Goal: Task Accomplishment & Management: Manage account settings

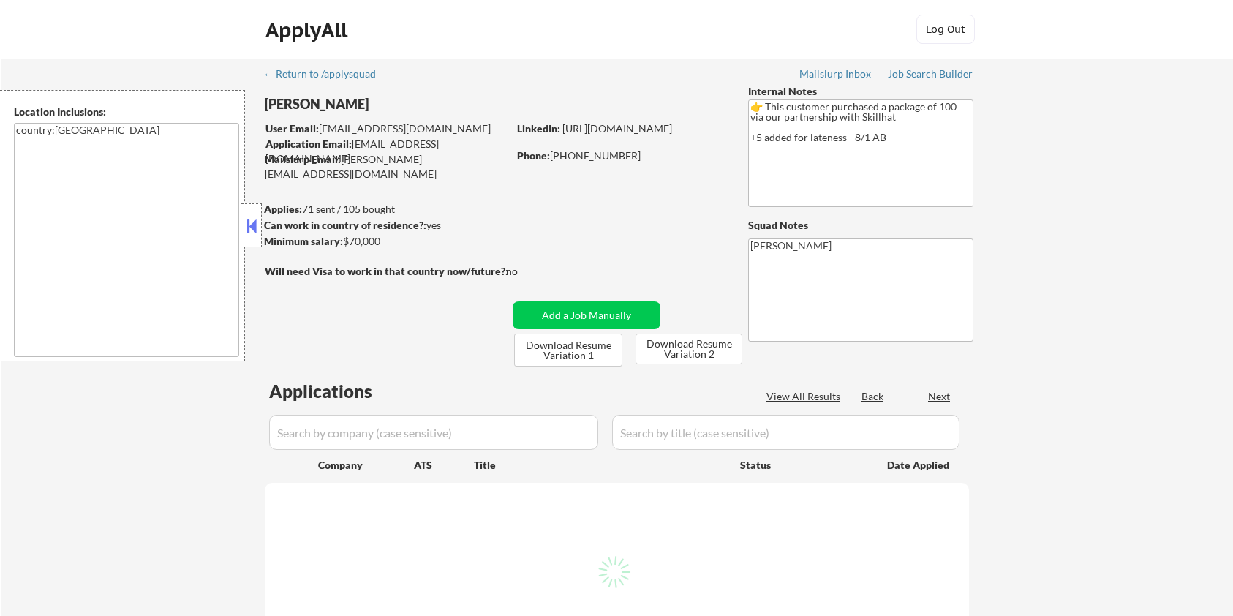
scroll to position [293, 0]
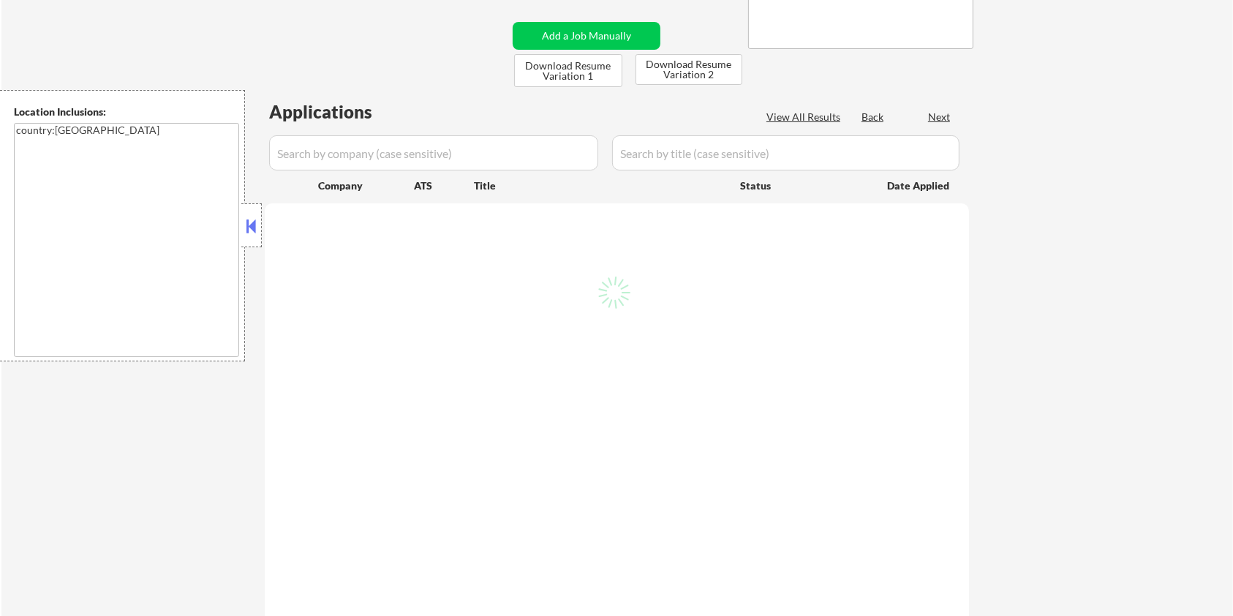
select select ""pending""
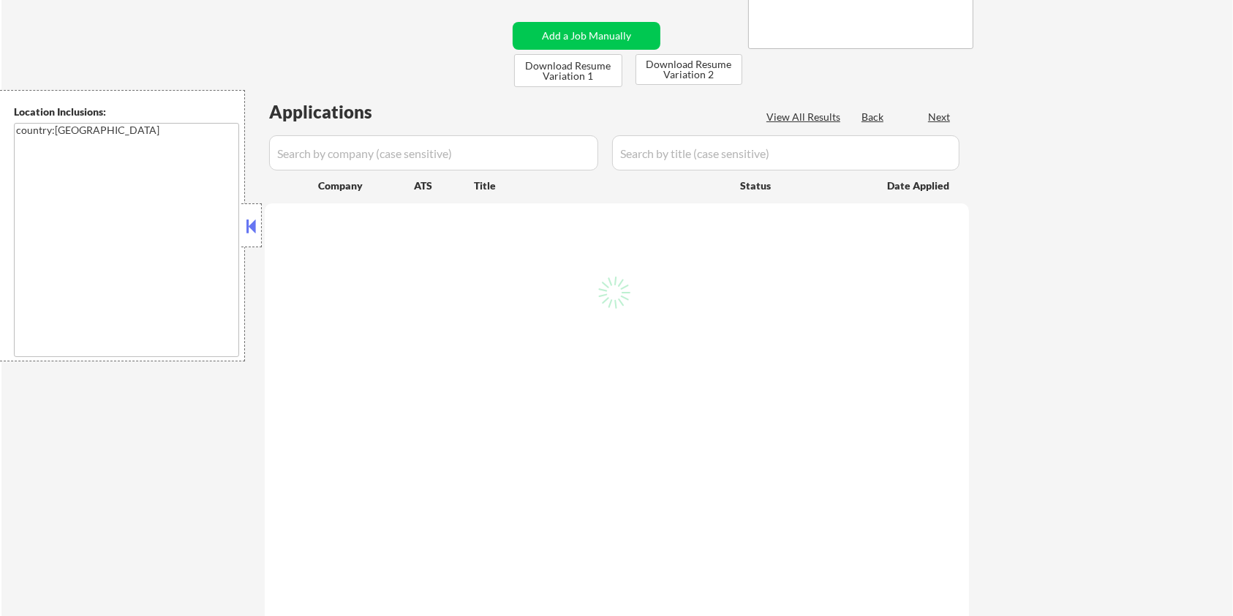
select select ""pending""
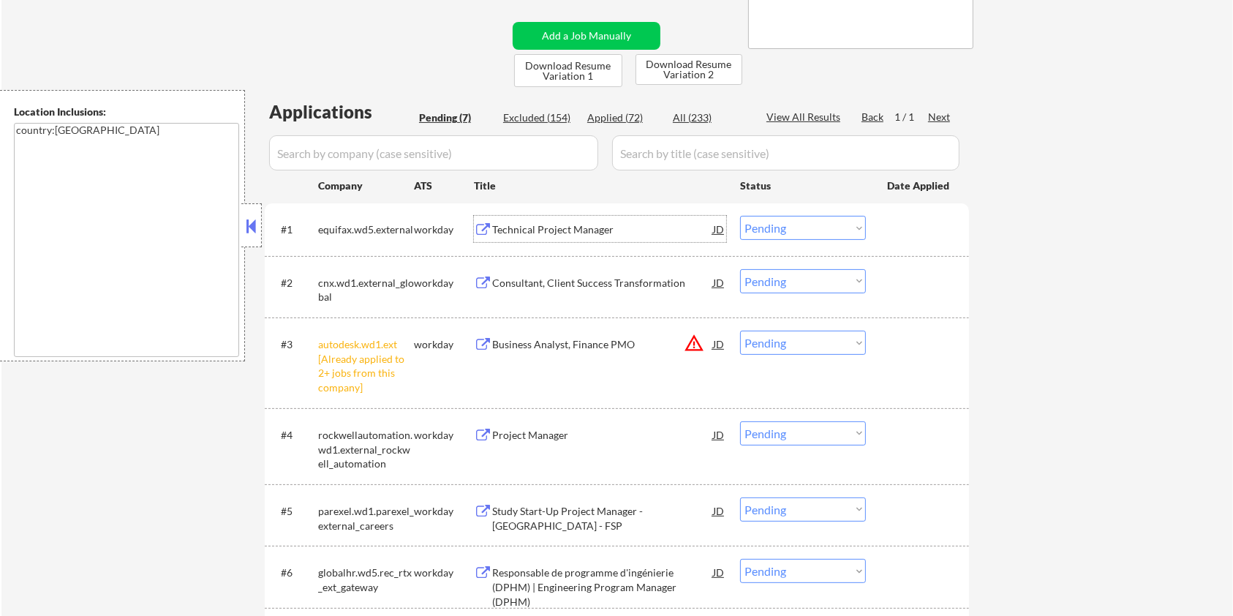
click at [560, 224] on div "Technical Project Manager" at bounding box center [602, 229] width 221 height 15
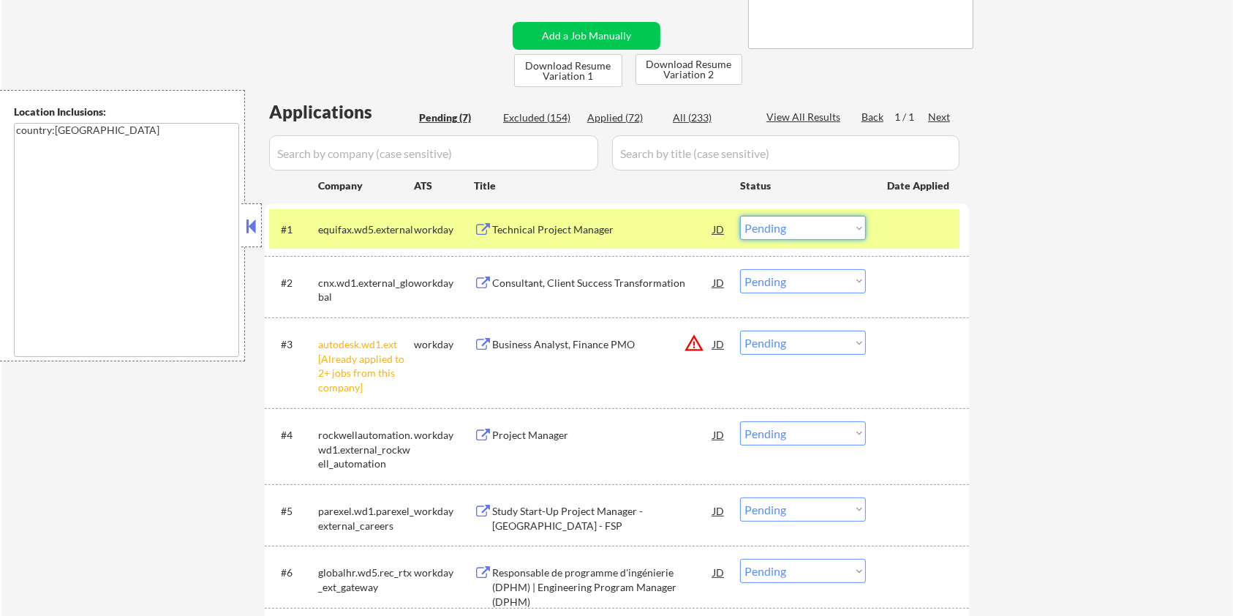
click at [777, 219] on select "Choose an option... Pending Applied Excluded (Questions) Excluded (Expired) Exc…" at bounding box center [803, 228] width 126 height 24
click at [740, 216] on select "Choose an option... Pending Applied Excluded (Questions) Excluded (Expired) Exc…" at bounding box center [803, 228] width 126 height 24
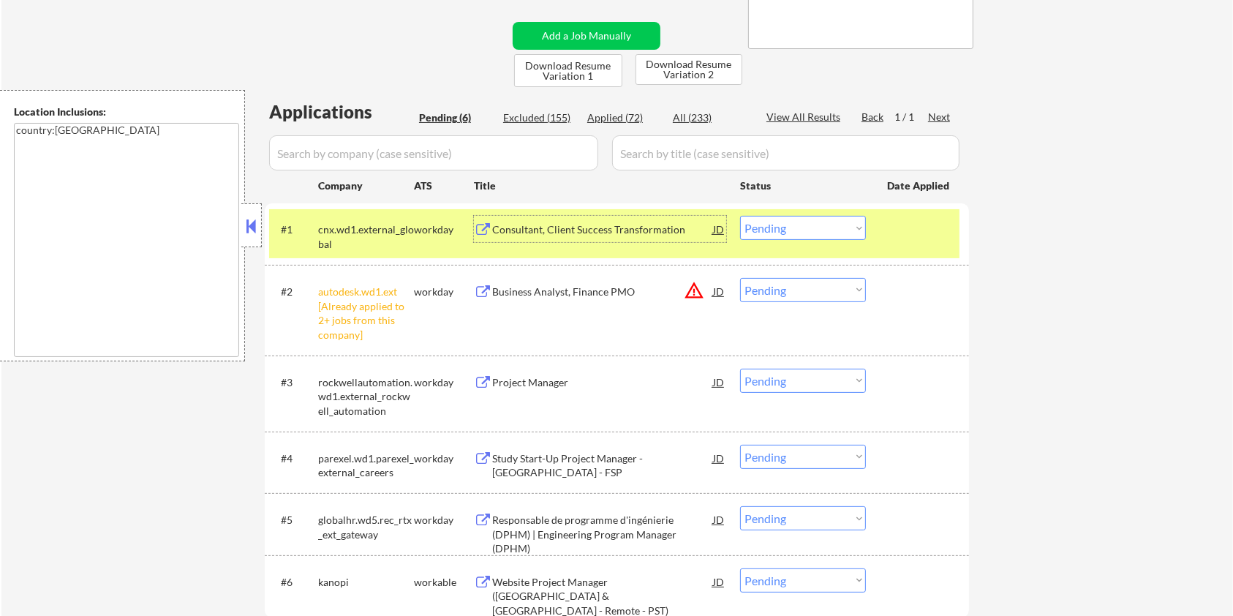
click at [522, 228] on div "Consultant, Client Success Transformation" at bounding box center [602, 229] width 221 height 15
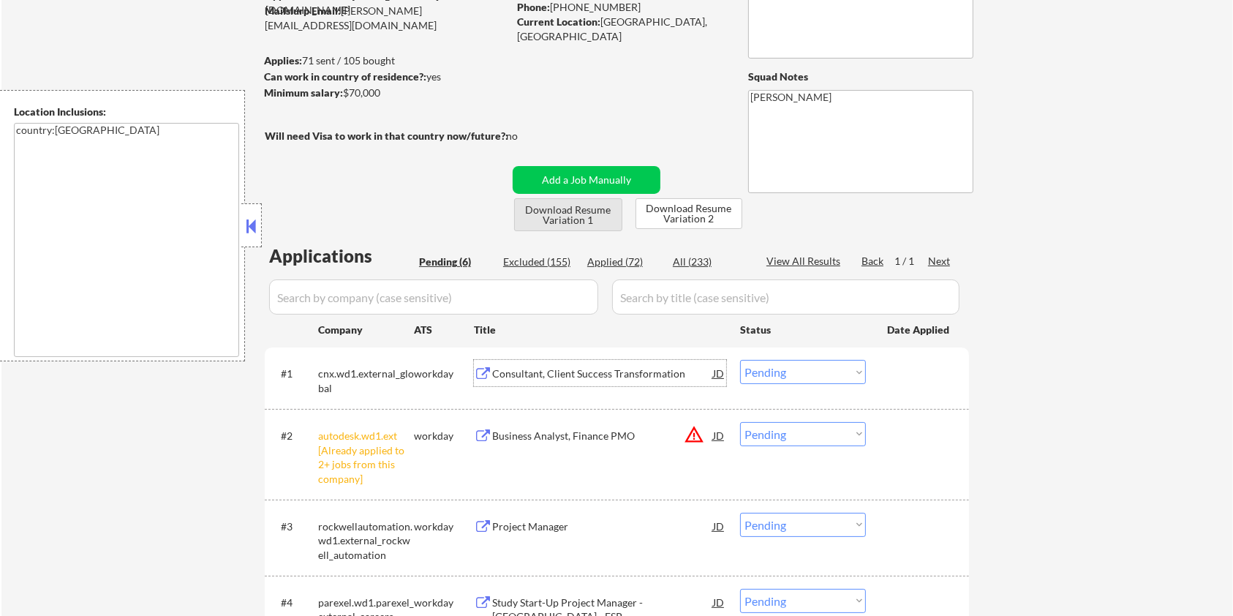
scroll to position [97, 0]
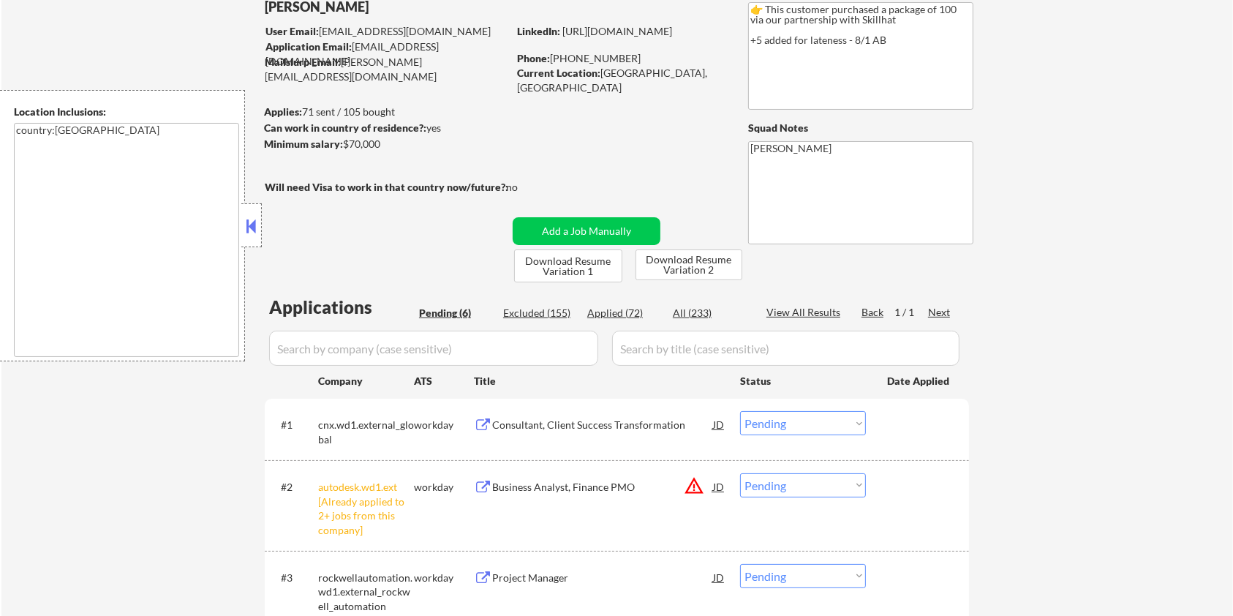
drag, startPoint x: 392, startPoint y: 146, endPoint x: 346, endPoint y: 146, distance: 46.1
click at [346, 146] on div "Minimum salary: $70,000" at bounding box center [386, 144] width 244 height 15
copy div "$70,000"
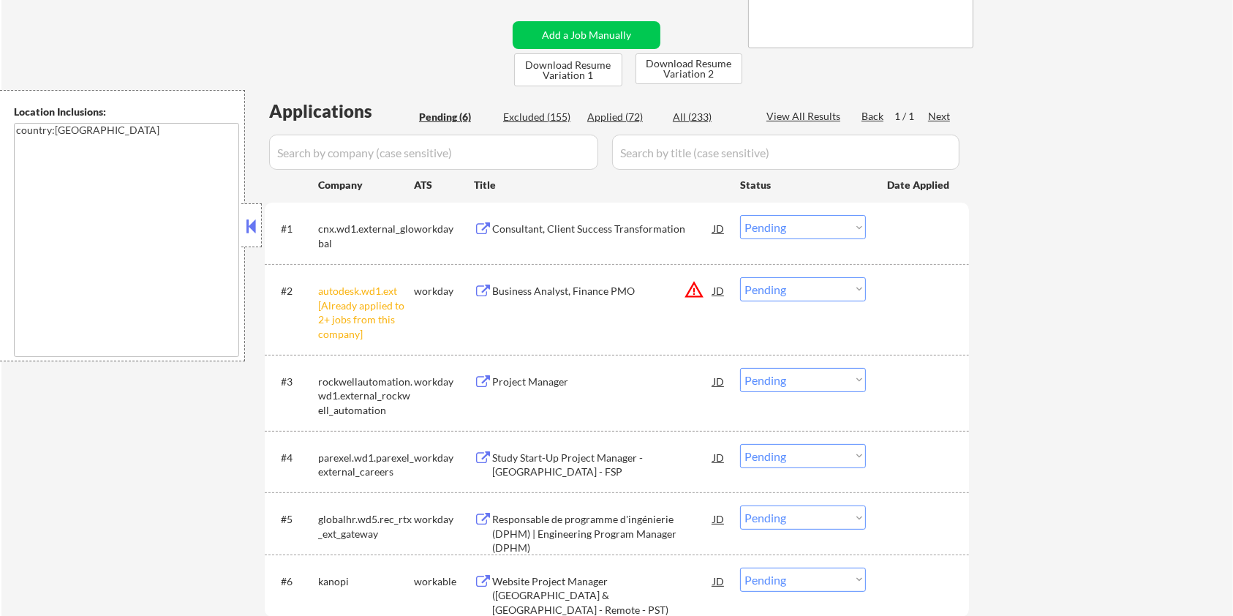
scroll to position [195, 0]
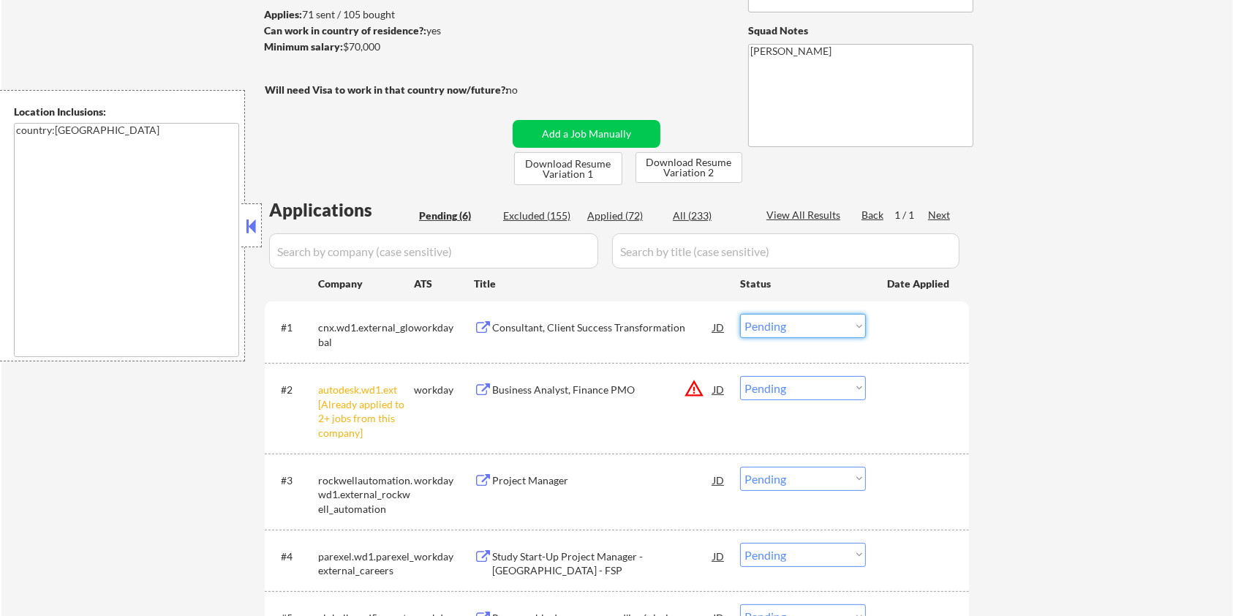
click at [833, 321] on select "Choose an option... Pending Applied Excluded (Questions) Excluded (Expired) Exc…" at bounding box center [803, 326] width 126 height 24
click at [740, 314] on select "Choose an option... Pending Applied Excluded (Questions) Excluded (Expired) Exc…" at bounding box center [803, 326] width 126 height 24
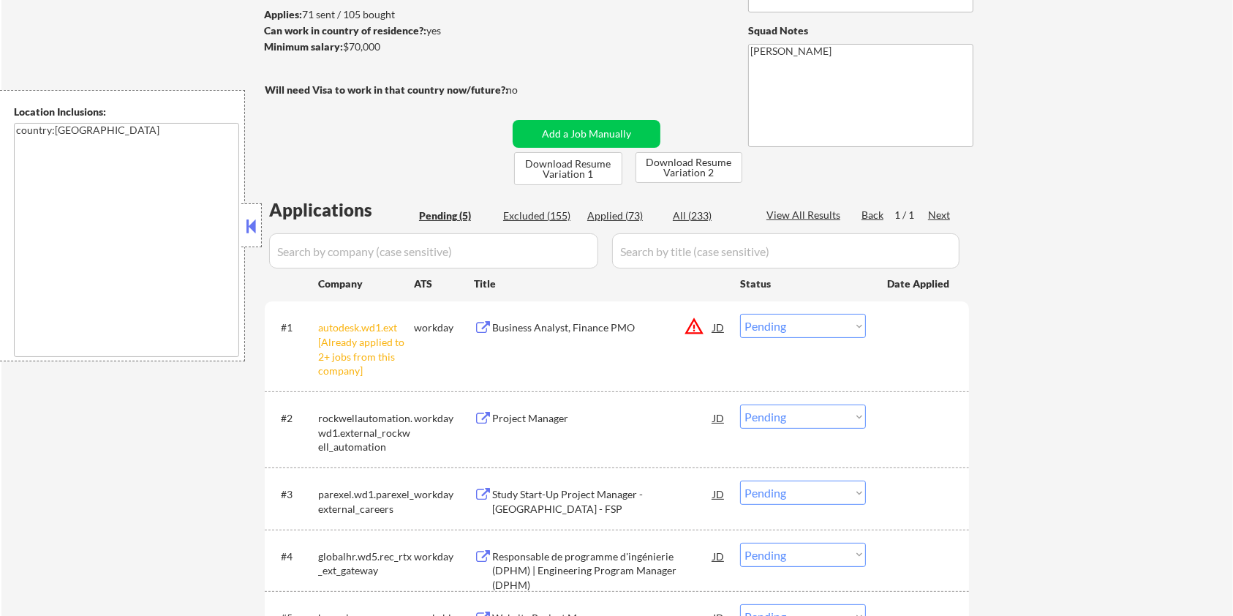
click at [585, 324] on div "Business Analyst, Finance PMO" at bounding box center [602, 327] width 221 height 15
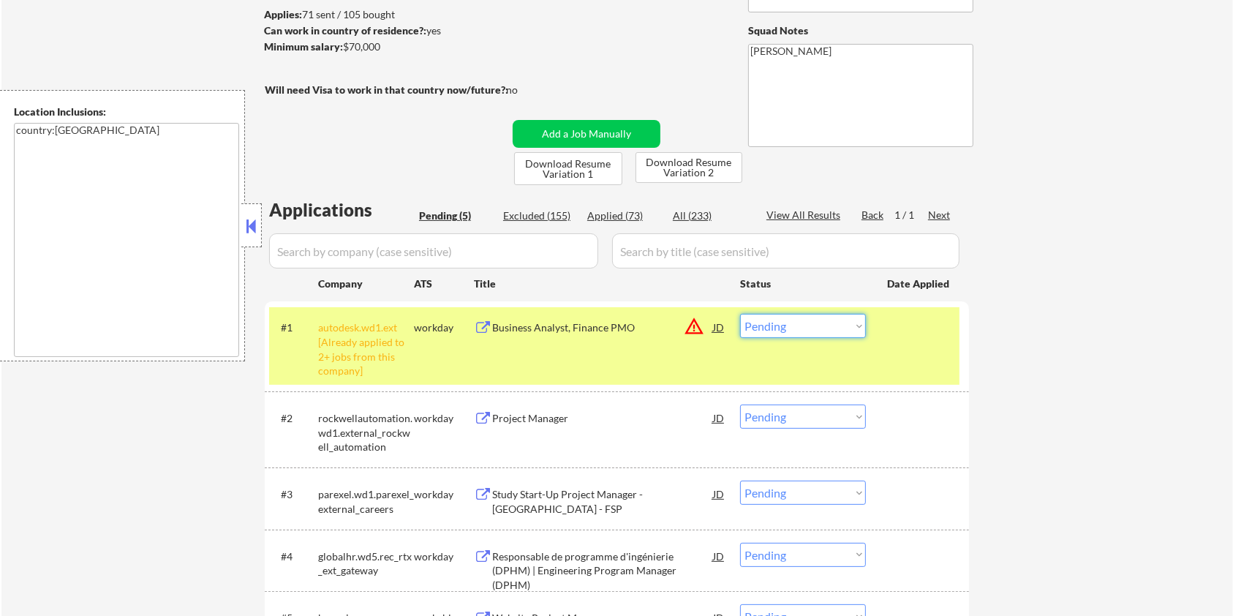
click at [782, 328] on select "Choose an option... Pending Applied Excluded (Questions) Excluded (Expired) Exc…" at bounding box center [803, 326] width 126 height 24
click at [740, 314] on select "Choose an option... Pending Applied Excluded (Questions) Excluded (Expired) Exc…" at bounding box center [803, 326] width 126 height 24
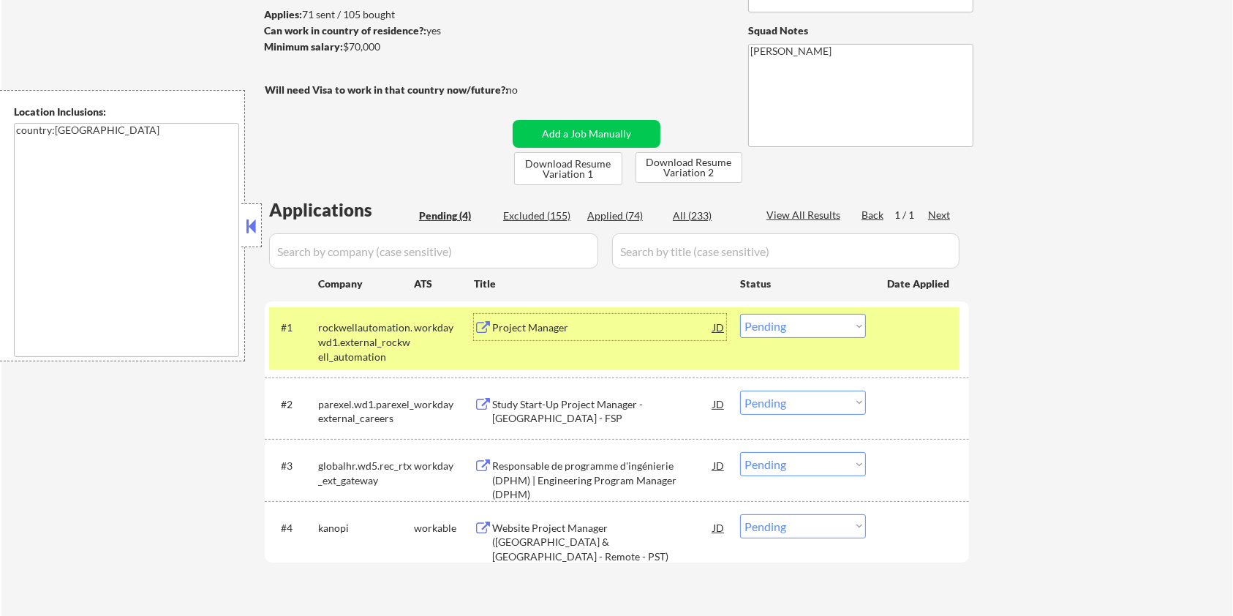
click at [535, 328] on div "Project Manager" at bounding box center [602, 327] width 221 height 15
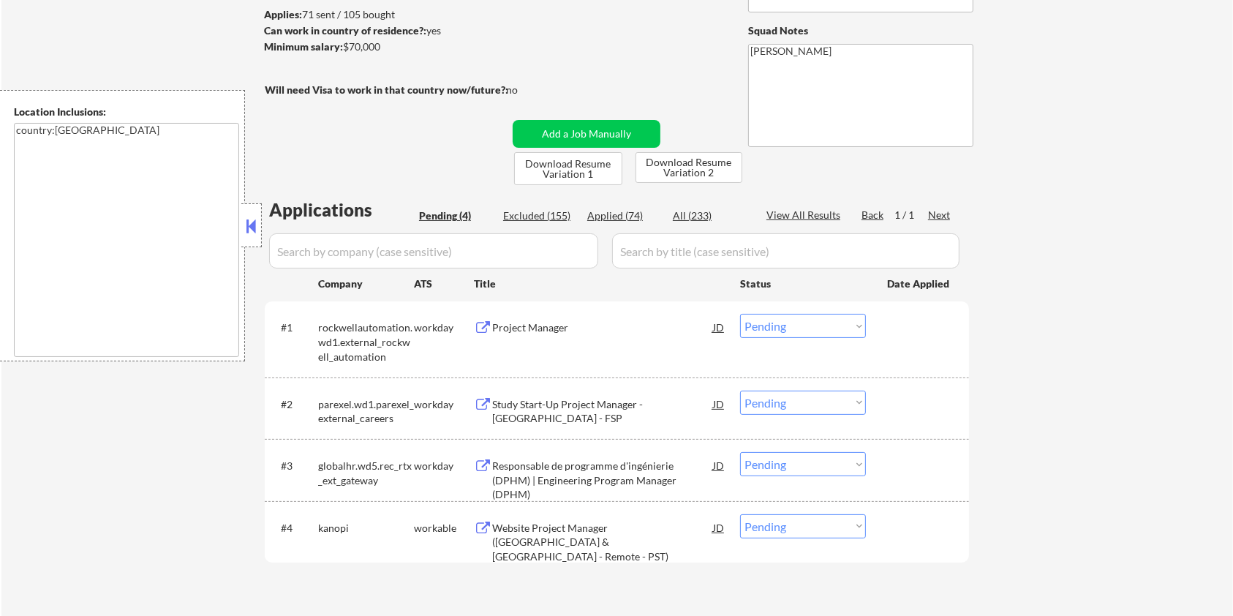
drag, startPoint x: 387, startPoint y: 44, endPoint x: 345, endPoint y: 42, distance: 41.7
click at [345, 42] on div "Minimum salary: $70,000" at bounding box center [386, 47] width 244 height 15
copy div "$70,000"
click at [791, 326] on select "Choose an option... Pending Applied Excluded (Questions) Excluded (Expired) Exc…" at bounding box center [803, 326] width 126 height 24
click at [740, 314] on select "Choose an option... Pending Applied Excluded (Questions) Excluded (Expired) Exc…" at bounding box center [803, 326] width 126 height 24
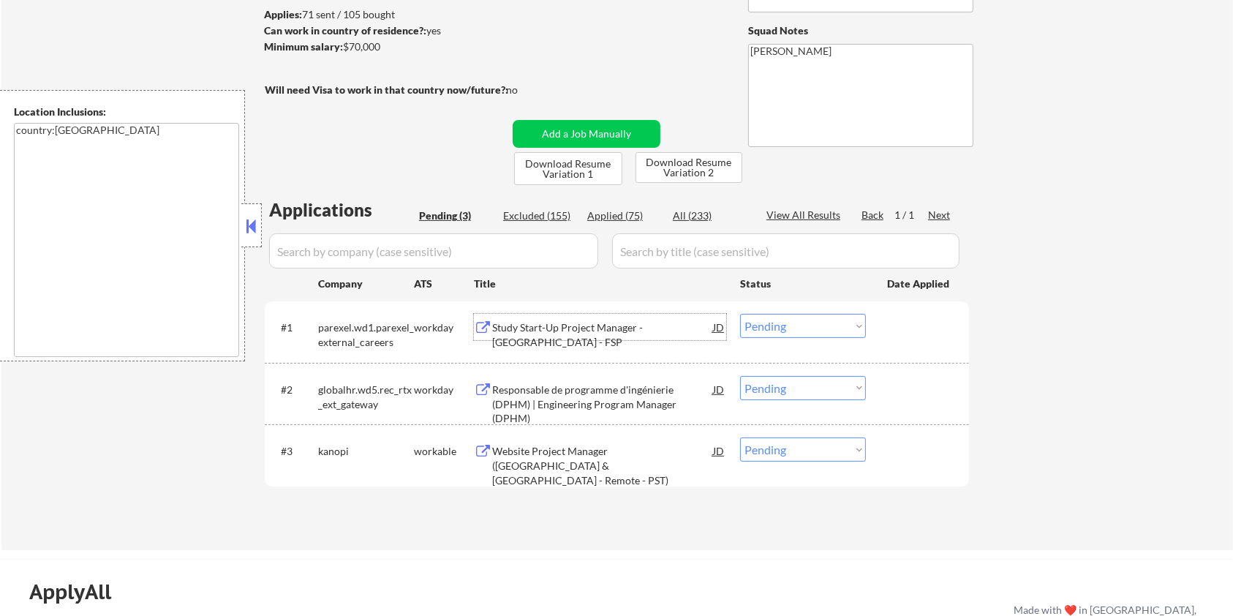
click at [585, 326] on div "Study Start-Up Project Manager - Canada - FSP" at bounding box center [602, 334] width 221 height 29
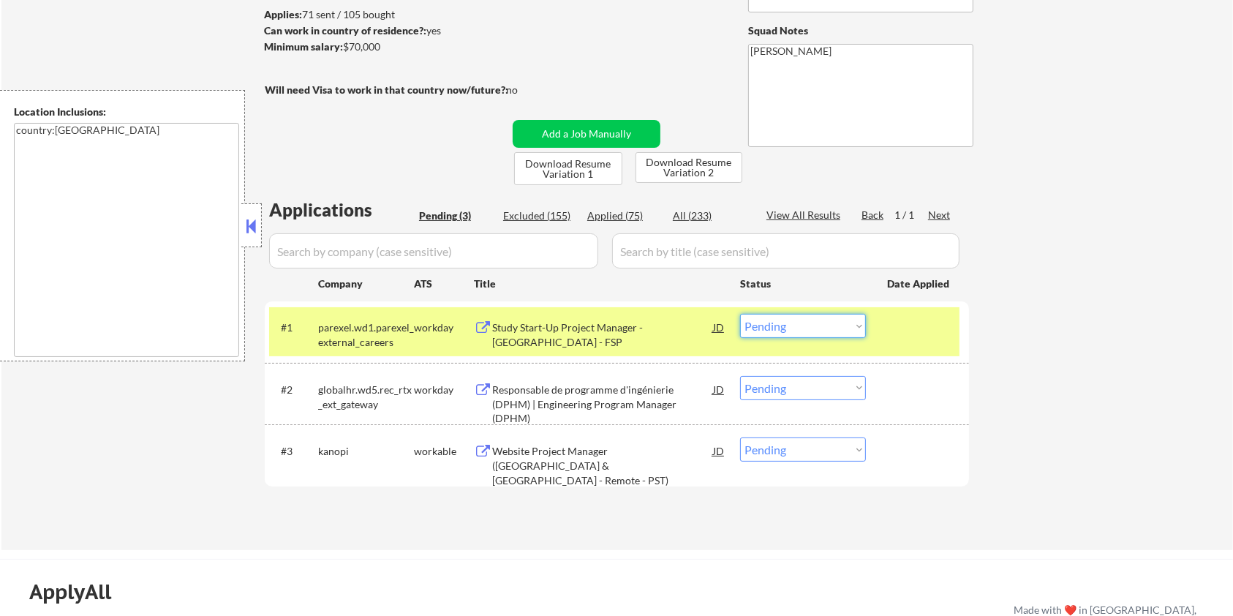
click at [794, 323] on select "Choose an option... Pending Applied Excluded (Questions) Excluded (Expired) Exc…" at bounding box center [803, 326] width 126 height 24
click at [740, 314] on select "Choose an option... Pending Applied Excluded (Questions) Excluded (Expired) Exc…" at bounding box center [803, 326] width 126 height 24
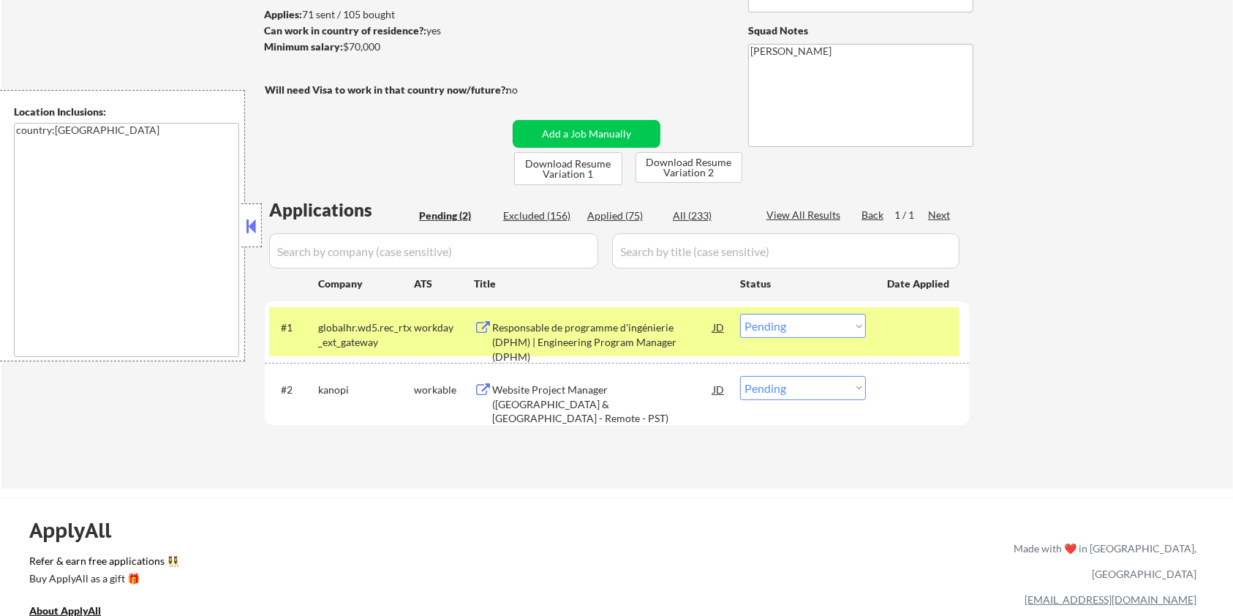
click at [568, 329] on div "Responsable de programme d'ingénierie (DPHM) | Engineering Program Manager (DPH…" at bounding box center [602, 341] width 221 height 43
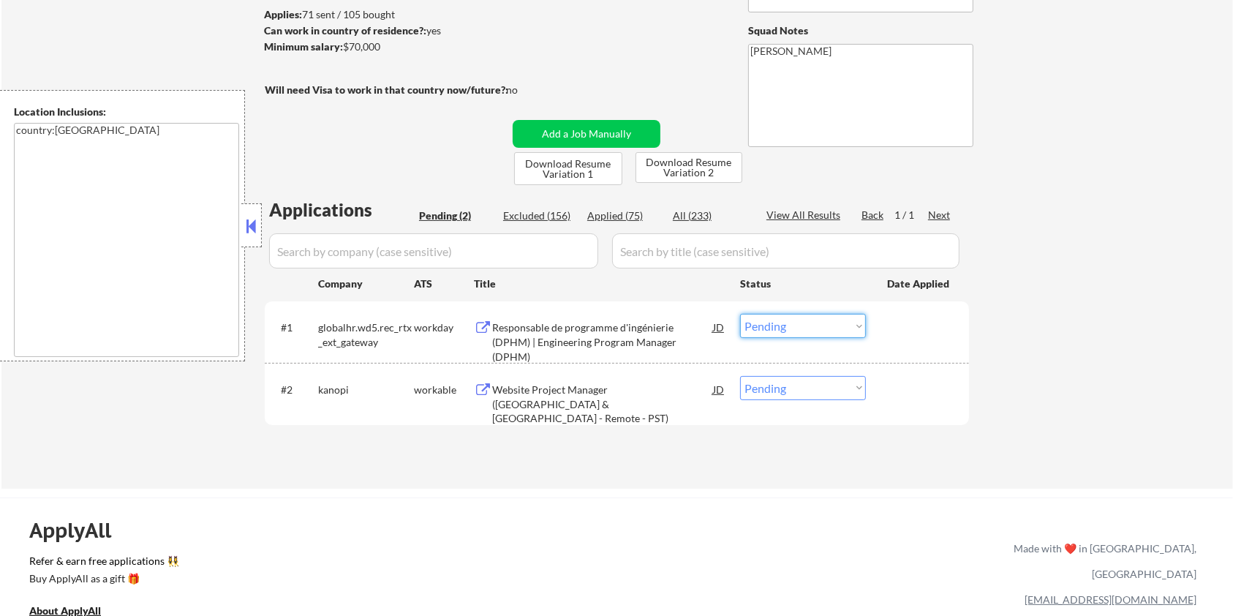
click at [776, 326] on select "Choose an option... Pending Applied Excluded (Questions) Excluded (Expired) Exc…" at bounding box center [803, 326] width 126 height 24
click at [740, 314] on select "Choose an option... Pending Applied Excluded (Questions) Excluded (Expired) Exc…" at bounding box center [803, 326] width 126 height 24
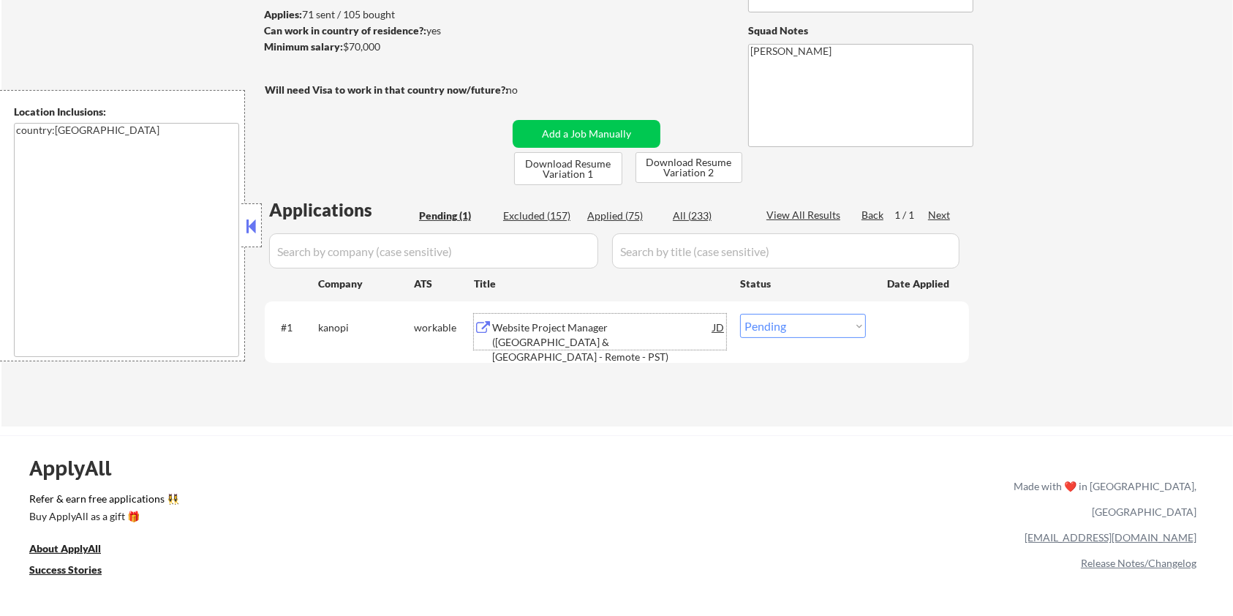
click at [549, 320] on div "Website Project Manager (US & Canada - Remote - PST)" at bounding box center [602, 341] width 221 height 43
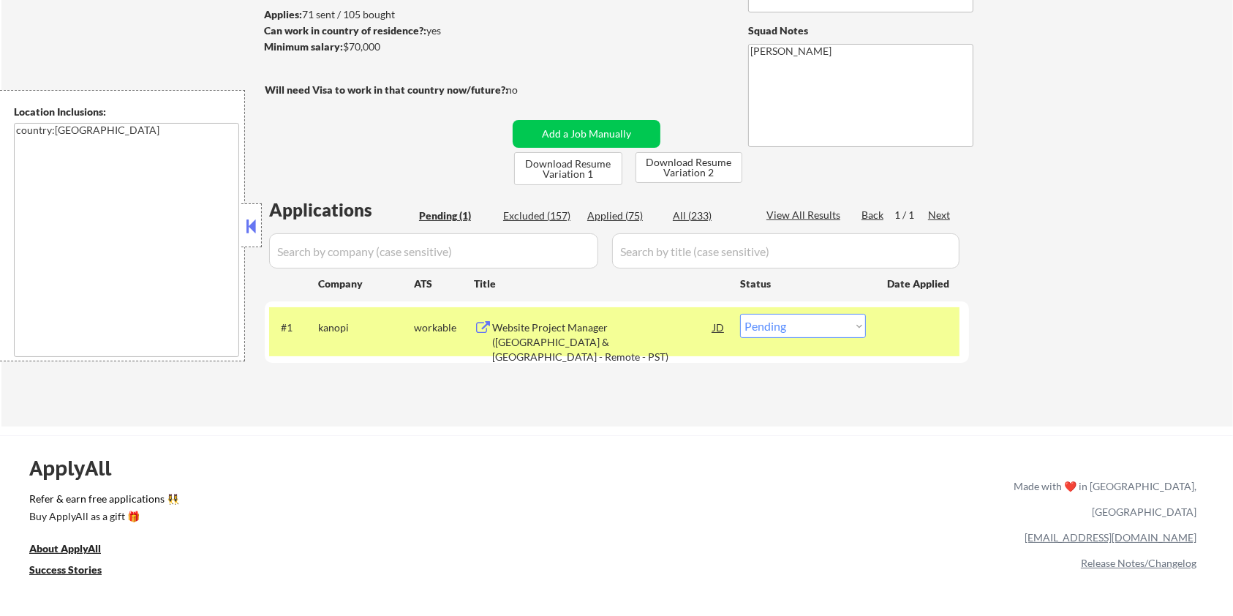
drag, startPoint x: 391, startPoint y: 50, endPoint x: 344, endPoint y: 48, distance: 47.6
click at [344, 48] on div "Minimum salary: $70,000" at bounding box center [386, 47] width 244 height 15
copy div "$70,000"
click at [841, 333] on select "Choose an option... Pending Applied Excluded (Questions) Excluded (Expired) Exc…" at bounding box center [803, 326] width 126 height 24
select select ""applied""
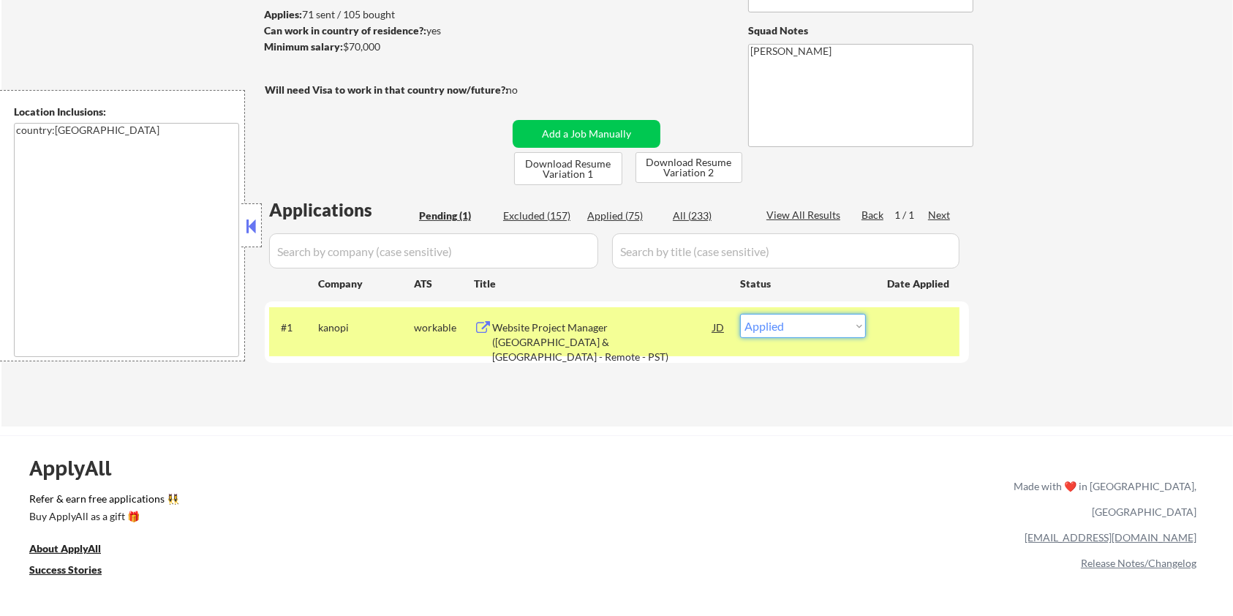
click at [740, 314] on select "Choose an option... Pending Applied Excluded (Questions) Excluded (Expired) Exc…" at bounding box center [803, 326] width 126 height 24
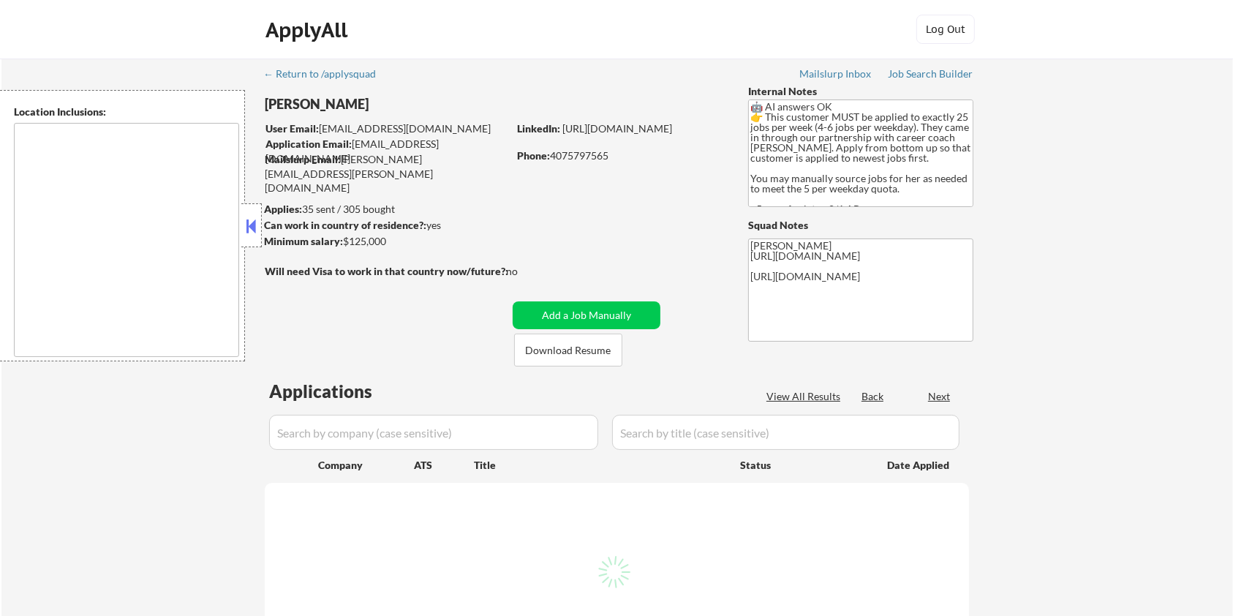
type textarea "[GEOGRAPHIC_DATA], [GEOGRAPHIC_DATA] [GEOGRAPHIC_DATA], [GEOGRAPHIC_DATA] [GEOG…"
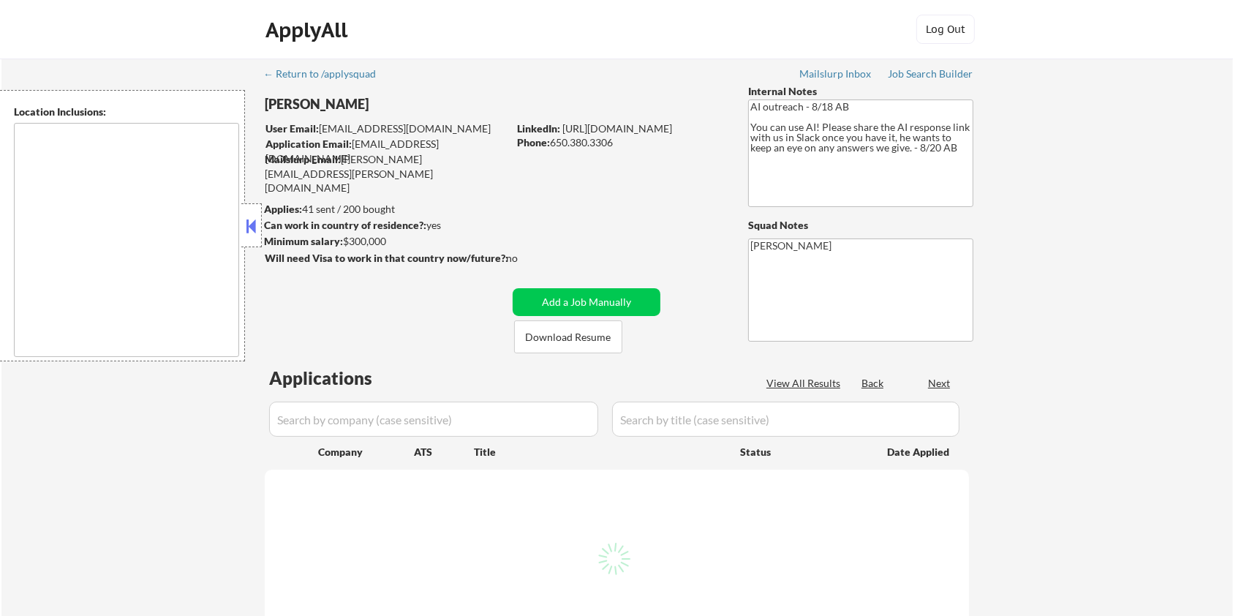
type textarea "[GEOGRAPHIC_DATA], [GEOGRAPHIC_DATA] [GEOGRAPHIC_DATA], [GEOGRAPHIC_DATA] [GEOG…"
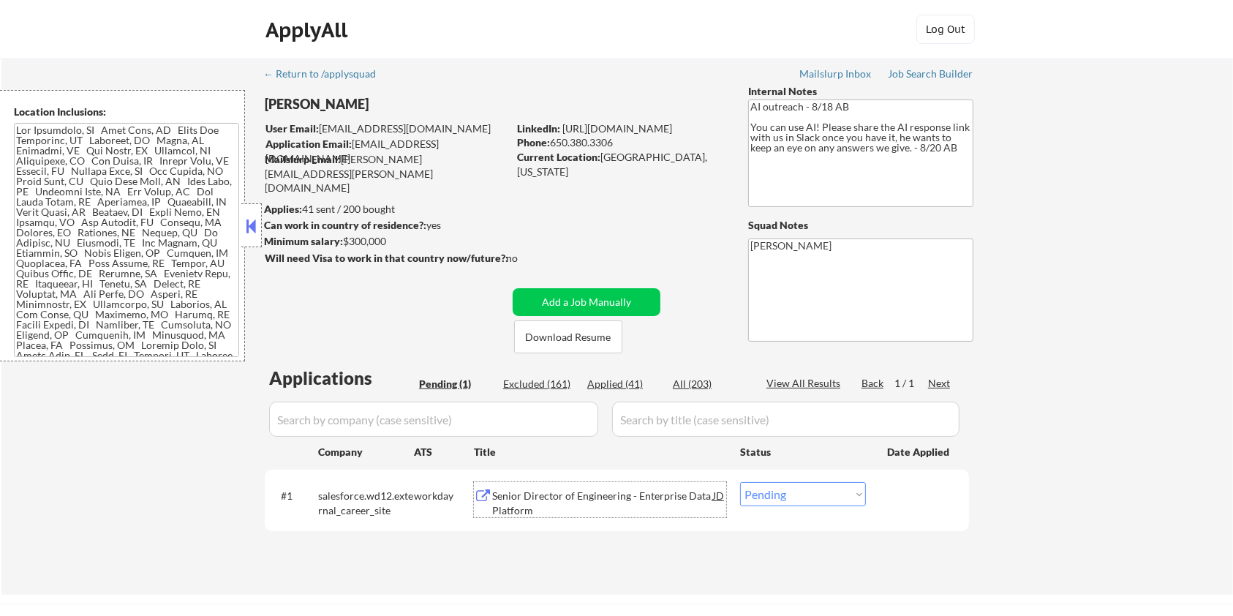
click at [546, 493] on div "Senior Director of Engineering - Enterprise Data Platform" at bounding box center [602, 503] width 221 height 29
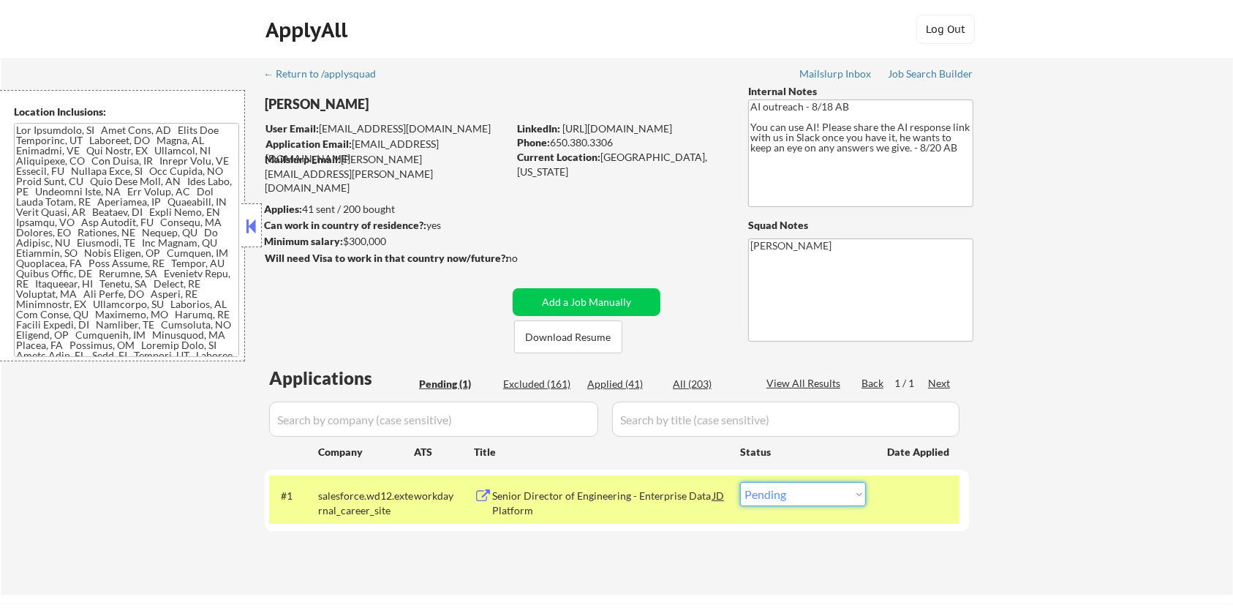
click at [787, 499] on select "Choose an option... Pending Applied Excluded (Questions) Excluded (Expired) Exc…" at bounding box center [803, 494] width 126 height 24
select select ""applied""
click at [740, 482] on select "Choose an option... Pending Applied Excluded (Questions) Excluded (Expired) Exc…" at bounding box center [803, 494] width 126 height 24
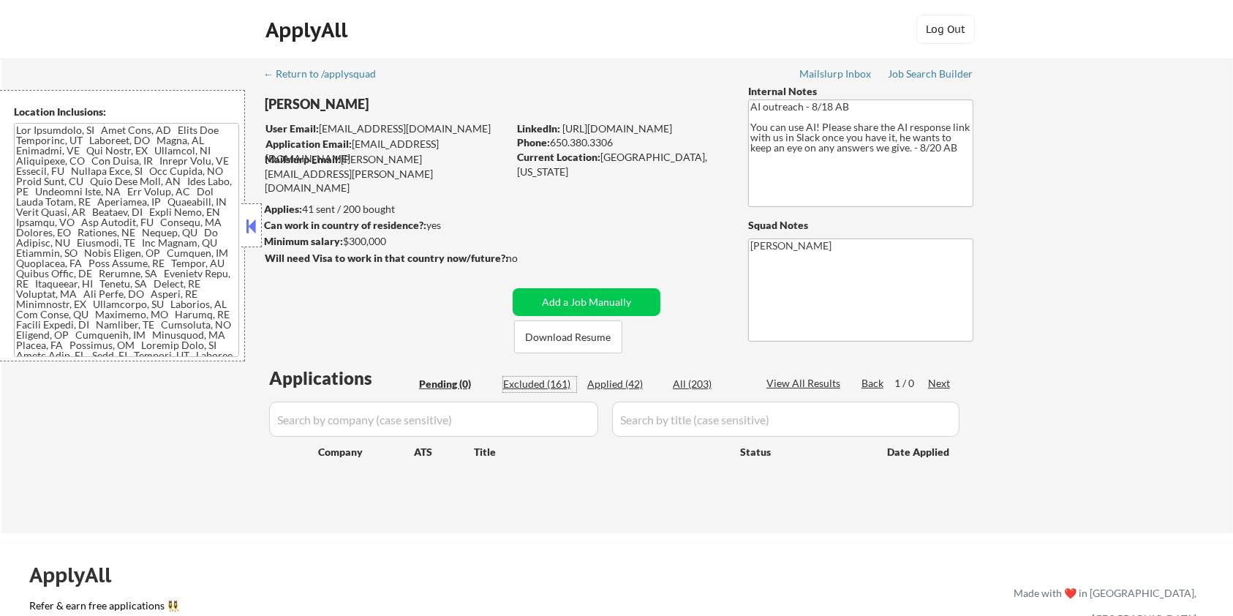
click at [532, 383] on div "Excluded (161)" at bounding box center [539, 384] width 73 height 15
select select ""excluded__salary_""
select select ""excluded__bad_match_""
select select ""excluded__expired_""
select select ""excluded__salary_""
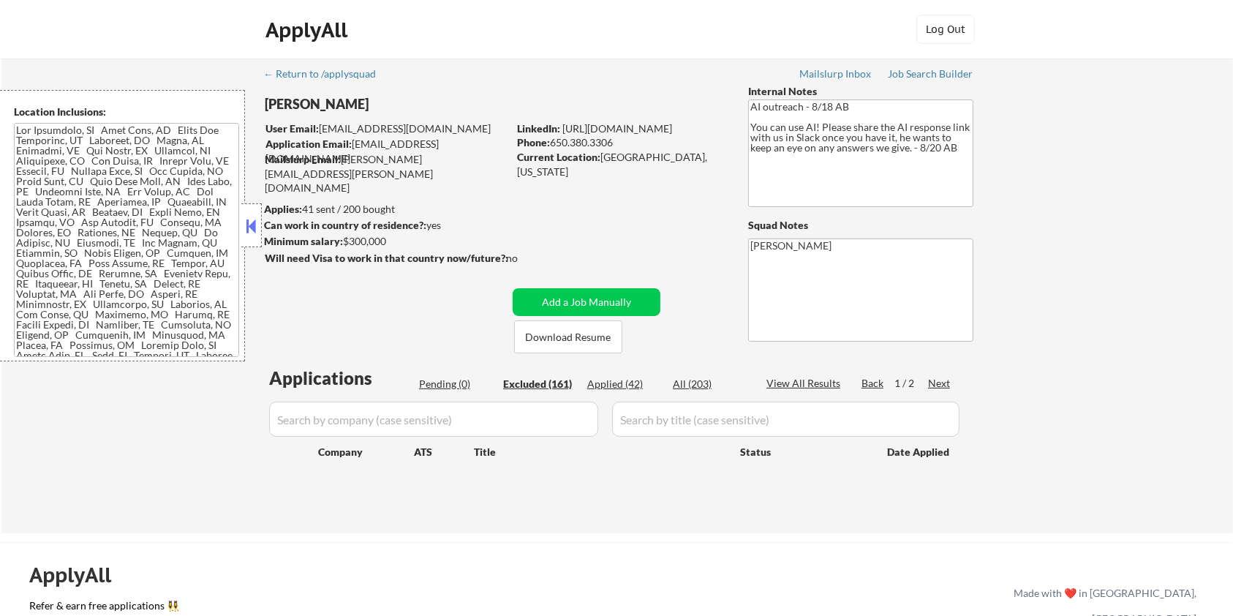
select select ""excluded__expired_""
select select ""excluded__bad_match_""
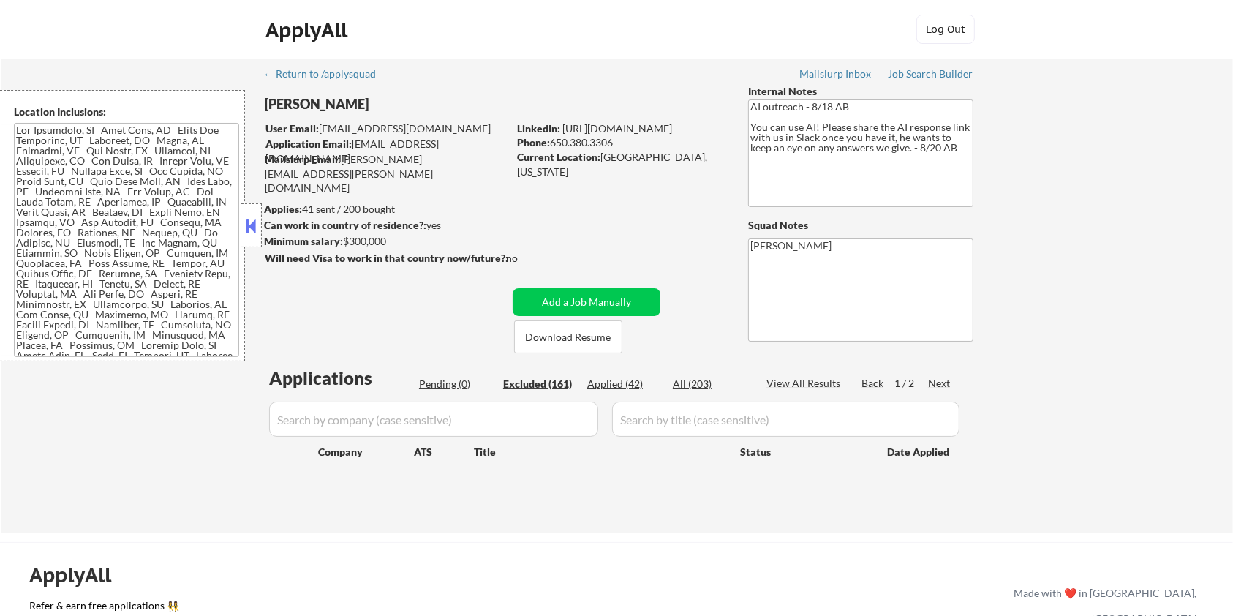
select select ""excluded__expired_""
select select ""excluded__bad_match_""
select select ""excluded__salary_""
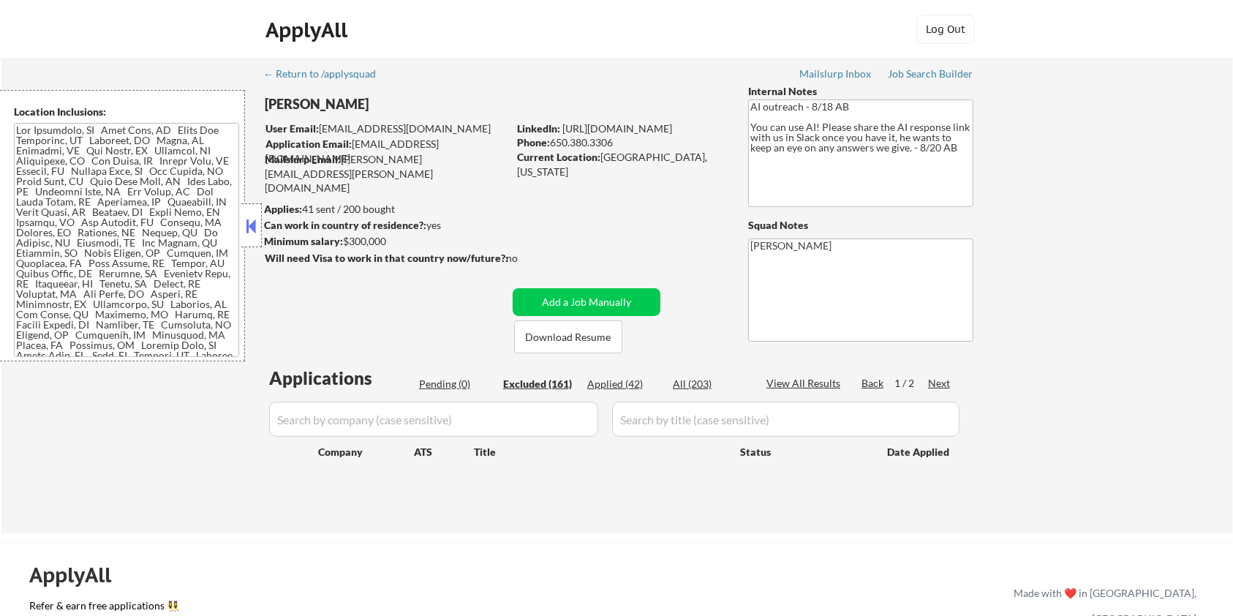
select select ""excluded__salary_""
select select ""excluded__expired_""
select select ""excluded__salary_""
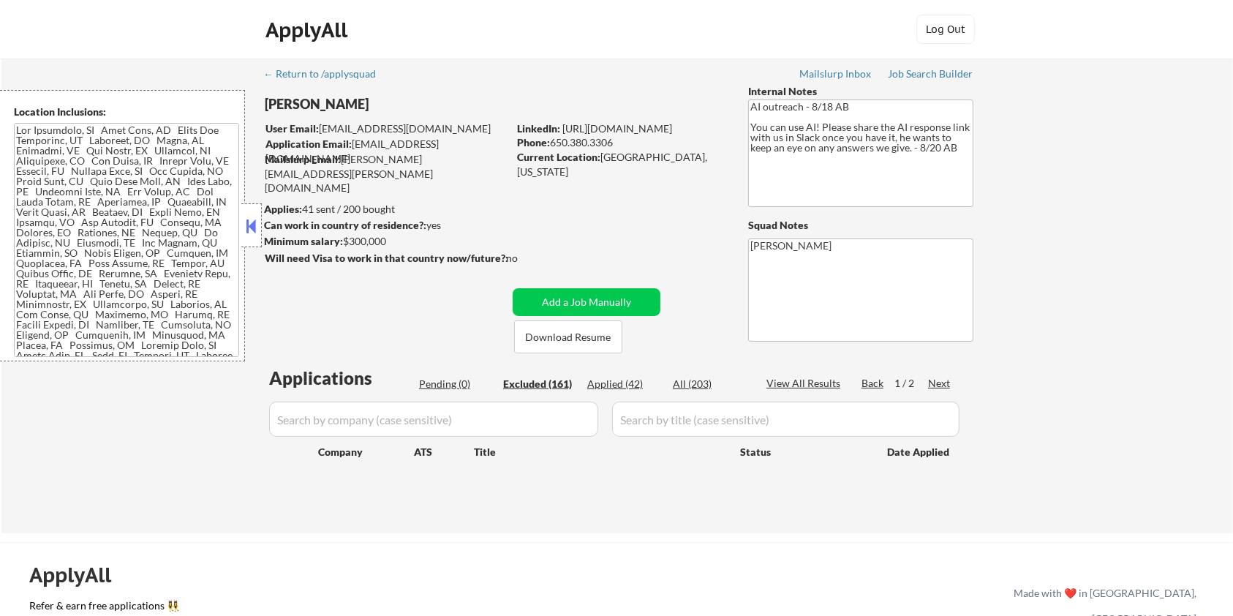
select select ""excluded__salary_""
select select ""excluded__expired_""
select select ""excluded__salary_""
select select ""excluded__expired_""
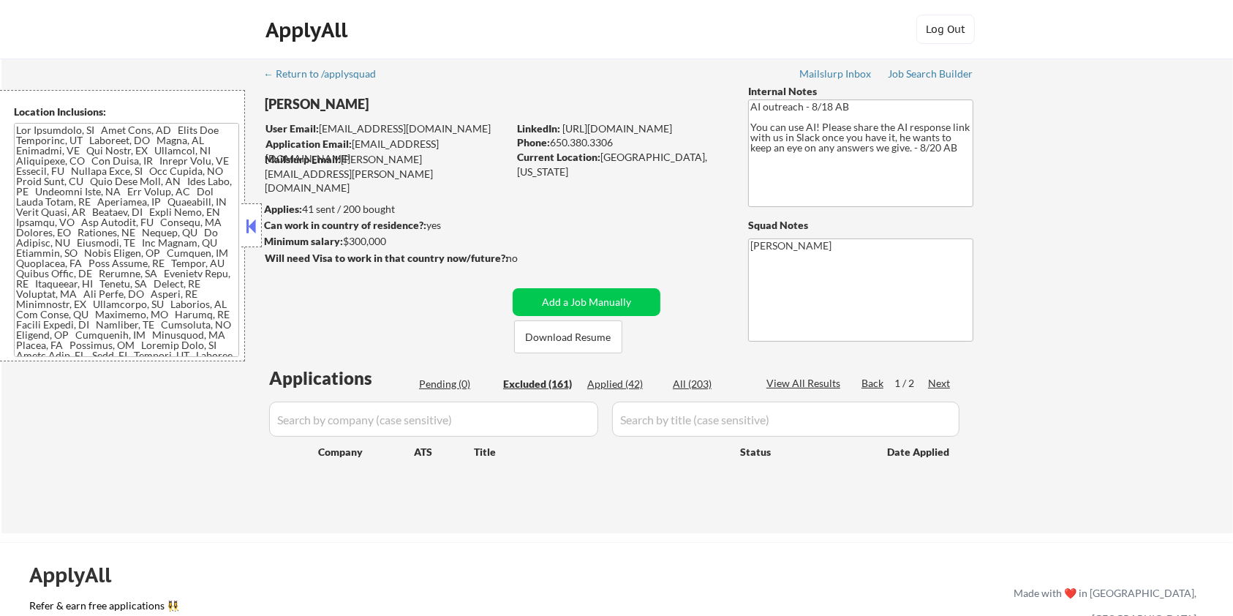
select select ""excluded__expired_""
select select ""excluded__salary_""
select select ""excluded__expired_""
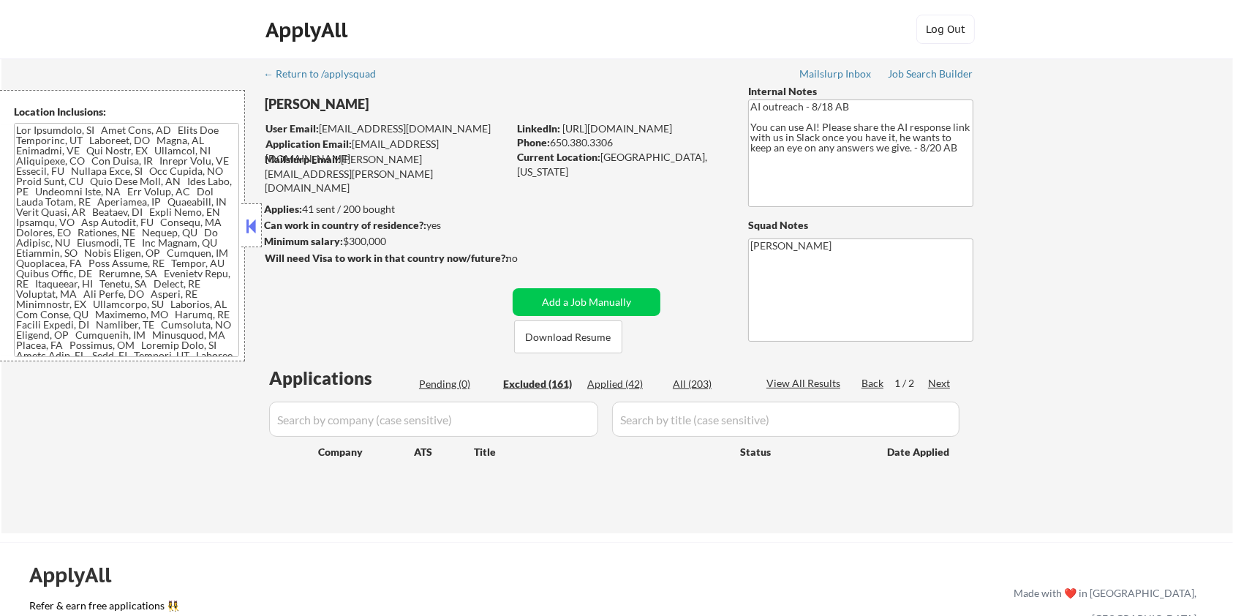
select select ""excluded__expired_""
select select ""excluded__bad_match_""
select select ""excluded""
select select ""excluded__salary_""
select select ""excluded__bad_match_""
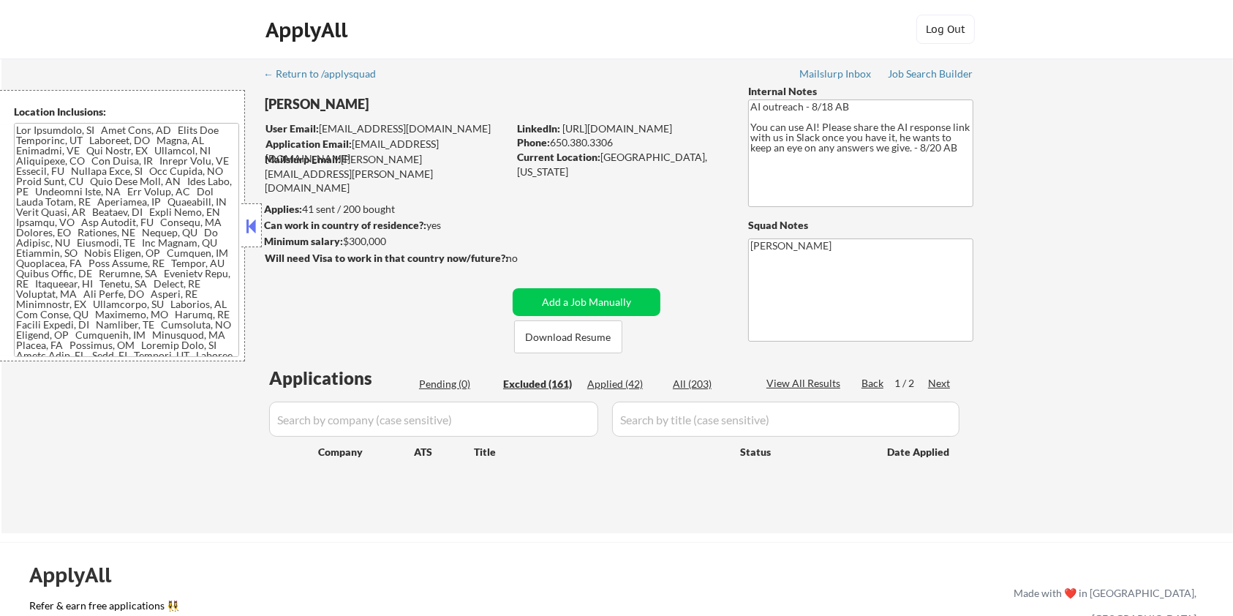
select select ""excluded__bad_match_""
select select ""excluded__salary_""
select select ""excluded__expired_""
select select ""excluded__salary_""
select select ""excluded__bad_match_""
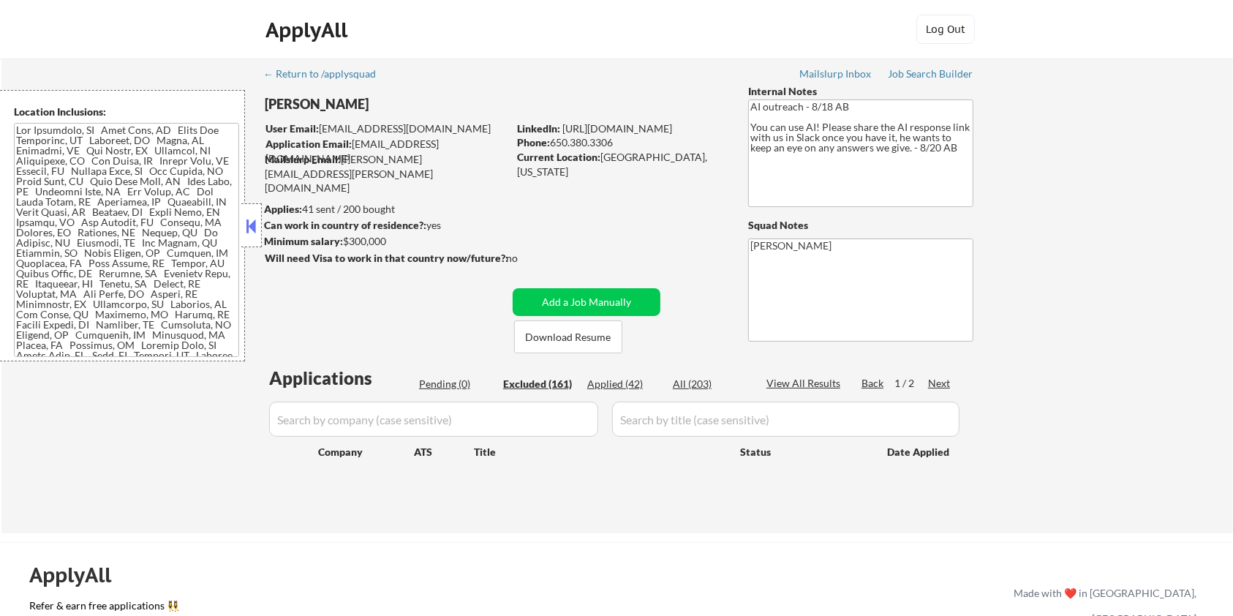
select select ""excluded__bad_match_""
select select ""excluded__expired_""
select select ""excluded__salary_""
select select ""excluded__blocklist_""
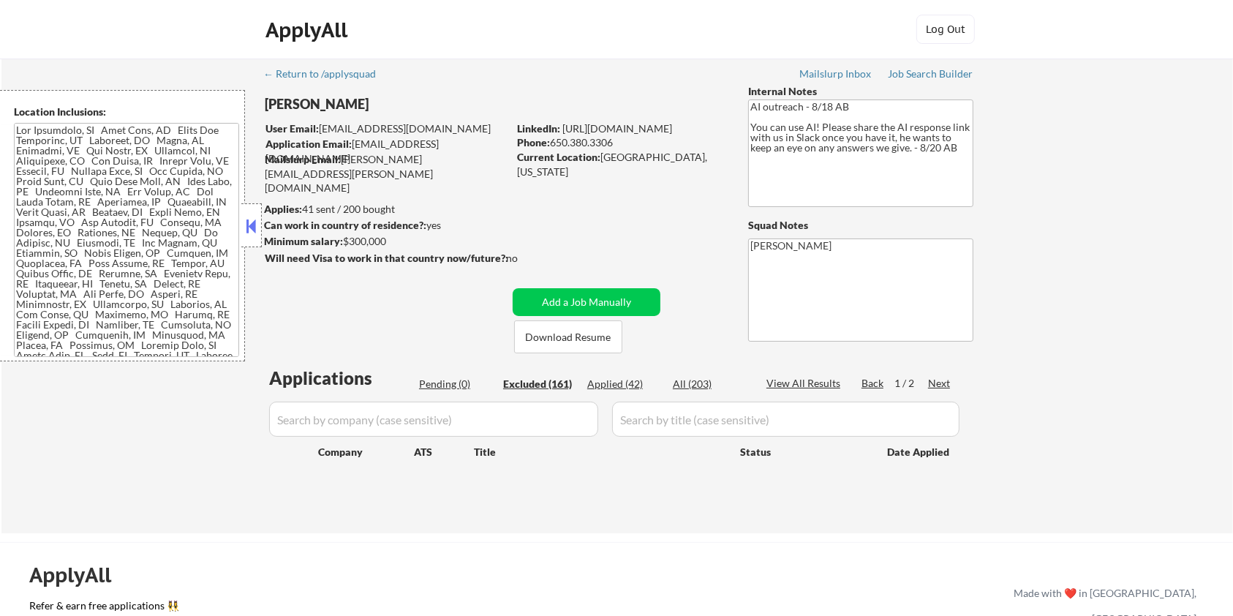
select select ""excluded__expired_""
select select ""excluded__salary_""
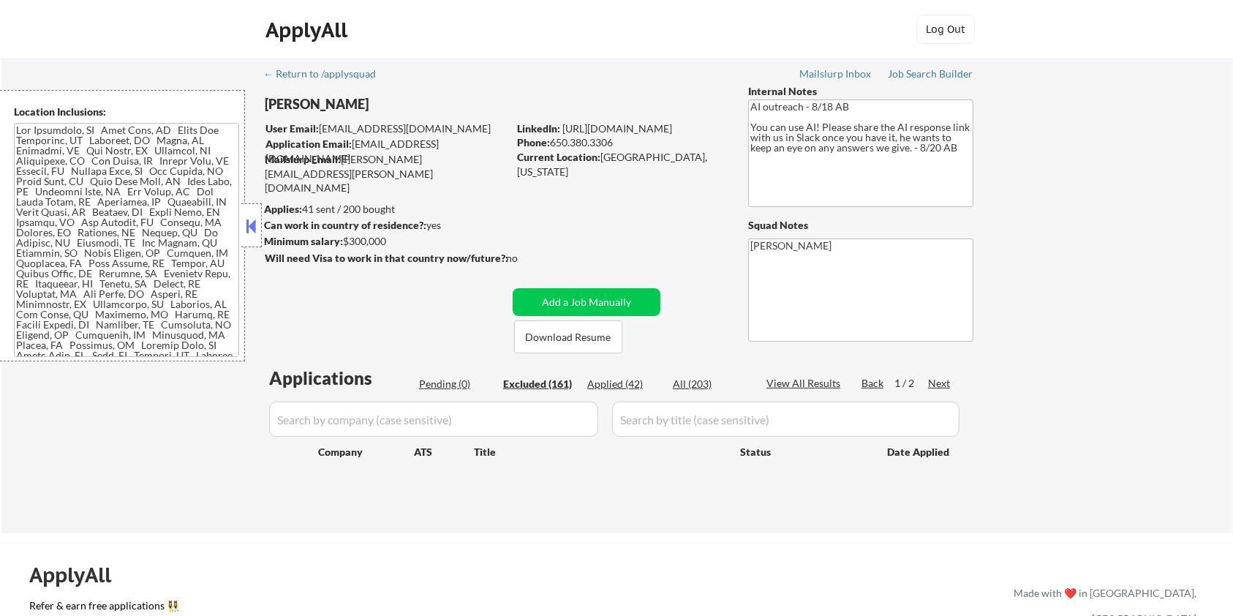
select select ""excluded__salary_""
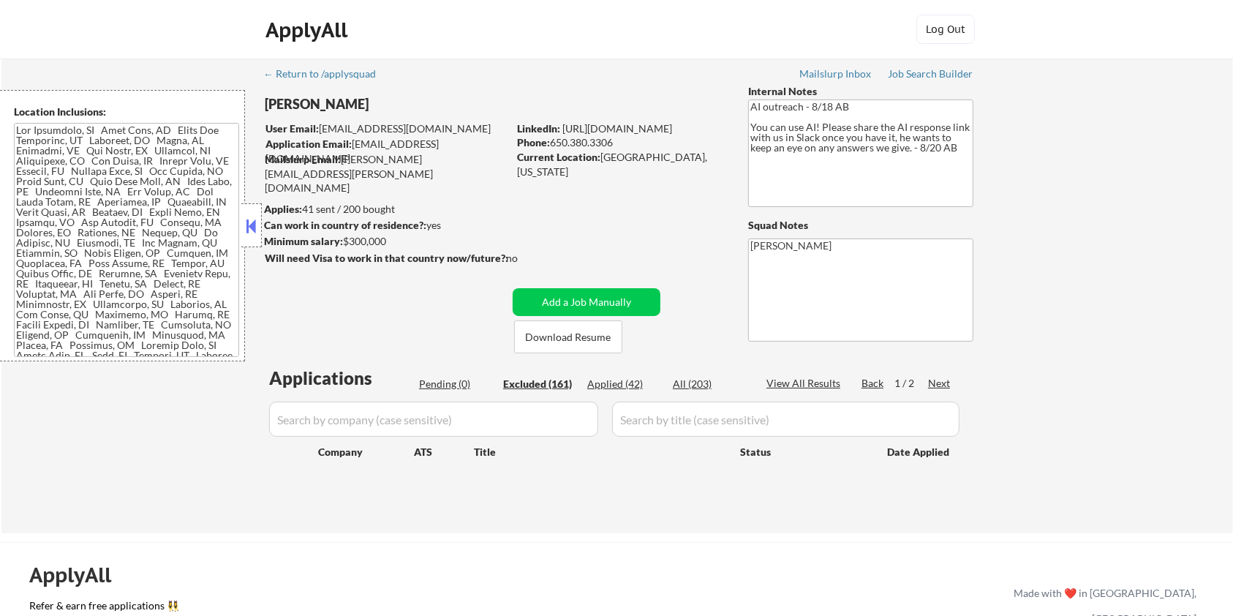
select select ""excluded__expired_""
select select ""excluded__salary_""
select select ""excluded__expired_""
select select ""excluded__salary_""
select select ""excluded__expired_""
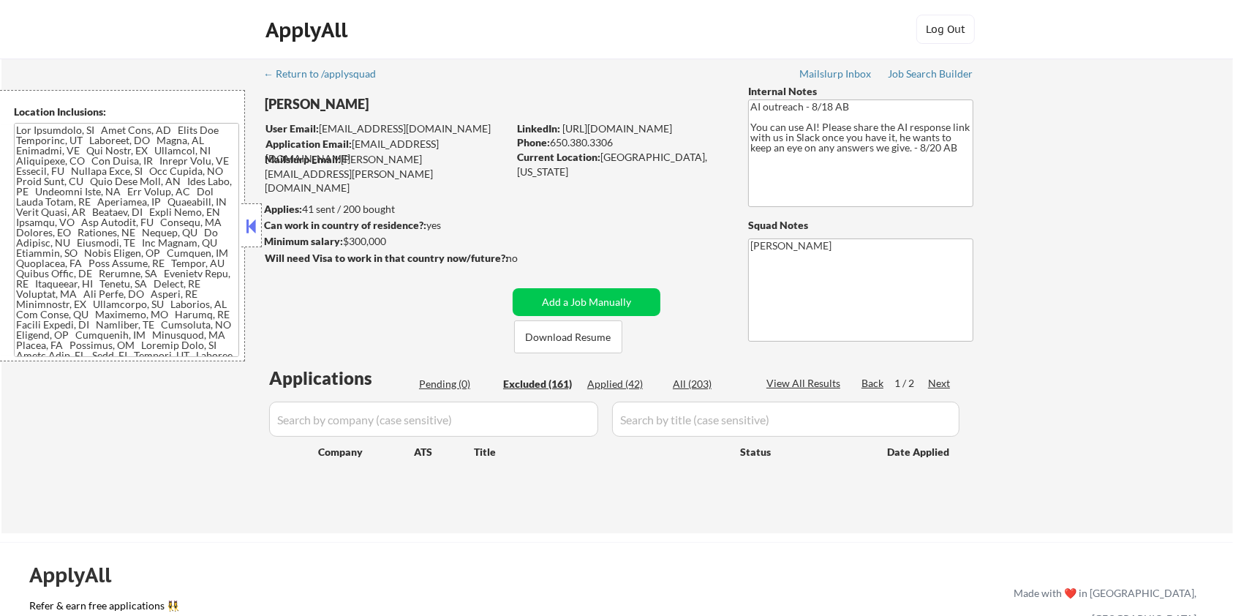
select select ""excluded__salary_""
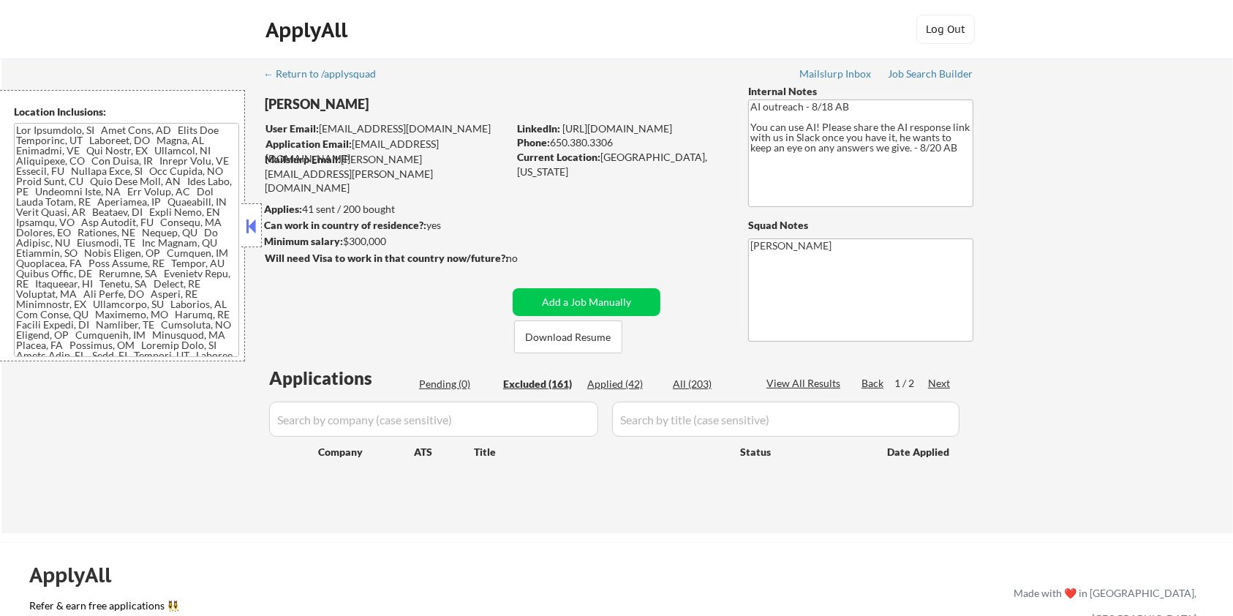
select select ""excluded__bad_match_""
select select ""excluded__location_""
select select ""excluded""
select select ""excluded__salary_""
select select ""excluded__bad_match_""
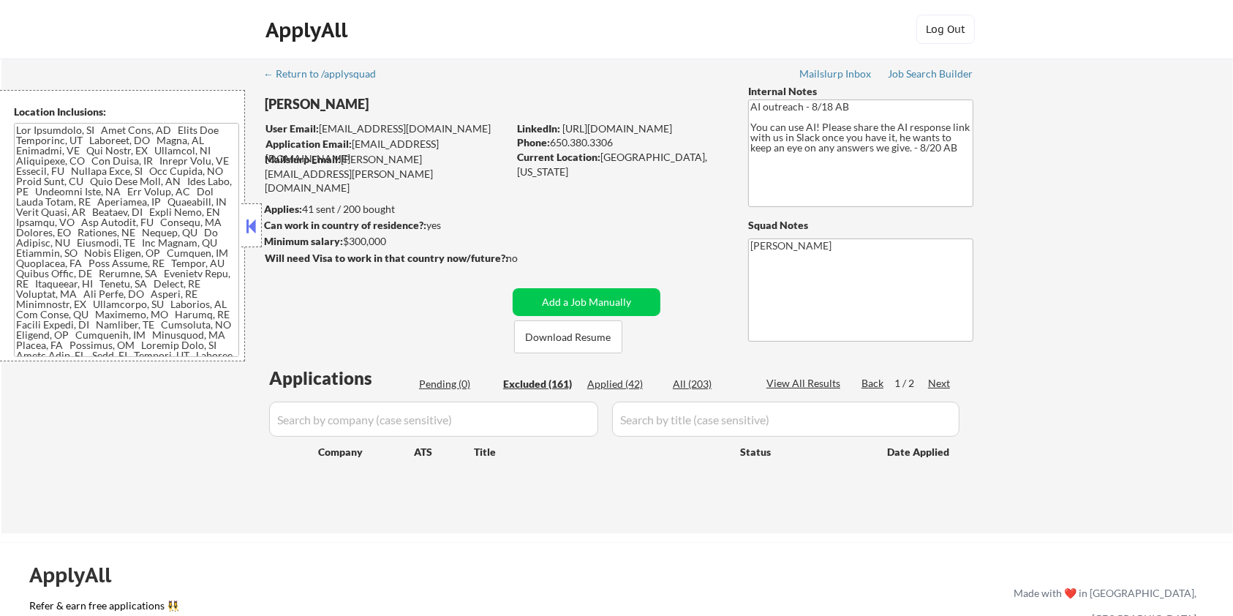
select select ""excluded__salary_""
select select ""excluded__bad_match_""
select select ""excluded__expired_""
select select ""excluded__blocklist_""
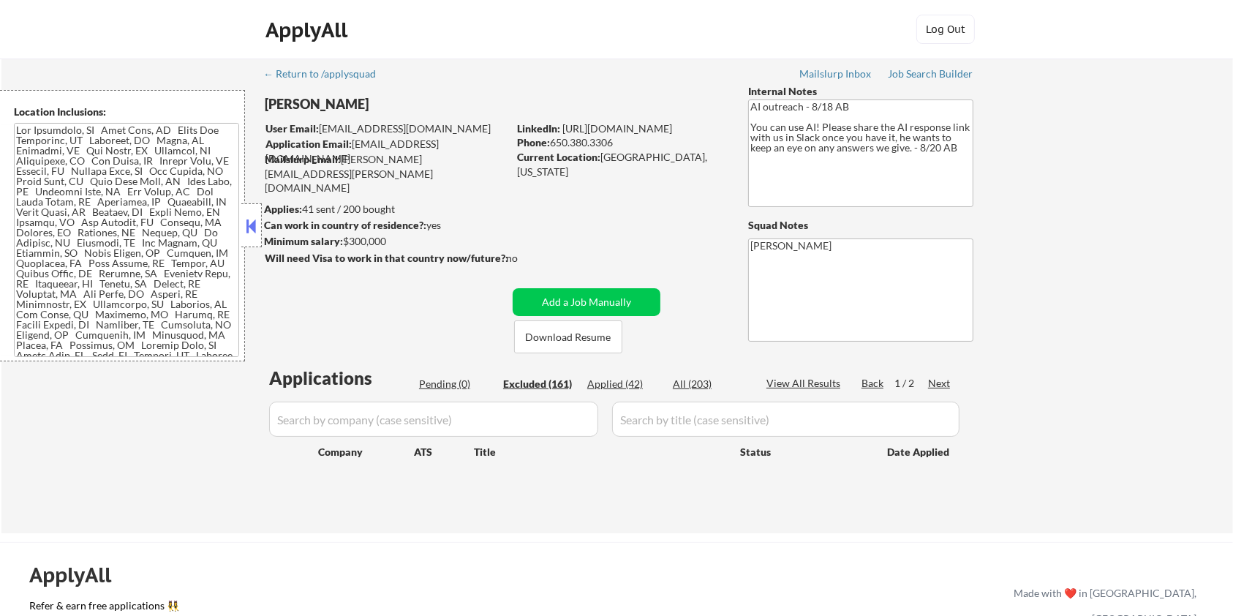
select select ""excluded__bad_match_""
select select ""excluded__salary_""
select select ""excluded__location_""
select select ""excluded__expired_""
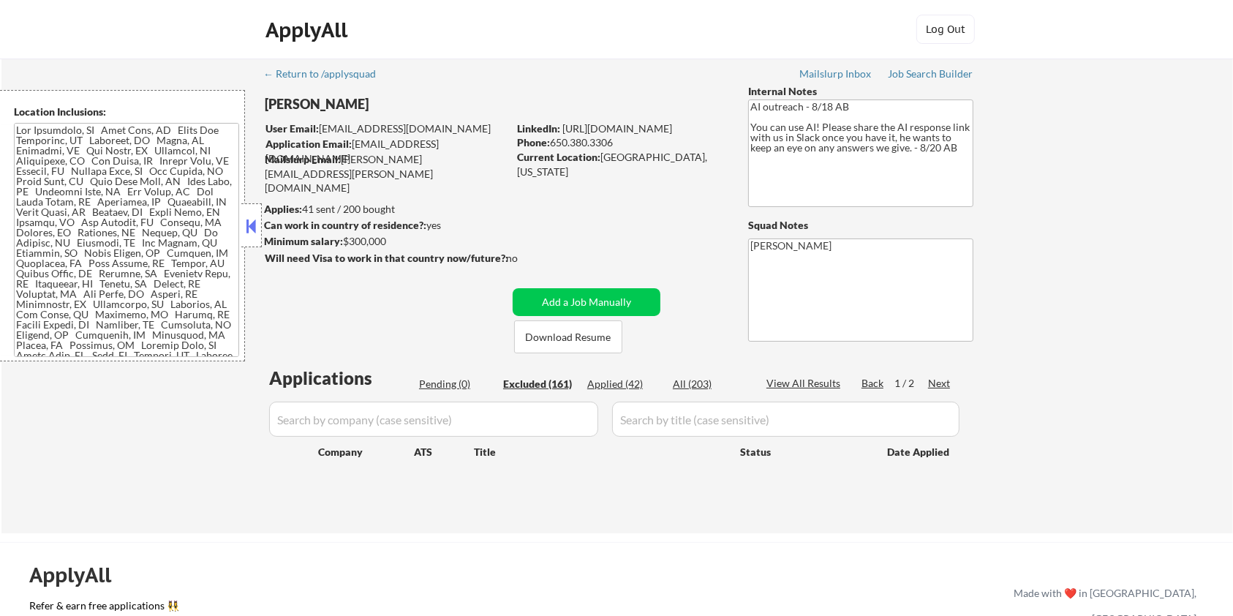
select select ""excluded__salary_""
select select ""excluded__expired_""
select select ""excluded__salary_""
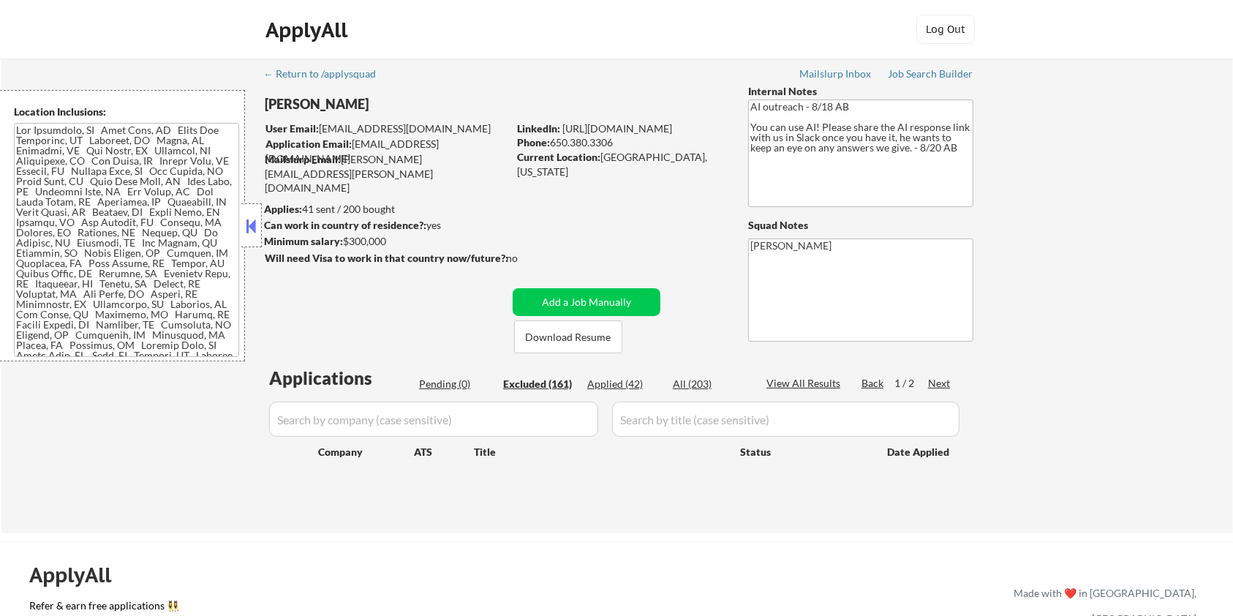
select select ""excluded__expired_""
select select ""excluded__salary_""
select select ""excluded__expired_""
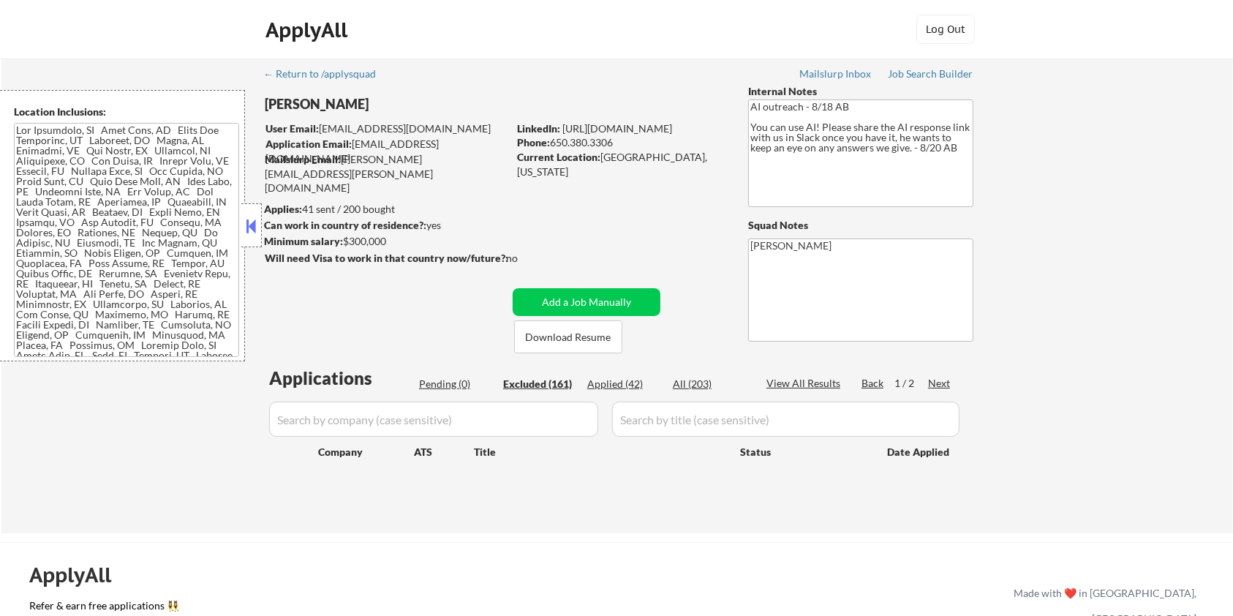
select select ""excluded__salary_""
select select ""excluded__expired_""
select select ""excluded__bad_match_""
select select ""excluded__salary_""
select select ""excluded__bad_match_""
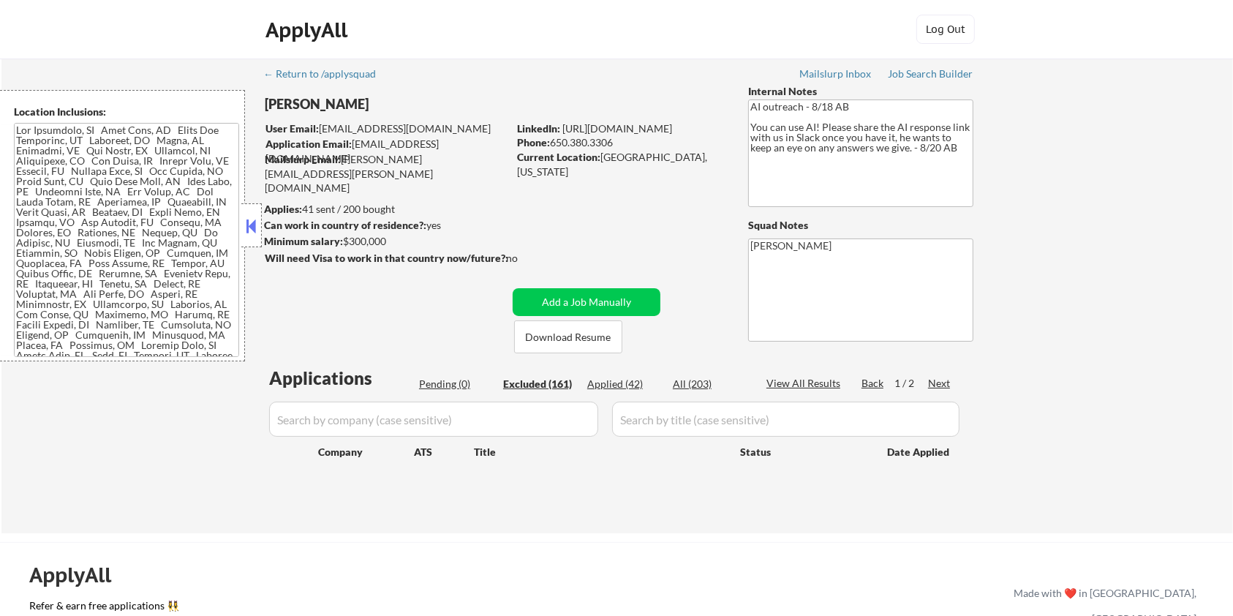
select select ""excluded__bad_match_""
select select ""excluded__salary_""
select select ""excluded__bad_match_""
select select ""excluded__expired_""
select select ""excluded__salary_""
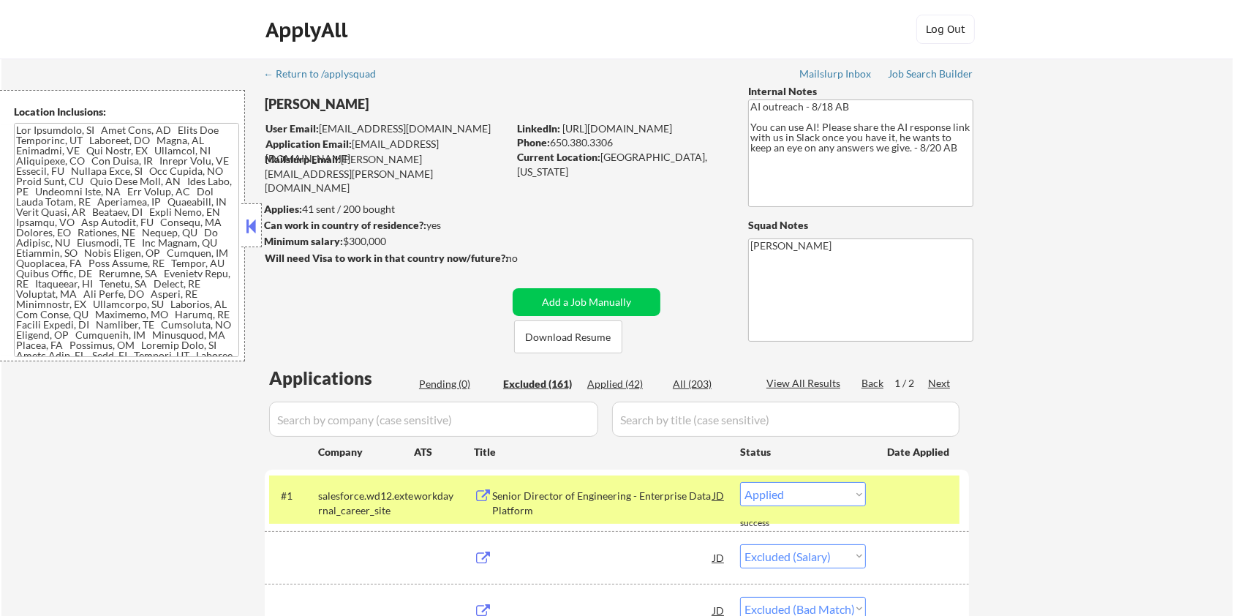
select select ""excluded__salary_""
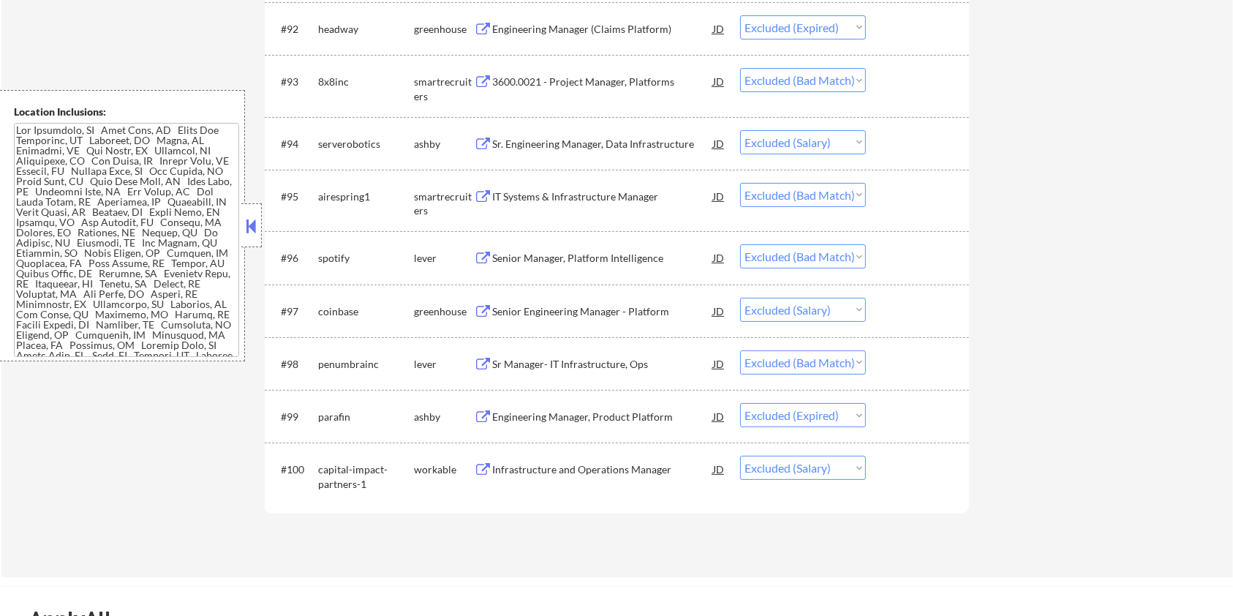
scroll to position [5853, 0]
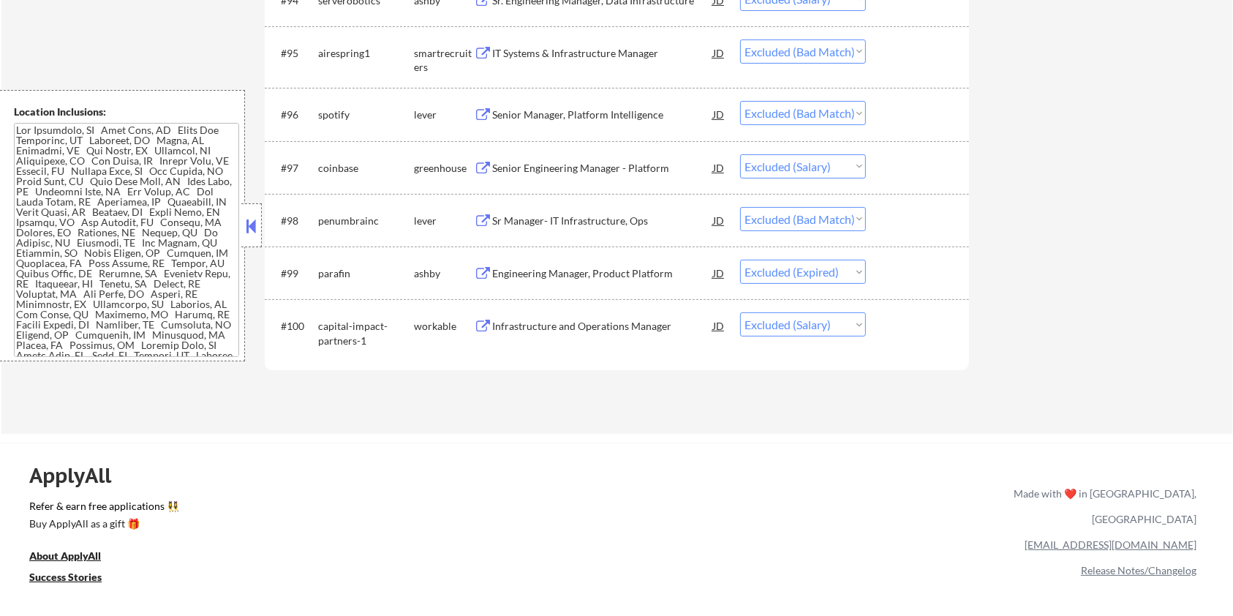
click at [544, 216] on div "Sr Manager- IT Infrastructure, Ops" at bounding box center [602, 221] width 221 height 15
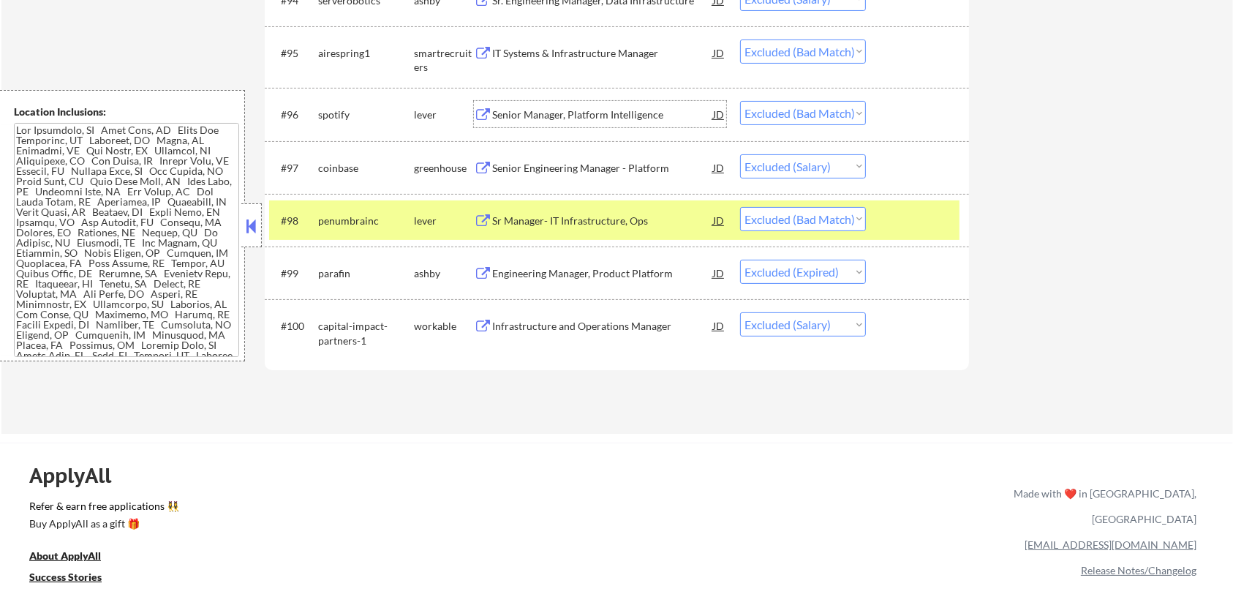
click at [582, 109] on div "Senior Manager, Platform Intelligence" at bounding box center [602, 115] width 221 height 15
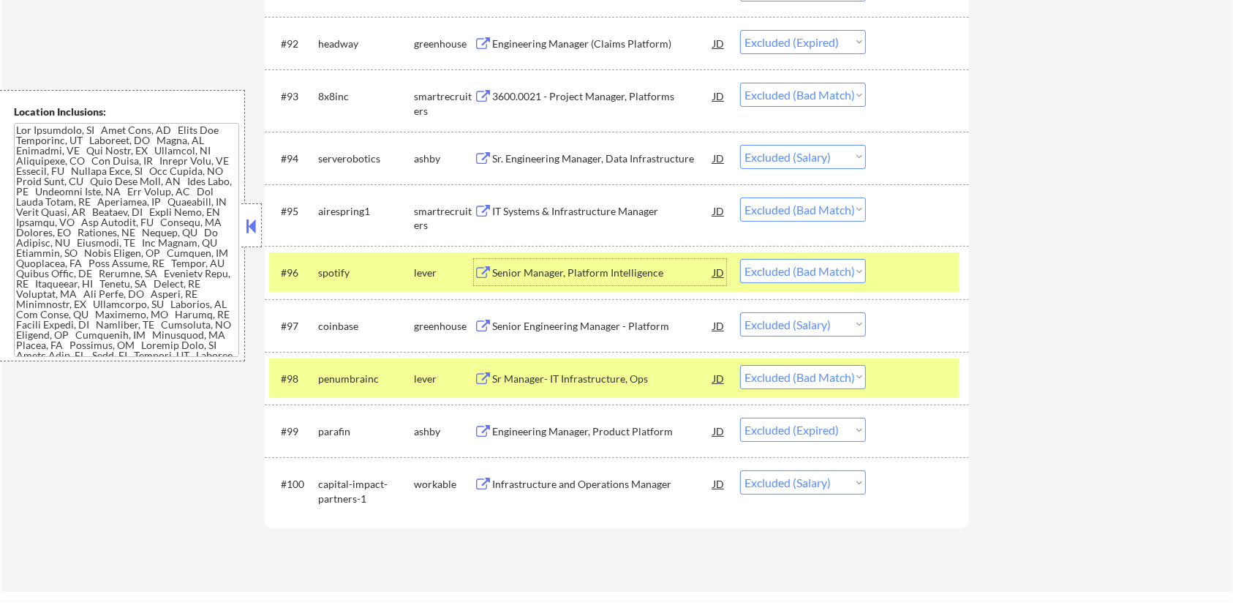
scroll to position [5657, 0]
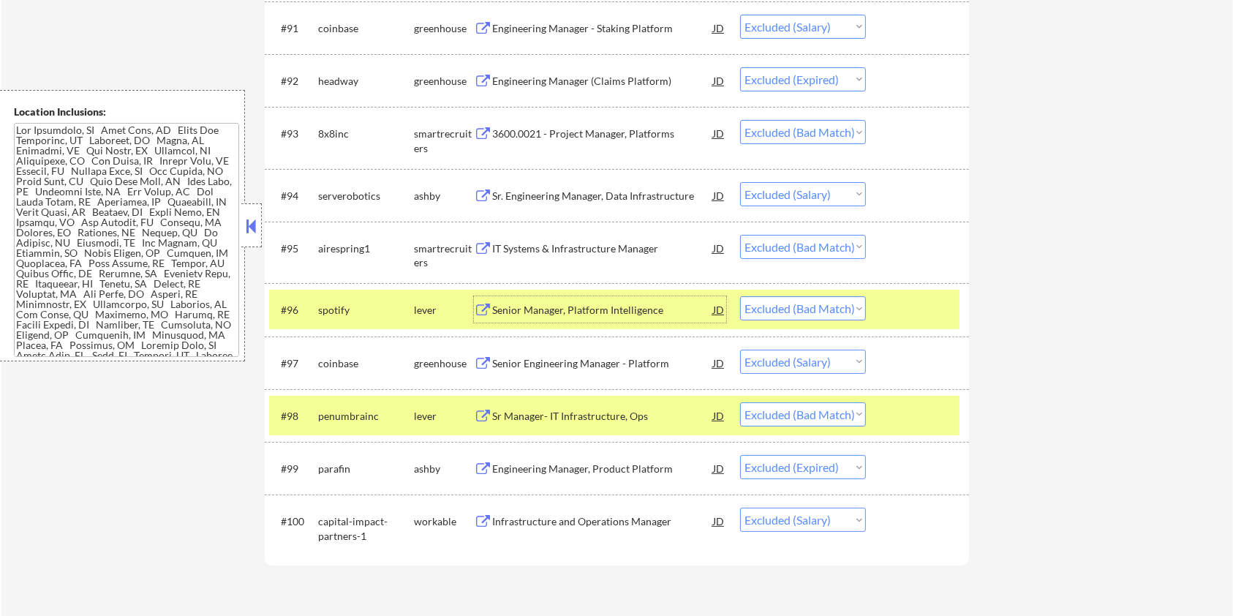
click at [579, 244] on div "IT Systems & Infrastructure Manager" at bounding box center [602, 248] width 221 height 15
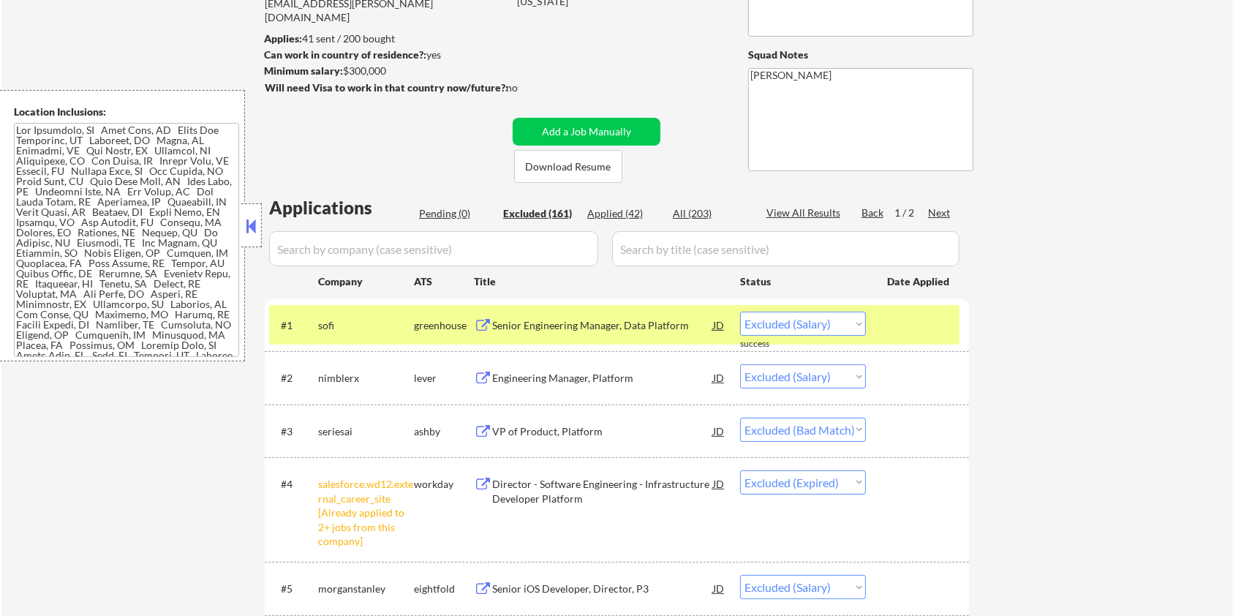
scroll to position [20, 0]
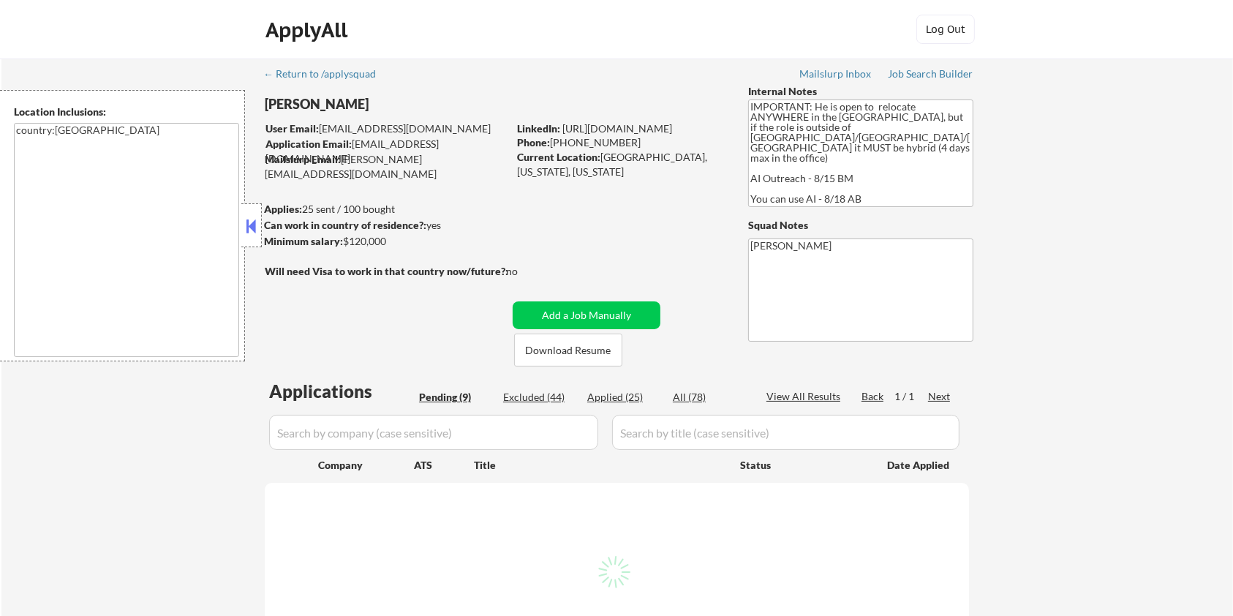
select select ""pending""
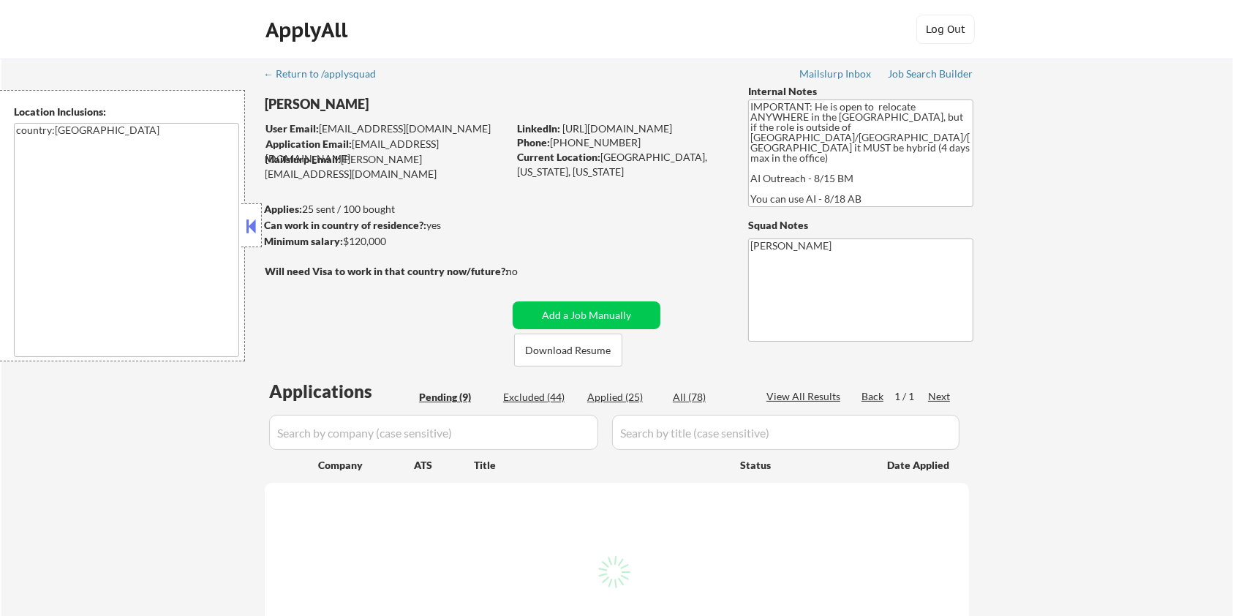
select select ""pending""
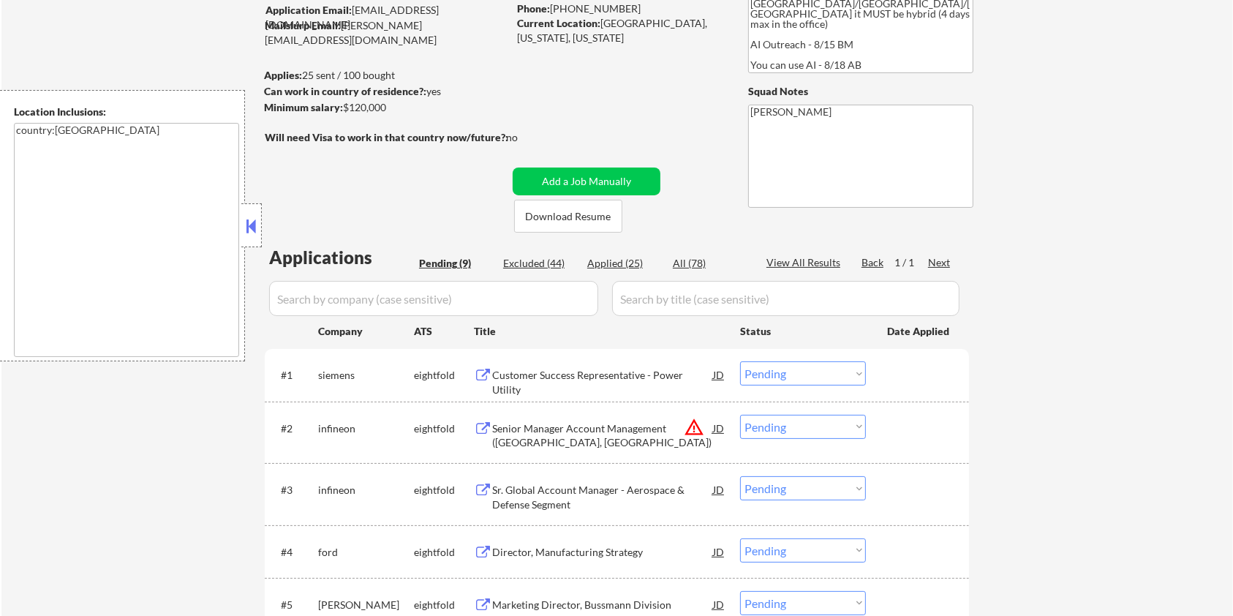
scroll to position [97, 0]
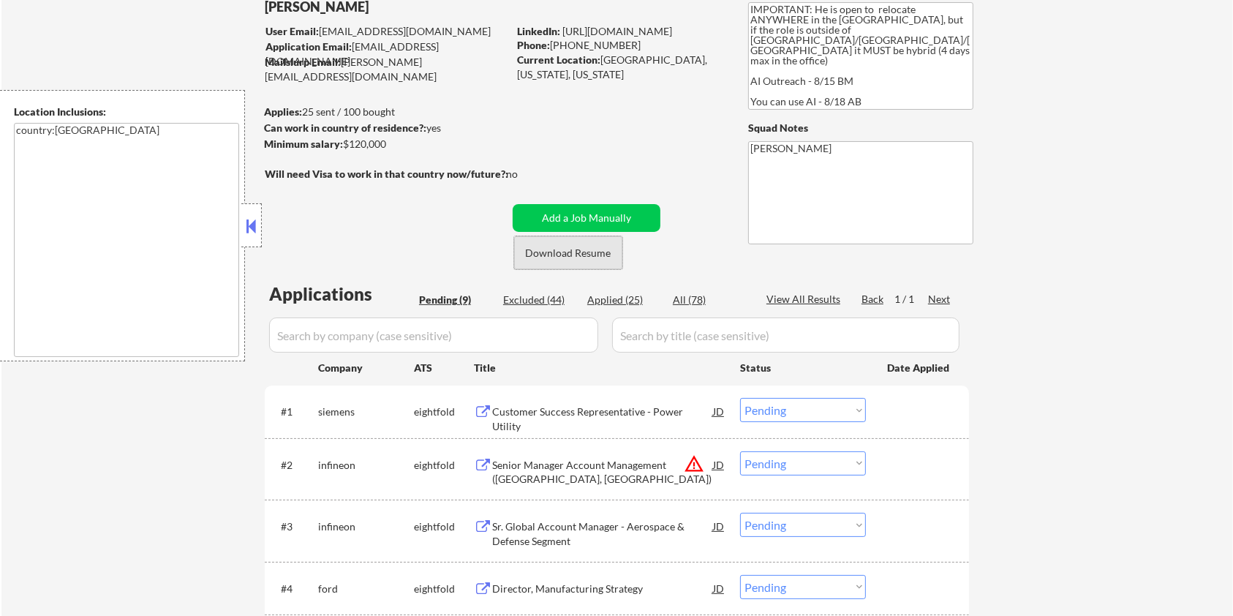
click at [560, 245] on button "Download Resume" at bounding box center [568, 252] width 108 height 33
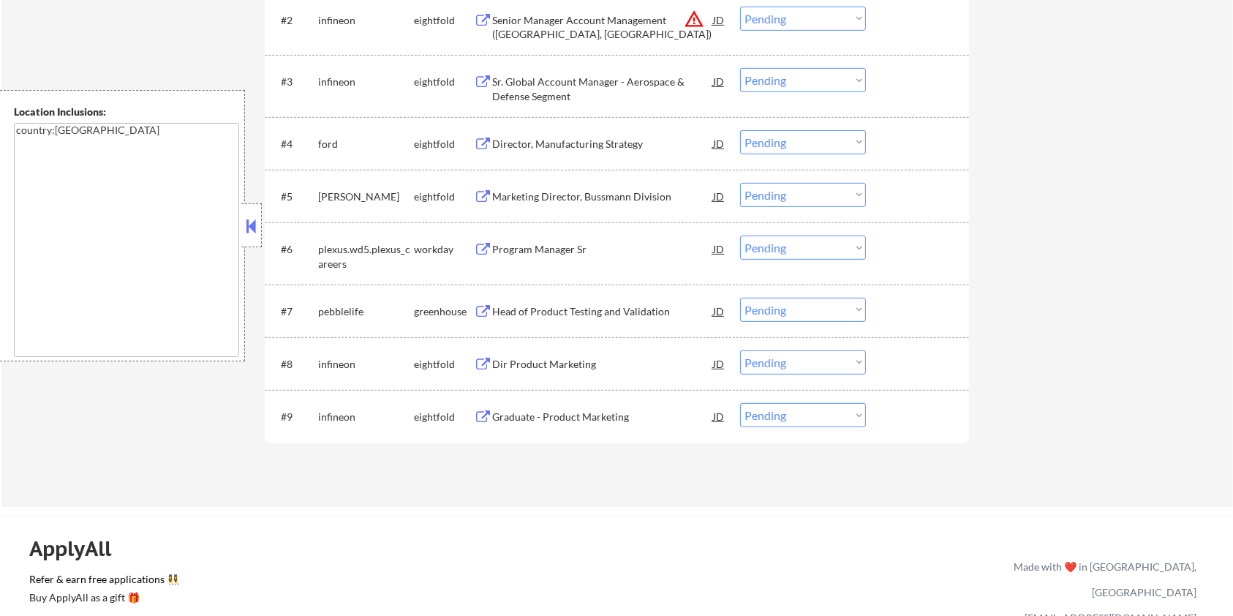
scroll to position [585, 0]
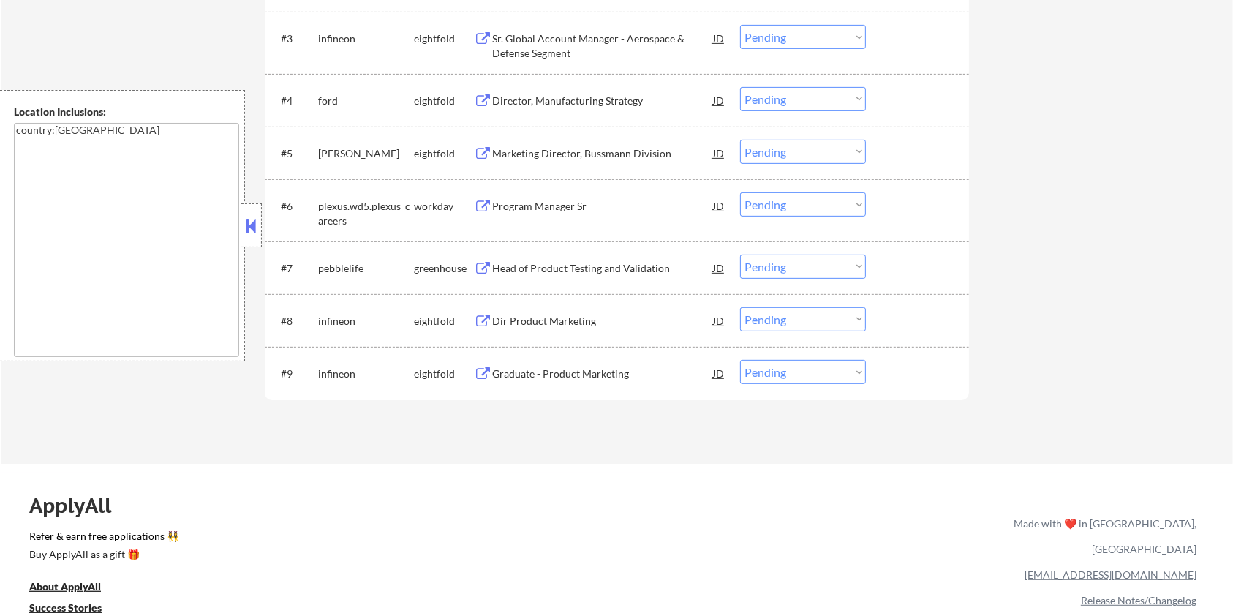
click at [555, 263] on div "Head of Product Testing and Validation" at bounding box center [602, 268] width 221 height 15
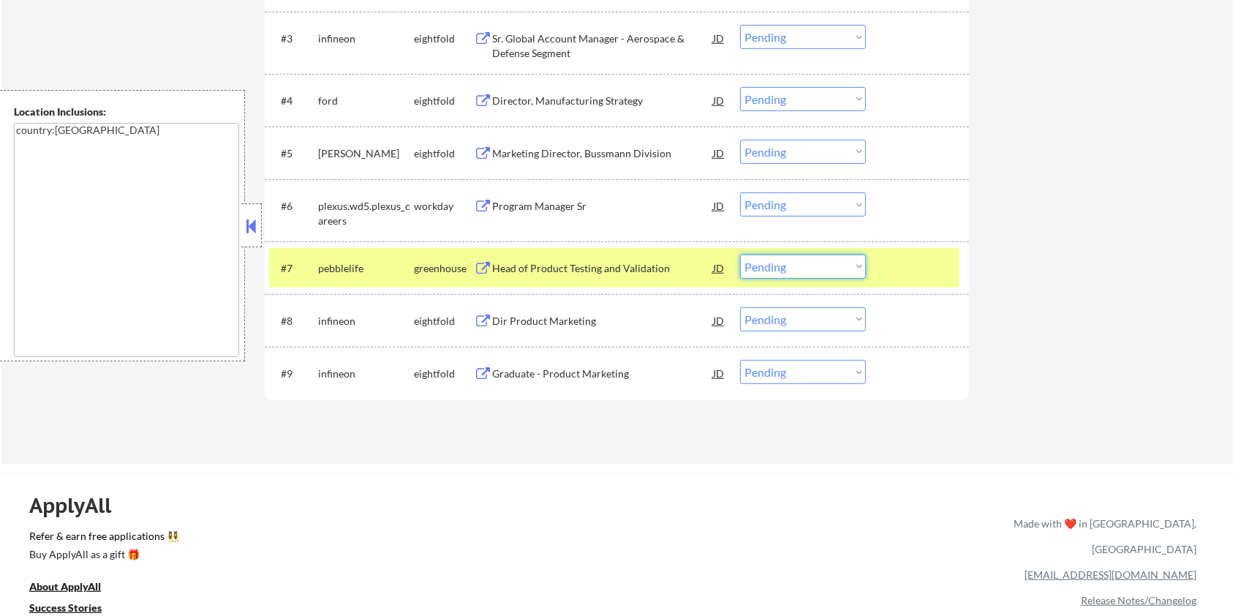
click at [828, 266] on select "Choose an option... Pending Applied Excluded (Questions) Excluded (Expired) Exc…" at bounding box center [803, 267] width 126 height 24
click at [740, 255] on select "Choose an option... Pending Applied Excluded (Questions) Excluded (Expired) Exc…" at bounding box center [803, 267] width 126 height 24
select select ""pending""
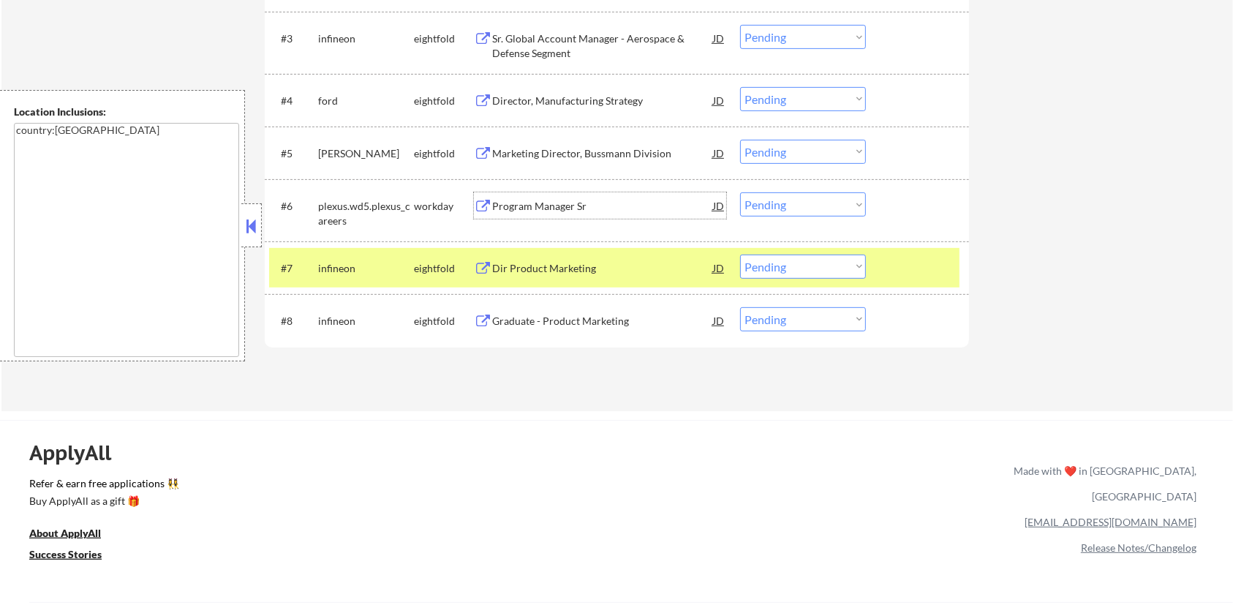
click at [533, 203] on div "Program Manager Sr" at bounding box center [602, 206] width 221 height 15
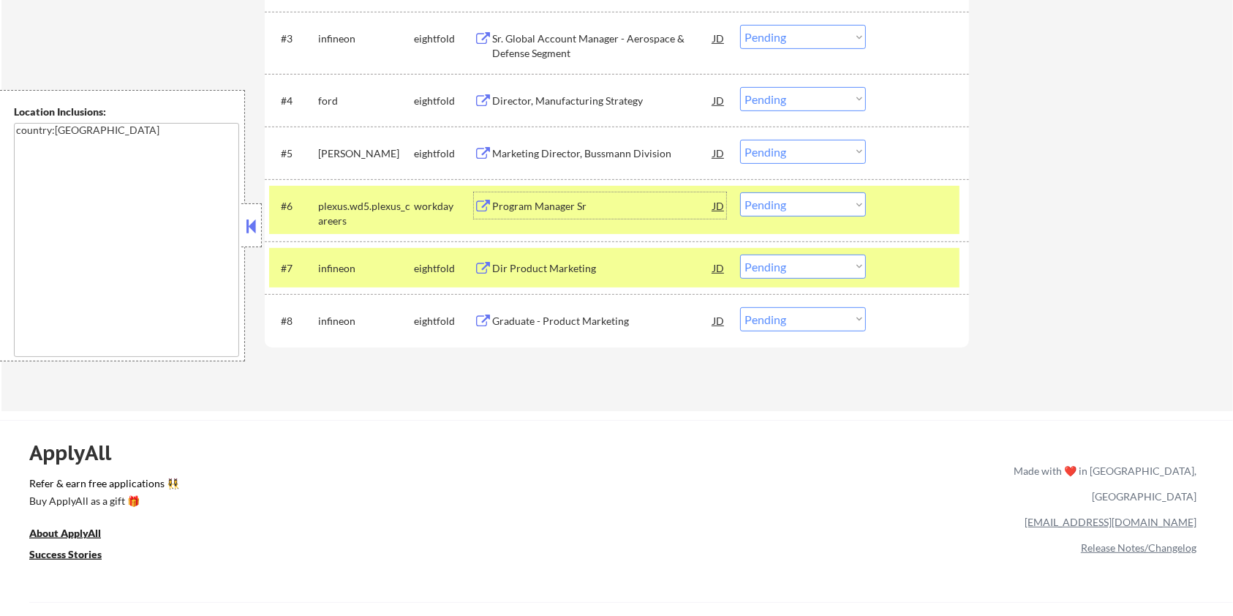
click at [811, 203] on select "Choose an option... Pending Applied Excluded (Questions) Excluded (Expired) Exc…" at bounding box center [803, 204] width 126 height 24
click at [740, 192] on select "Choose an option... Pending Applied Excluded (Questions) Excluded (Expired) Exc…" at bounding box center [803, 204] width 126 height 24
select select ""pending""
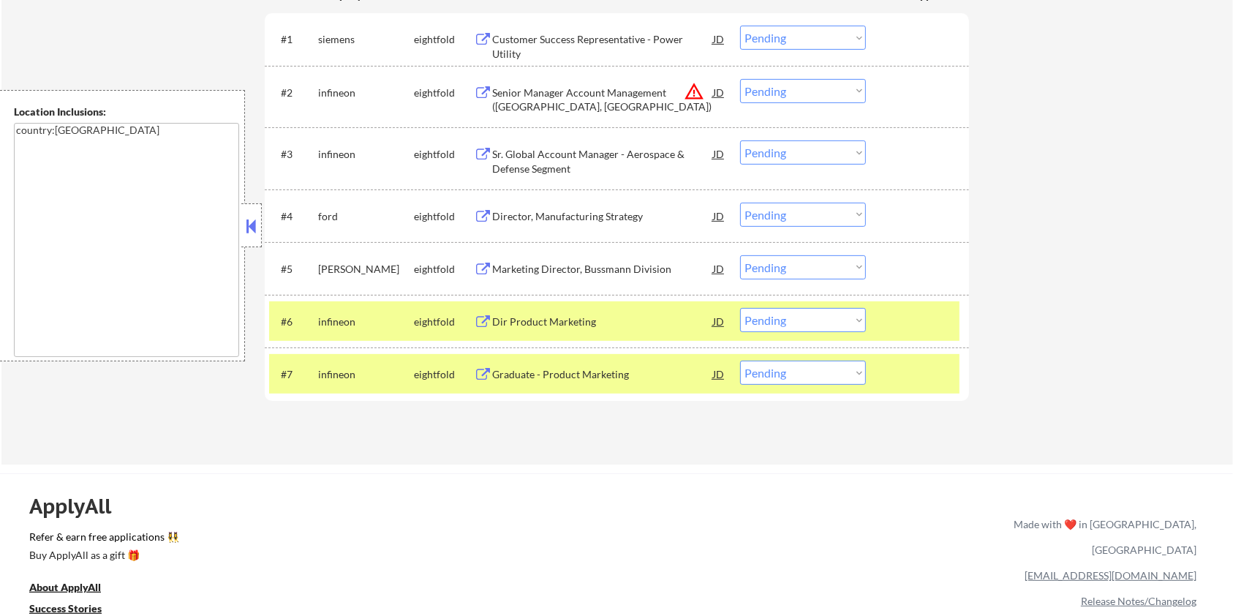
scroll to position [390, 0]
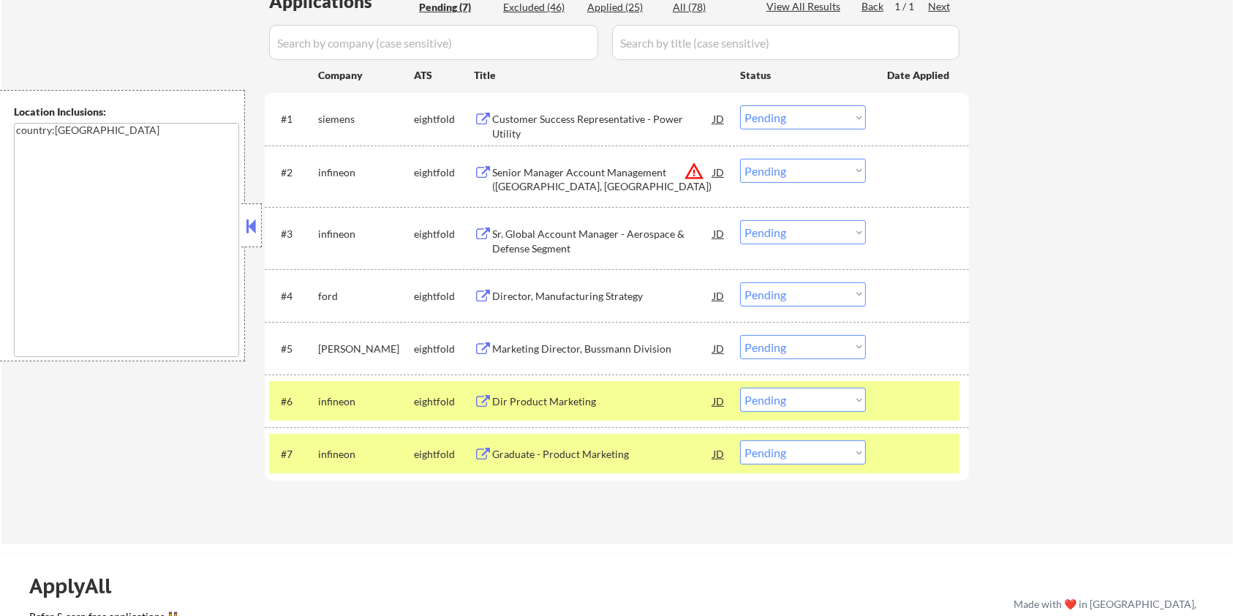
click at [563, 114] on div "Customer Success Representative - Power Utility" at bounding box center [602, 126] width 221 height 29
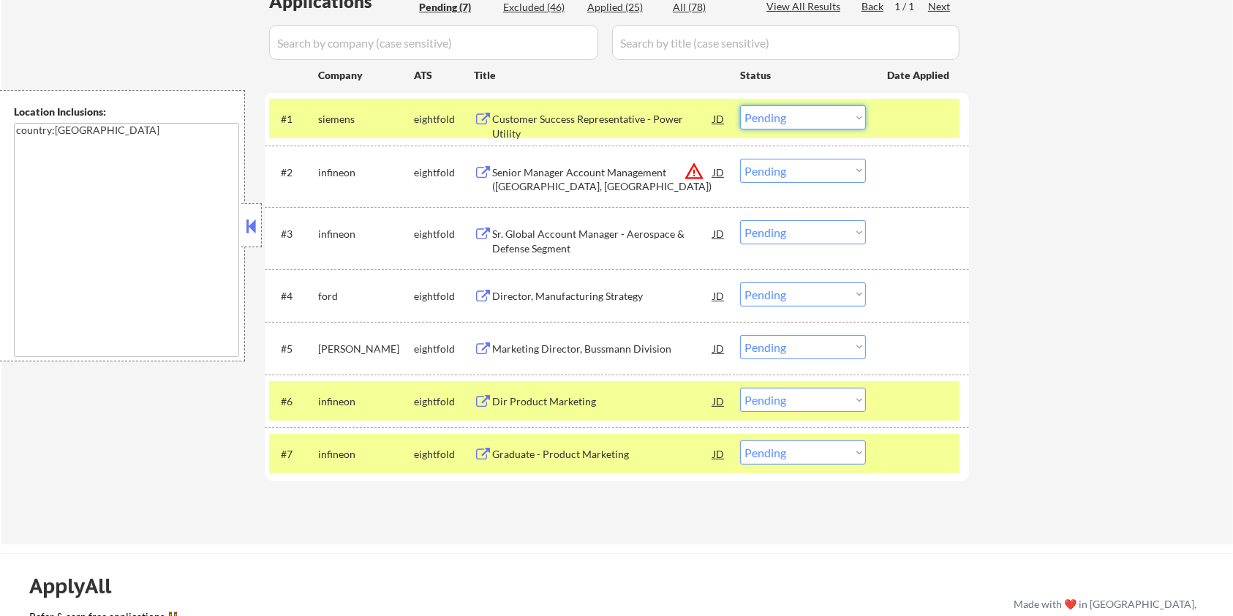
click at [794, 123] on select "Choose an option... Pending Applied Excluded (Questions) Excluded (Expired) Exc…" at bounding box center [803, 117] width 126 height 24
click at [740, 105] on select "Choose an option... Pending Applied Excluded (Questions) Excluded (Expired) Exc…" at bounding box center [803, 117] width 126 height 24
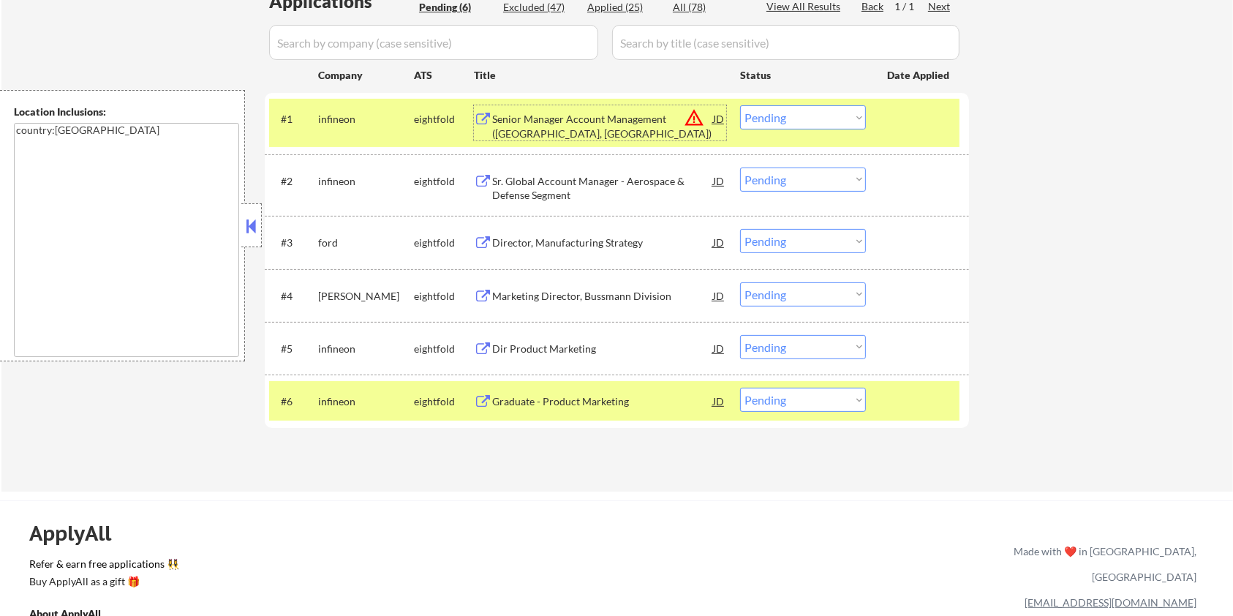
click at [522, 110] on div "Senior Manager Account Management (San Jose, CA)" at bounding box center [602, 122] width 221 height 35
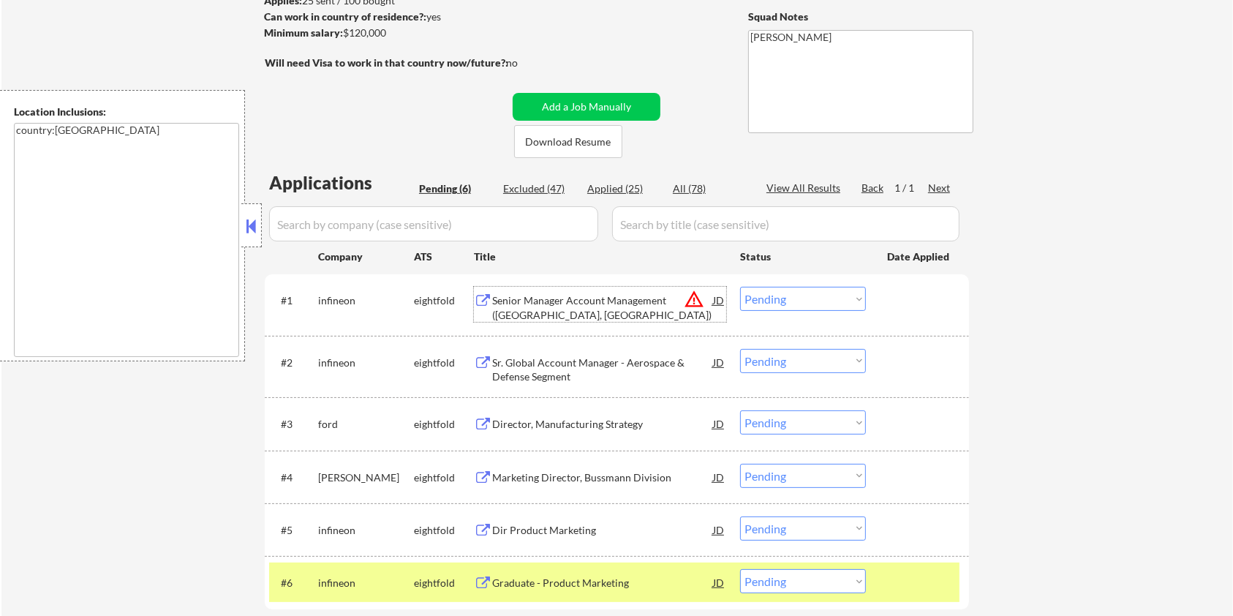
scroll to position [97, 0]
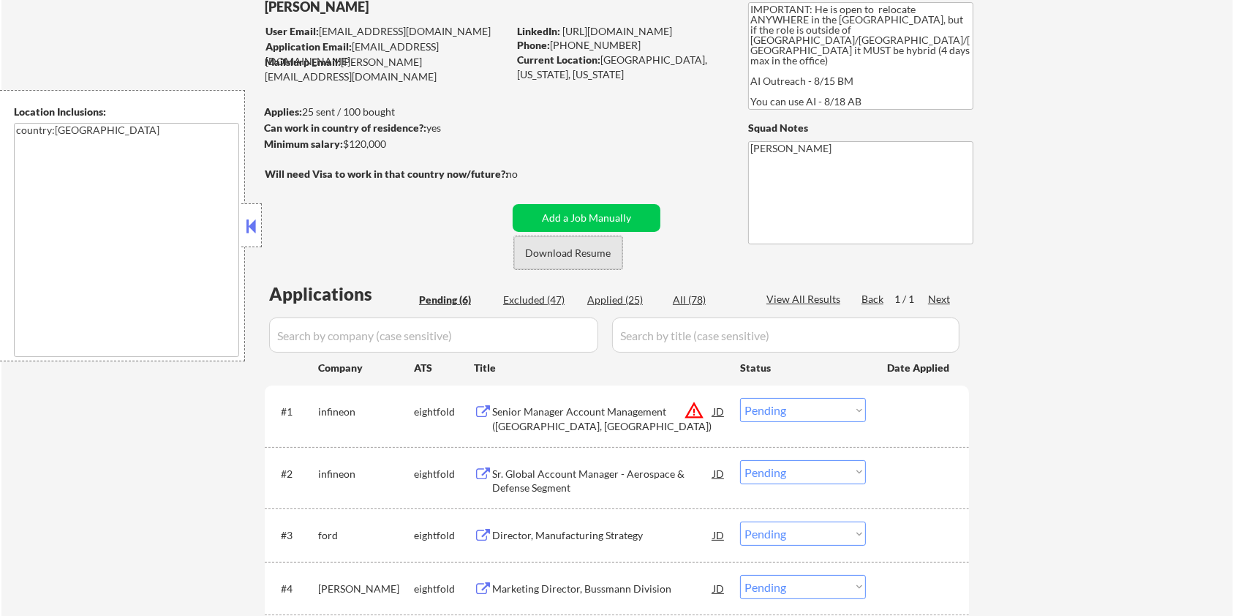
click at [557, 255] on button "Download Resume" at bounding box center [568, 252] width 108 height 33
drag, startPoint x: 393, startPoint y: 143, endPoint x: 345, endPoint y: 139, distance: 47.8
click at [345, 139] on div "Minimum salary: $120,000" at bounding box center [386, 144] width 244 height 15
copy div "$120,000"
click at [803, 414] on select "Choose an option... Pending Applied Excluded (Questions) Excluded (Expired) Exc…" at bounding box center [803, 410] width 126 height 24
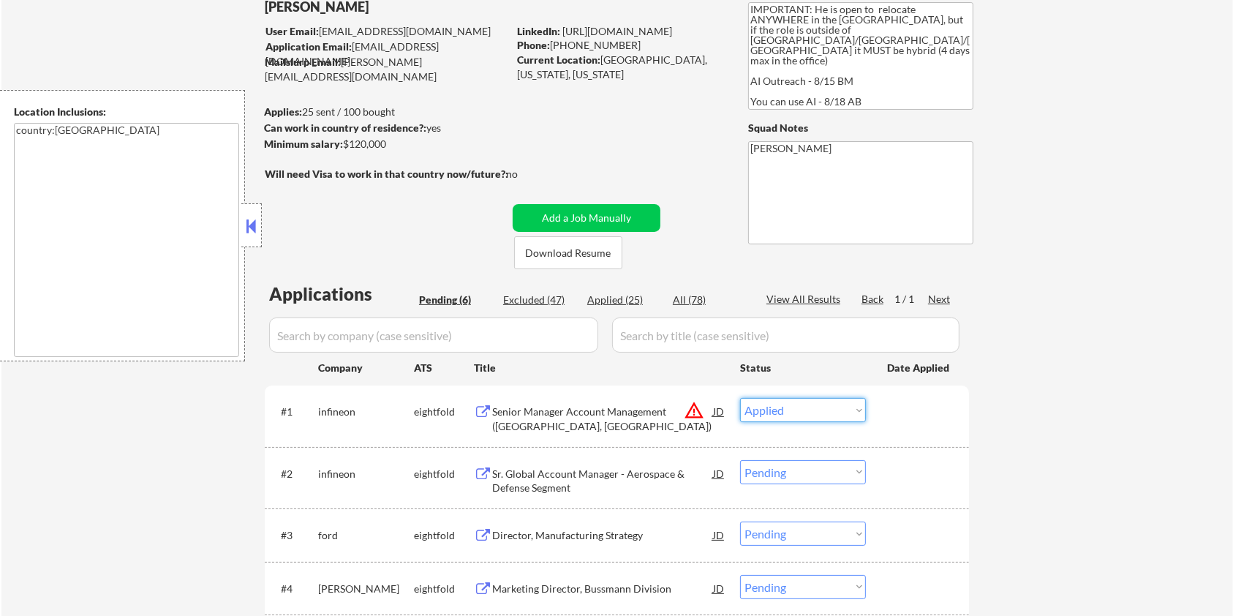
click at [740, 398] on select "Choose an option... Pending Applied Excluded (Questions) Excluded (Expired) Exc…" at bounding box center [803, 410] width 126 height 24
drag, startPoint x: 570, startPoint y: 405, endPoint x: 588, endPoint y: 447, distance: 46.2
click at [587, 444] on div "#1 infineon eightfold Senior Manager Account Management (San Jose, CA) JD warni…" at bounding box center [617, 416] width 705 height 61
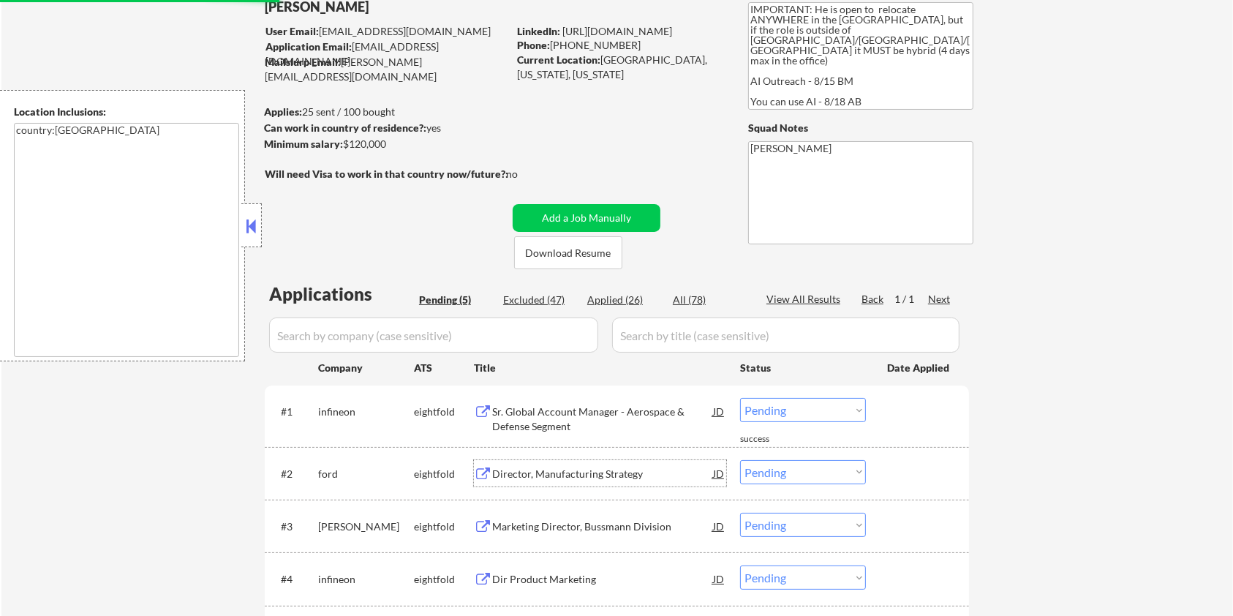
click at [563, 474] on div "Director, Manufacturing Strategy" at bounding box center [602, 474] width 221 height 15
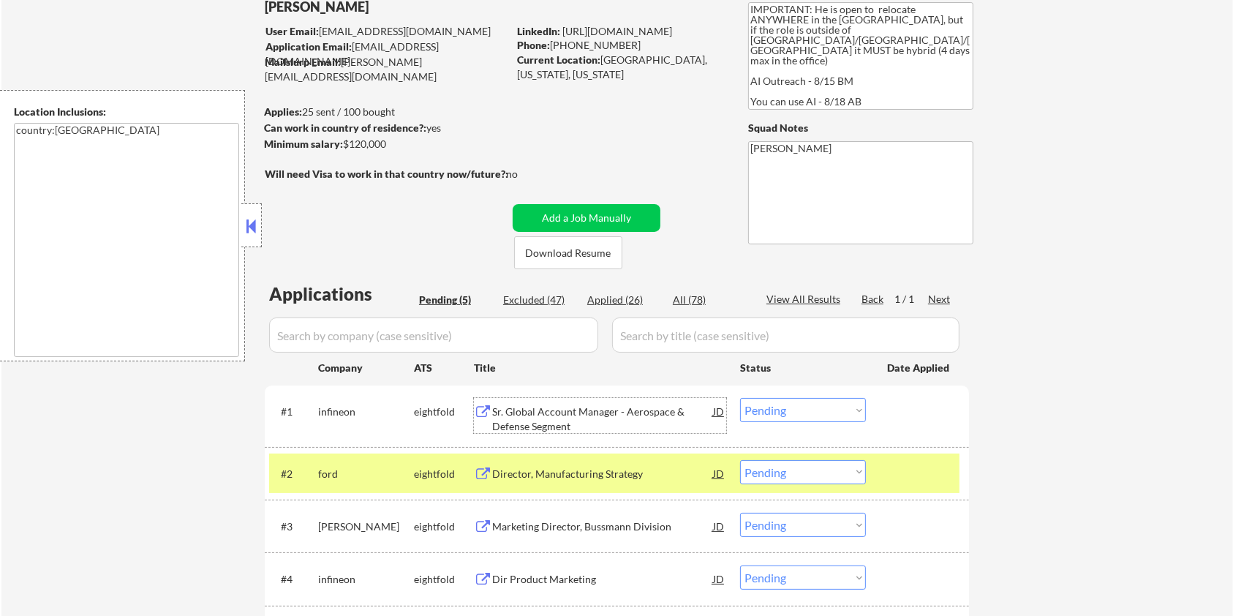
click at [560, 415] on div "Sr. Global Account Manager - Aerospace & Defense Segment" at bounding box center [602, 419] width 221 height 29
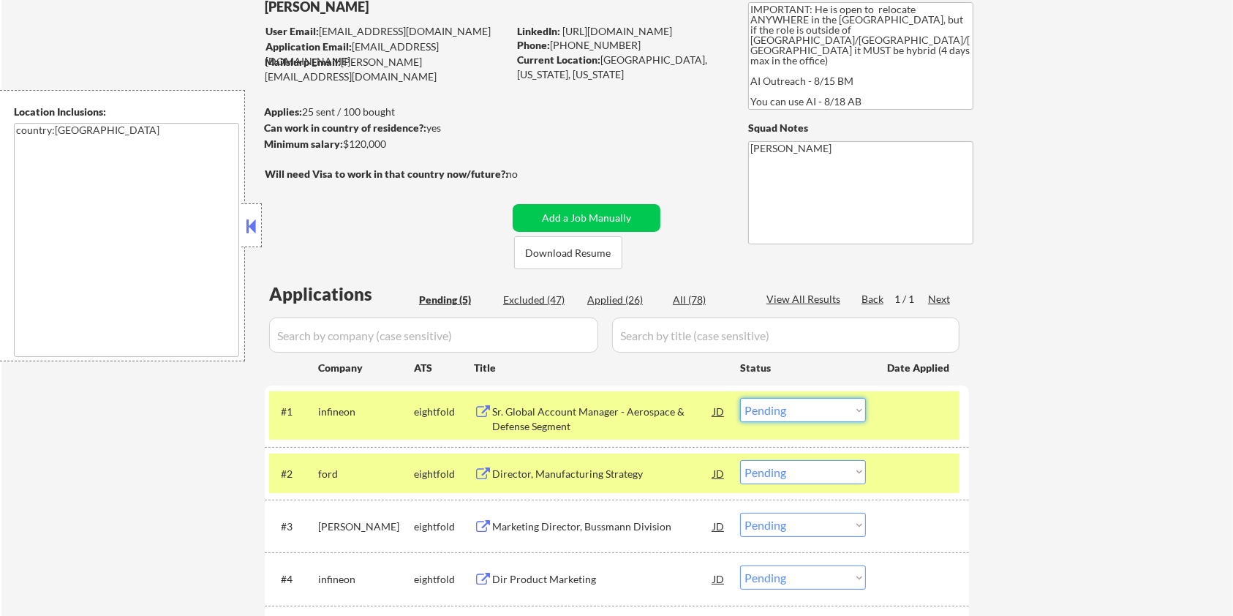
click at [842, 413] on select "Choose an option... Pending Applied Excluded (Questions) Excluded (Expired) Exc…" at bounding box center [803, 410] width 126 height 24
click at [740, 398] on select "Choose an option... Pending Applied Excluded (Questions) Excluded (Expired) Exc…" at bounding box center [803, 410] width 126 height 24
select select ""pending""
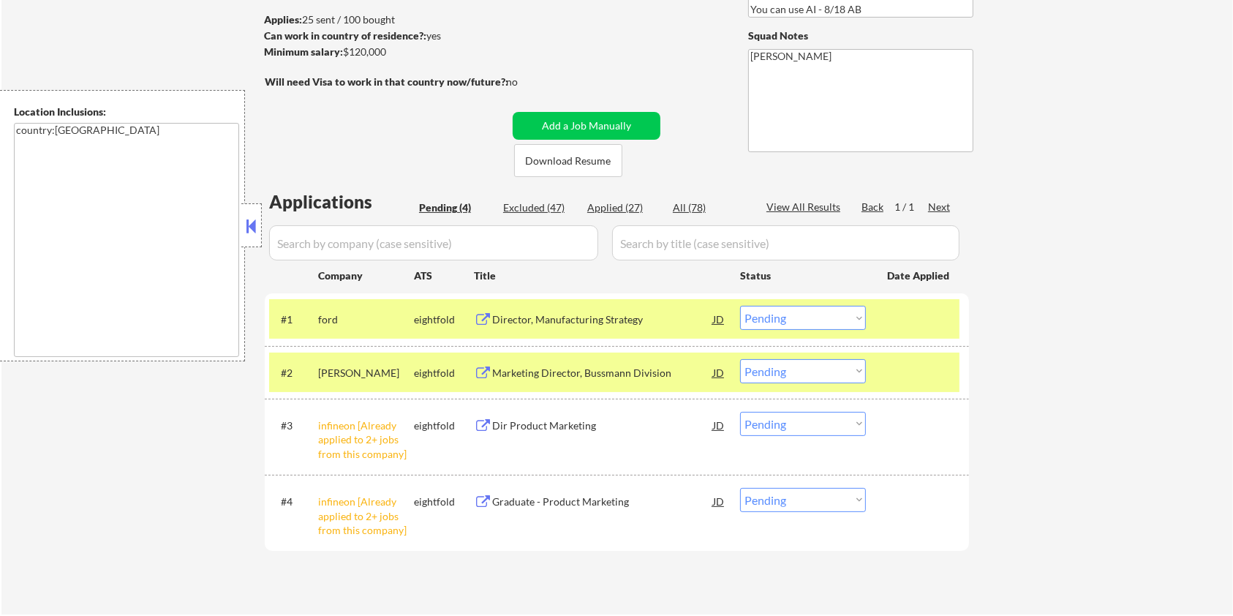
scroll to position [195, 0]
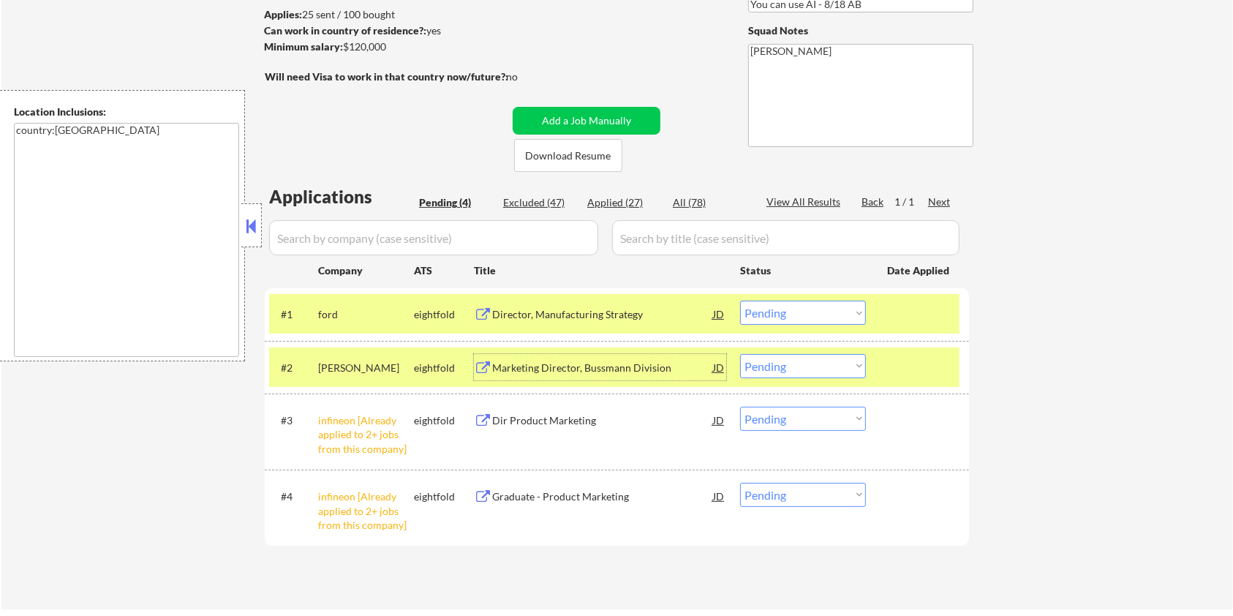
click at [558, 363] on div "Marketing Director, Bussmann Division" at bounding box center [602, 368] width 221 height 15
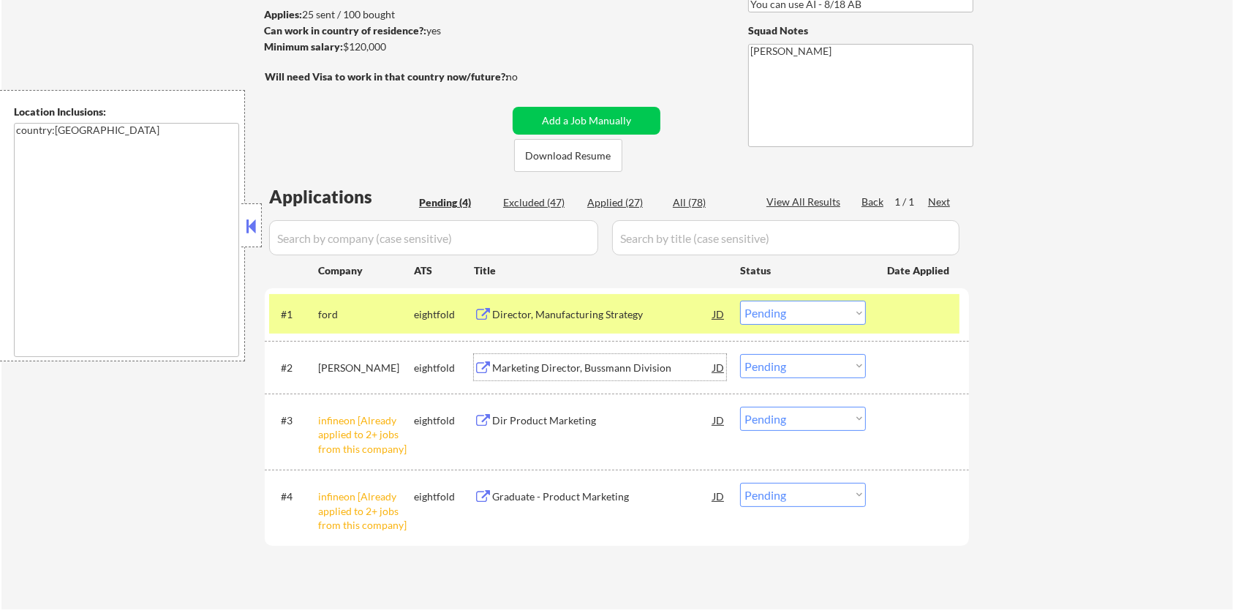
click at [807, 371] on select "Choose an option... Pending Applied Excluded (Questions) Excluded (Expired) Exc…" at bounding box center [803, 366] width 126 height 24
click at [740, 354] on select "Choose an option... Pending Applied Excluded (Questions) Excluded (Expired) Exc…" at bounding box center [803, 366] width 126 height 24
select select ""pending""
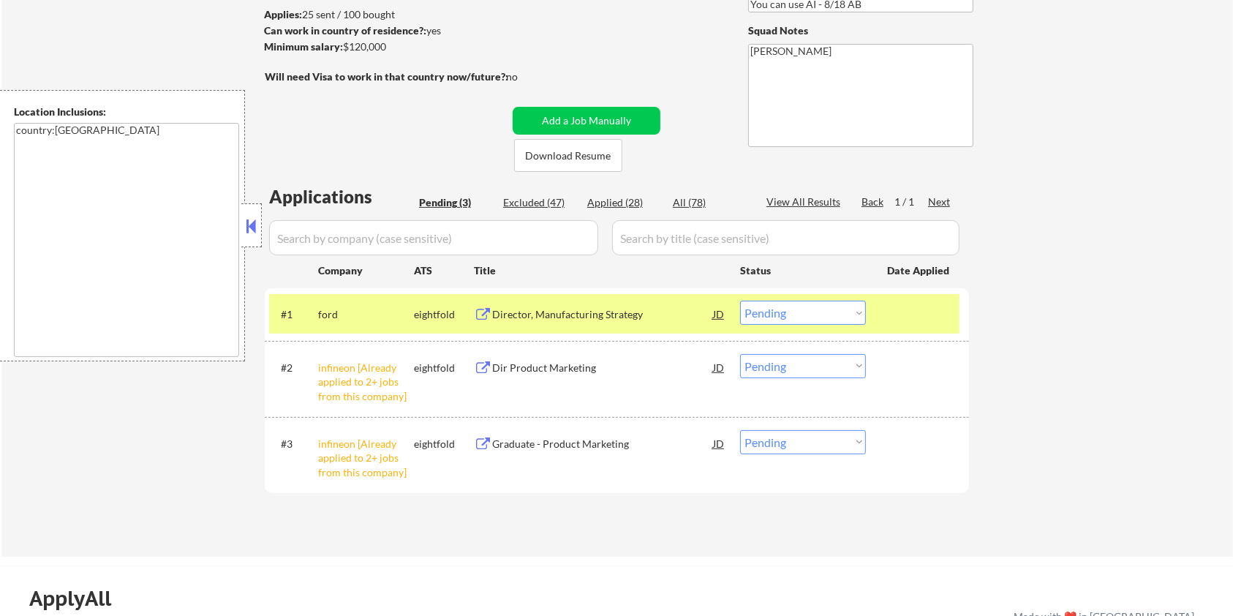
click at [513, 309] on div "Director, Manufacturing Strategy" at bounding box center [602, 314] width 221 height 15
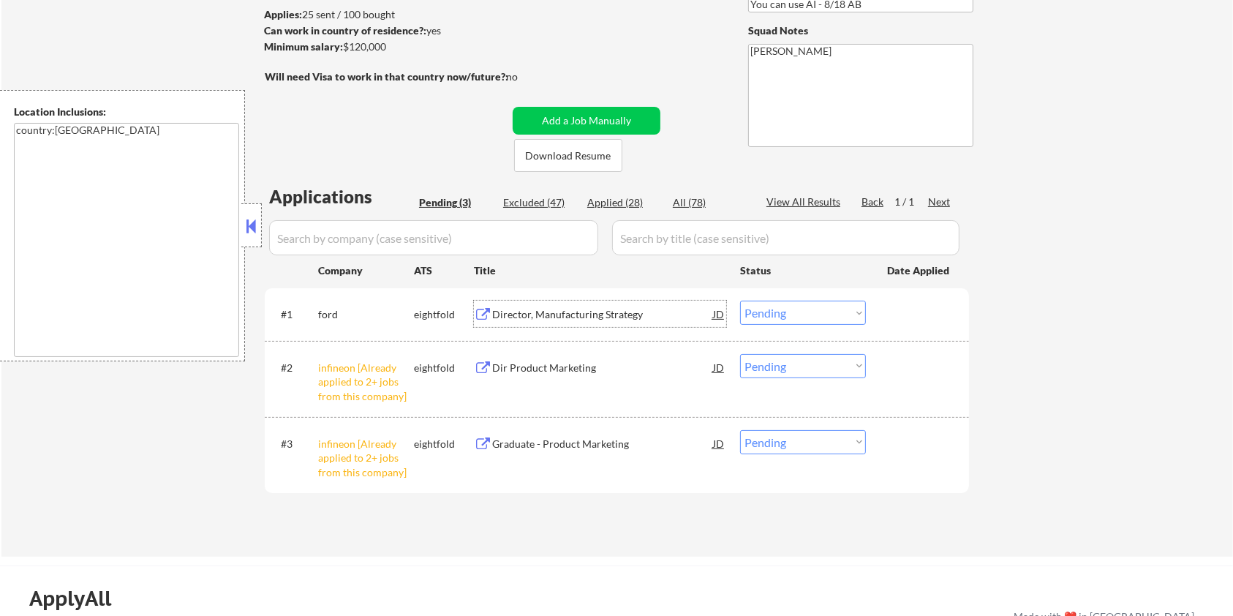
click at [808, 320] on select "Choose an option... Pending Applied Excluded (Questions) Excluded (Expired) Exc…" at bounding box center [803, 313] width 126 height 24
click at [740, 301] on select "Choose an option... Pending Applied Excluded (Questions) Excluded (Expired) Exc…" at bounding box center [803, 313] width 126 height 24
select select ""pending""
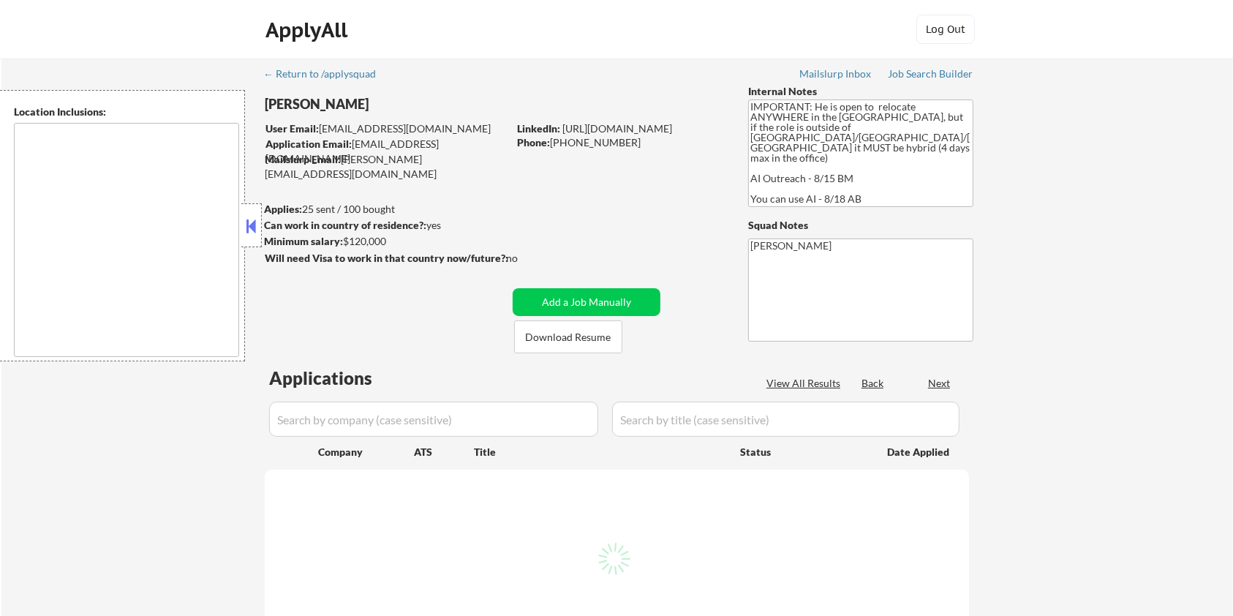
type textarea "country:US"
select select ""pending""
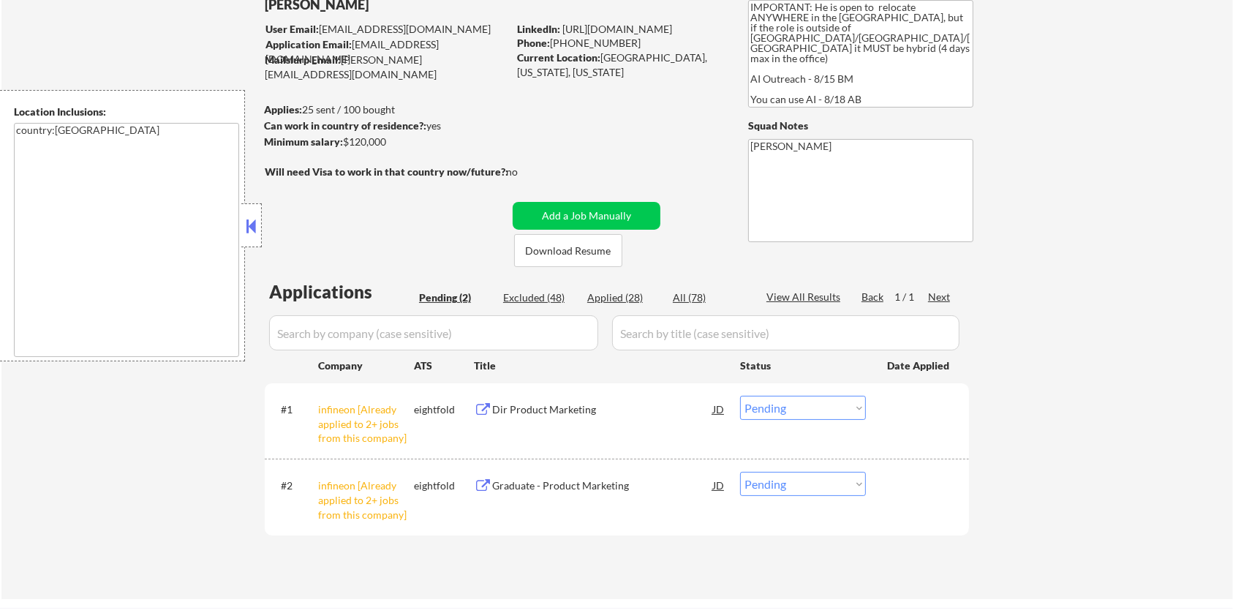
scroll to position [195, 0]
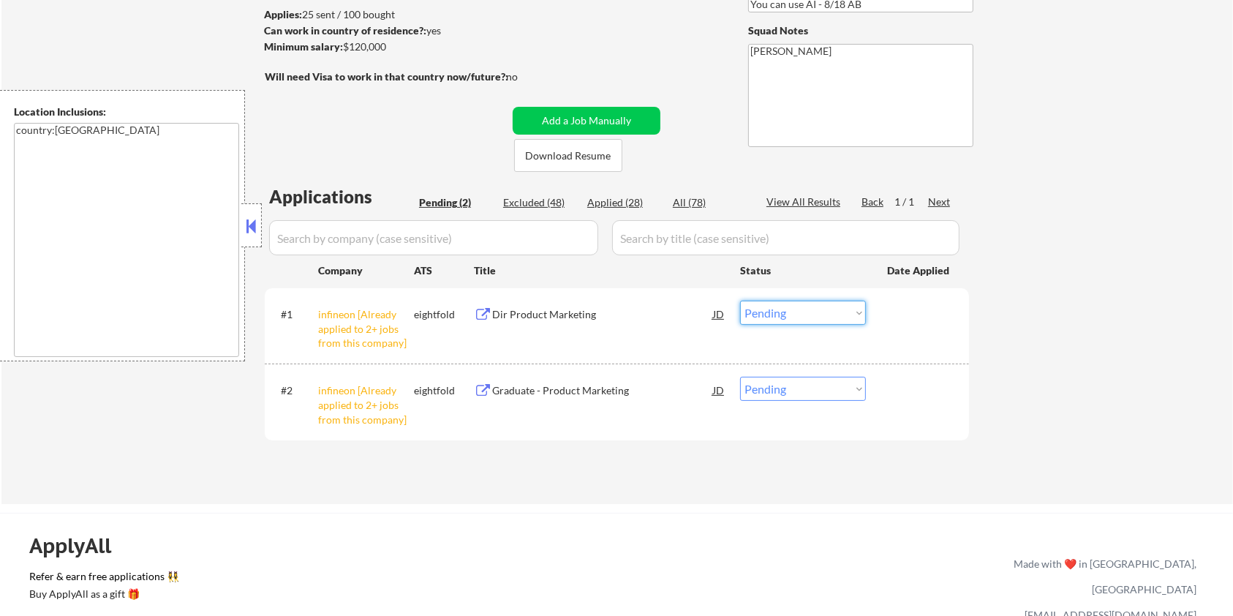
click at [848, 320] on select "Choose an option... Pending Applied Excluded (Questions) Excluded (Expired) Exc…" at bounding box center [803, 313] width 126 height 24
click at [740, 301] on select "Choose an option... Pending Applied Excluded (Questions) Excluded (Expired) Exc…" at bounding box center [803, 313] width 126 height 24
click at [791, 379] on select "Choose an option... Pending Applied Excluded (Questions) Excluded (Expired) Exc…" at bounding box center [803, 389] width 126 height 24
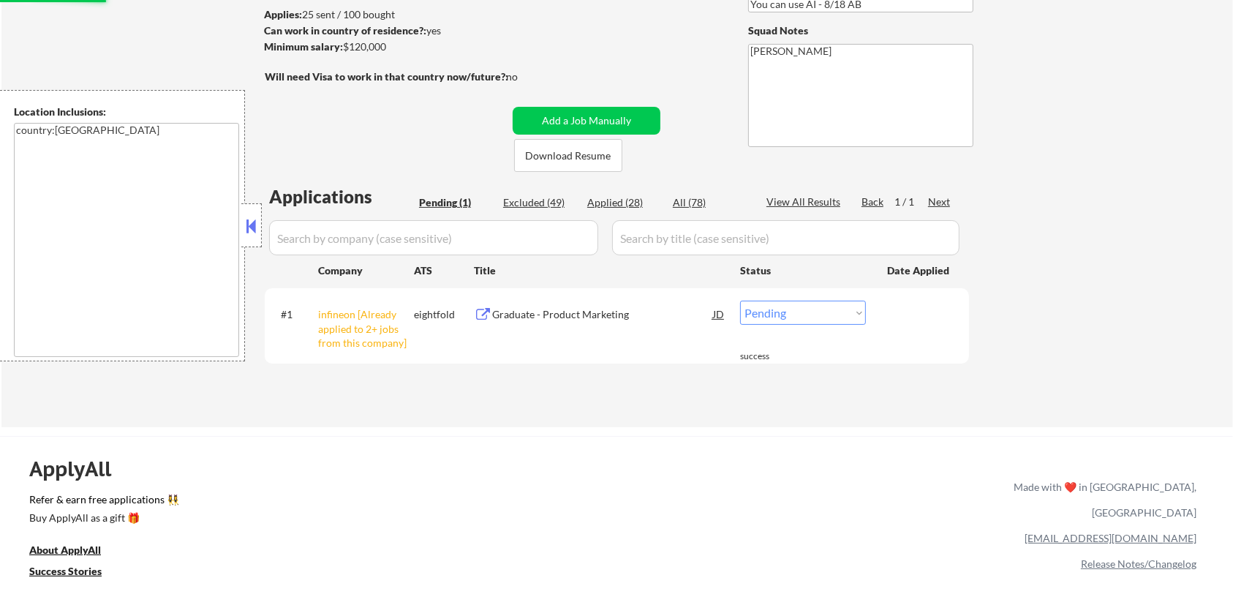
click at [781, 600] on div "ApplyAll Refer & earn free applications 👯‍♀️ Buy ApplyAll as a gift 🎁 About App…" at bounding box center [616, 562] width 1233 height 232
click at [775, 313] on select "Choose an option... Pending Applied Excluded (Questions) Excluded (Expired) Exc…" at bounding box center [803, 313] width 126 height 24
select select ""excluded__other_""
click at [740, 301] on select "Choose an option... Pending Applied Excluded (Questions) Excluded (Expired) Exc…" at bounding box center [803, 313] width 126 height 24
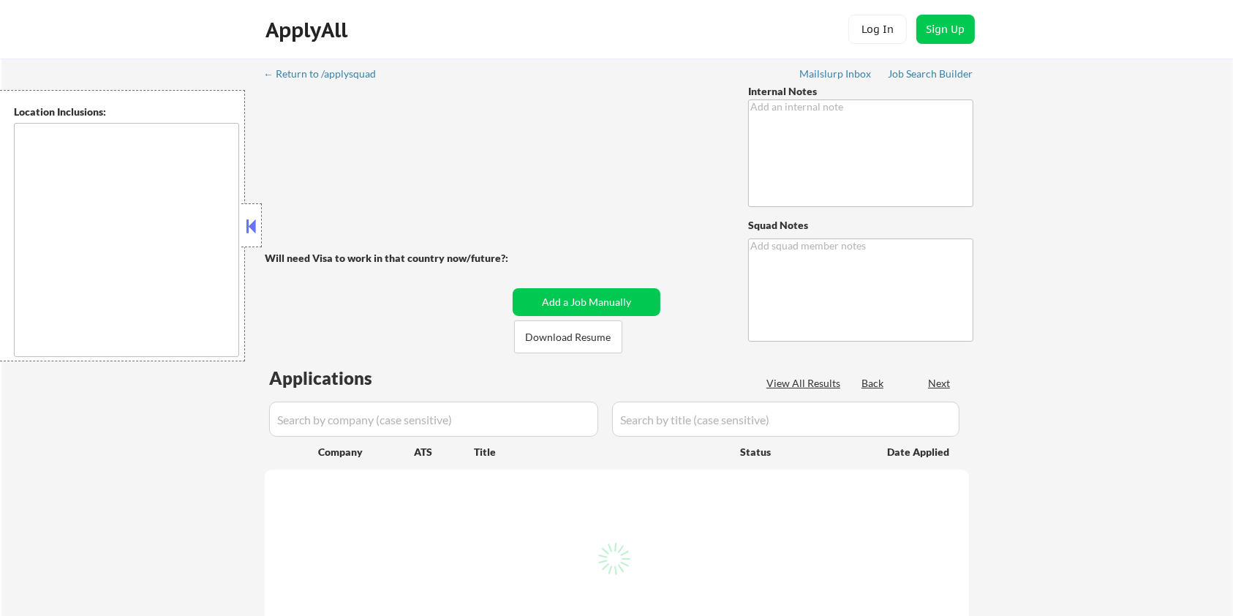
type textarea "+11 for channels being no bueno - 8/19 AB"
type textarea "[PERSON_NAME]"
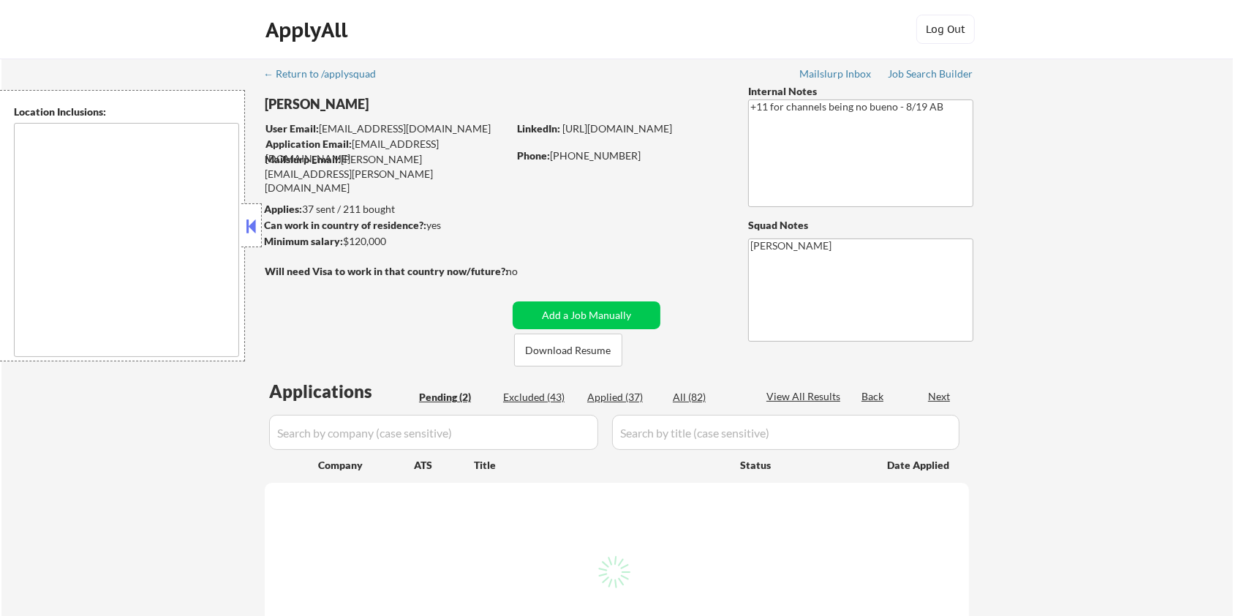
type textarea "remote"
select select ""pending""
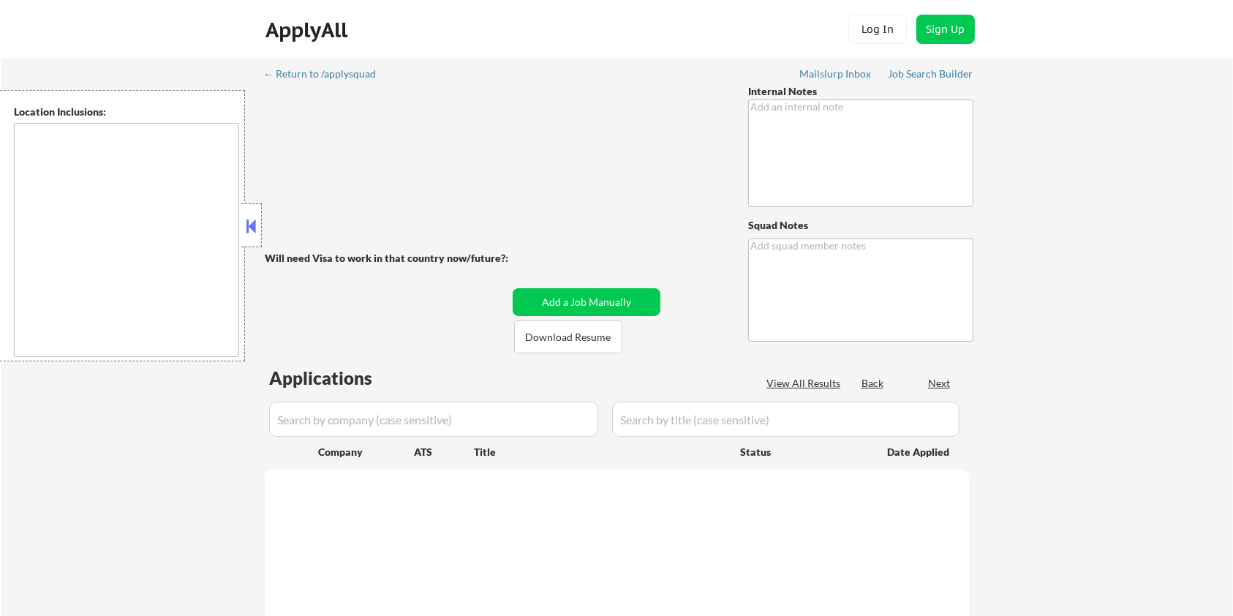
type textarea "[PERSON_NAME]"
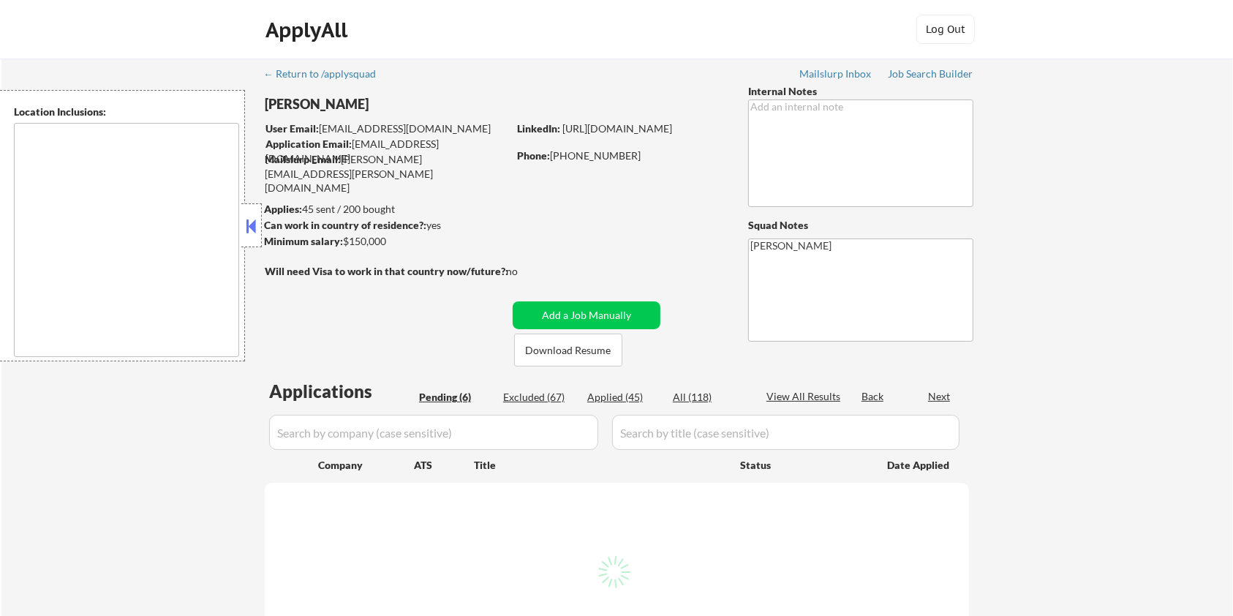
select select ""pending""
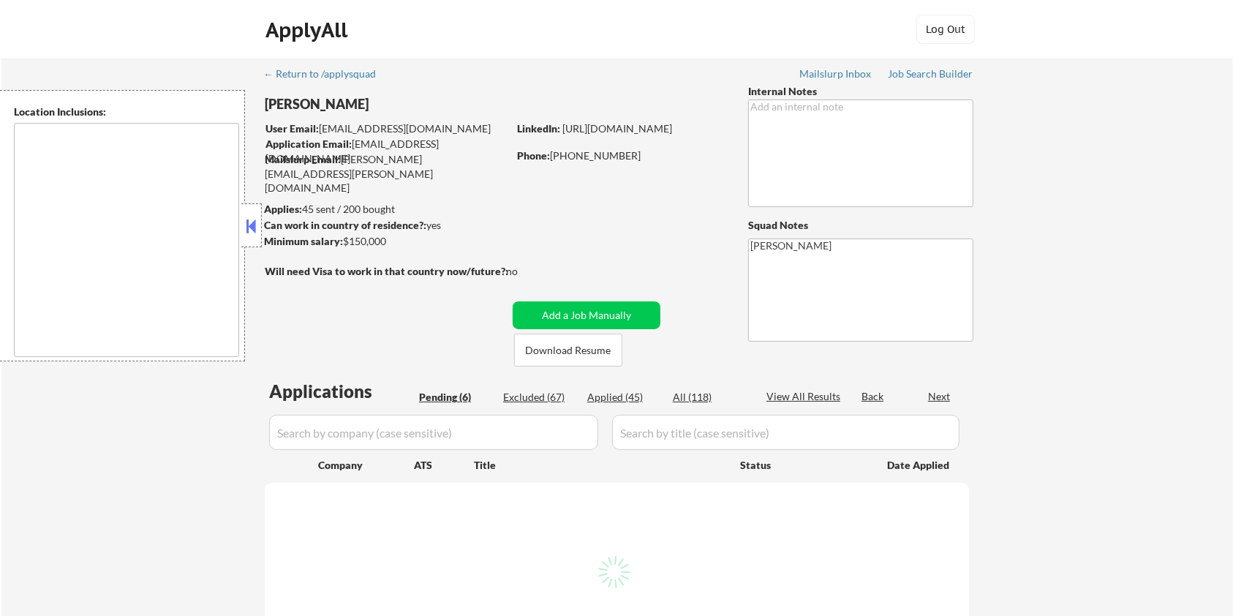
select select ""pending""
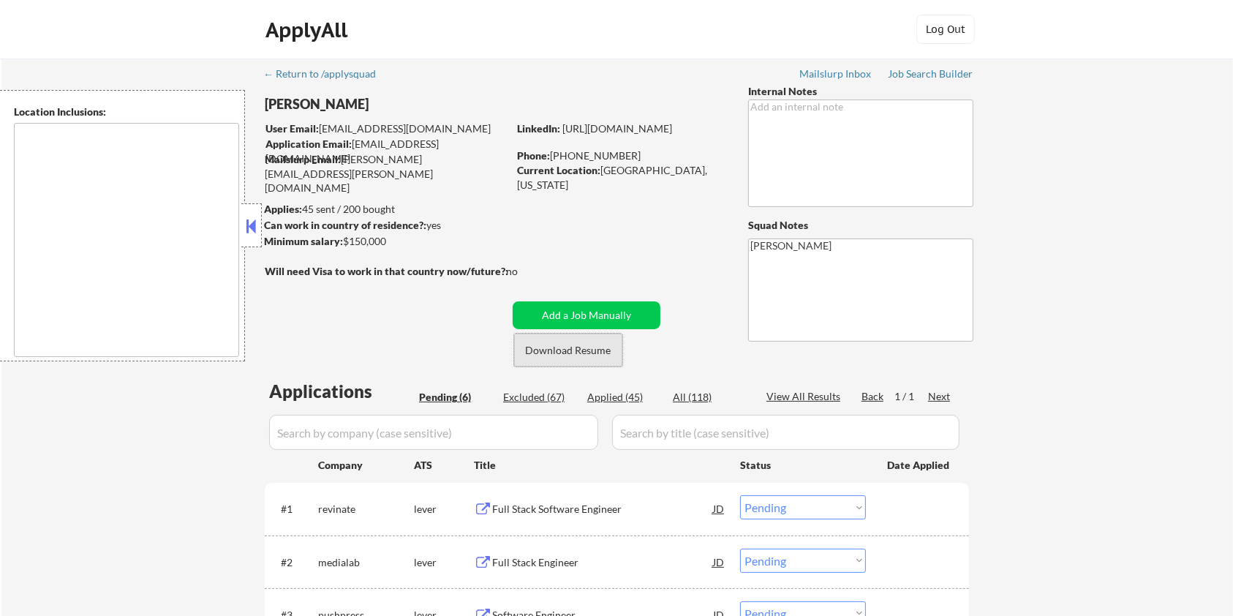
click at [573, 347] on button "Download Resume" at bounding box center [568, 350] width 108 height 33
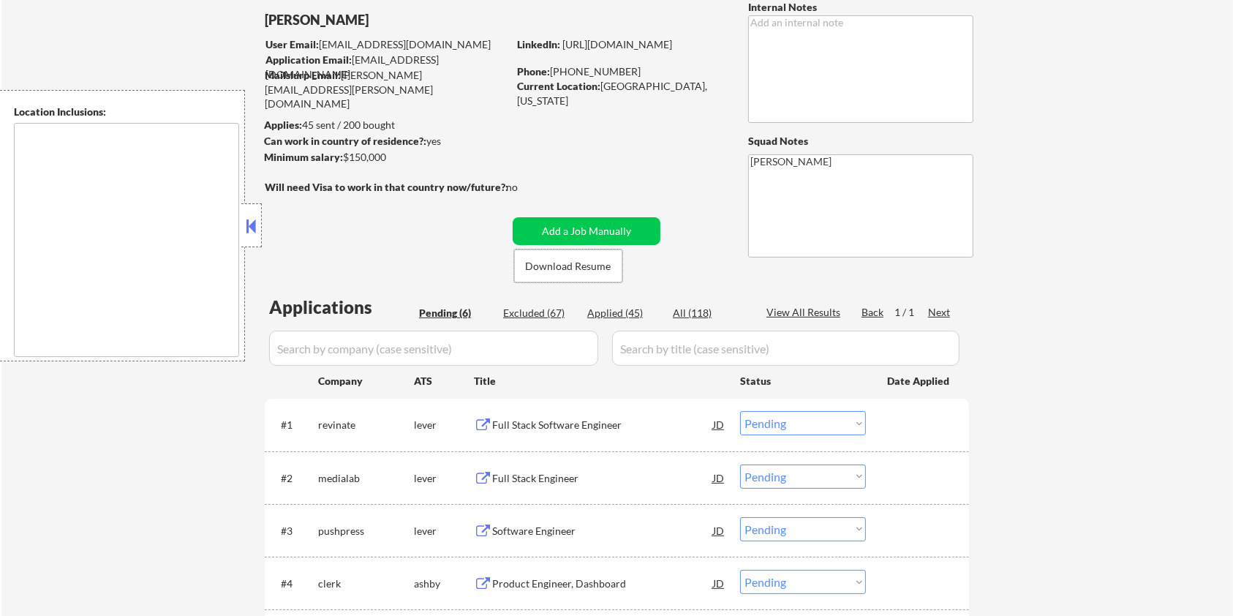
scroll to position [97, 0]
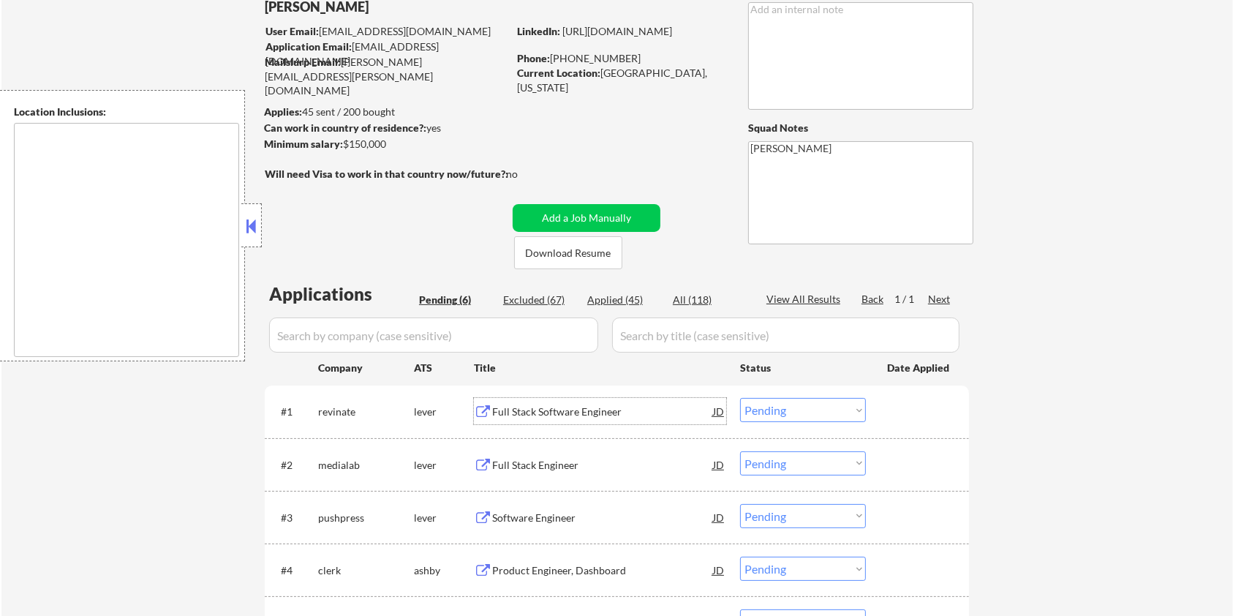
click at [555, 411] on div "Full Stack Software Engineer" at bounding box center [602, 412] width 221 height 15
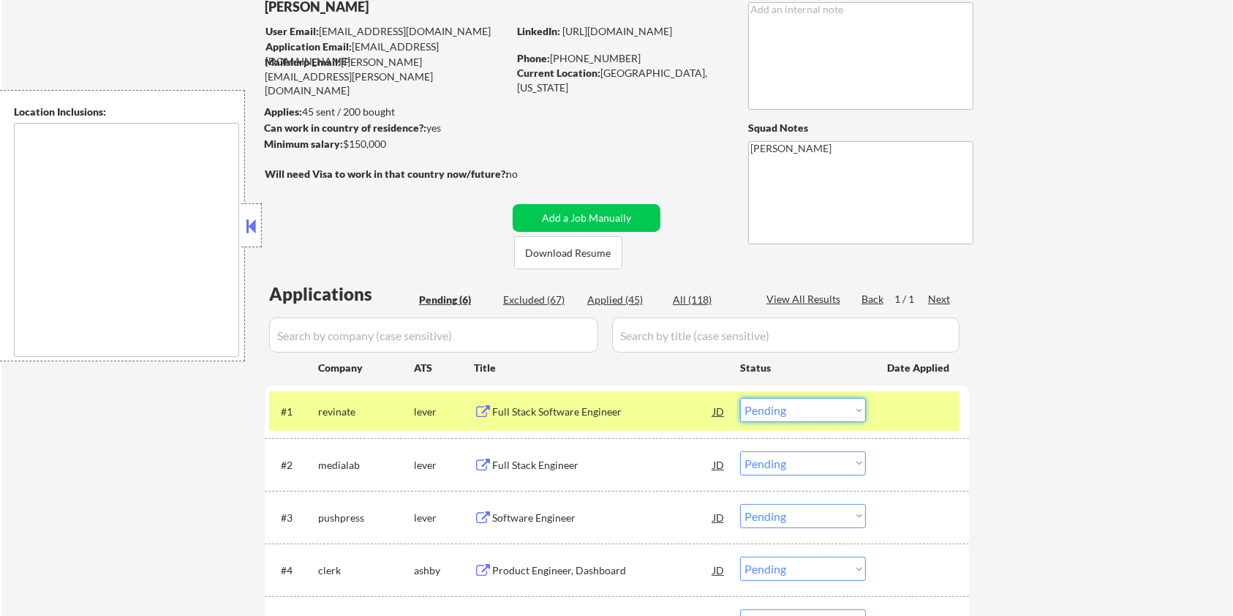
click at [813, 412] on select "Choose an option... Pending Applied Excluded (Questions) Excluded (Expired) Exc…" at bounding box center [803, 410] width 126 height 24
click at [740, 398] on select "Choose an option... Pending Applied Excluded (Questions) Excluded (Expired) Exc…" at bounding box center [803, 410] width 126 height 24
click at [533, 411] on div "Full Stack Engineer" at bounding box center [602, 412] width 221 height 15
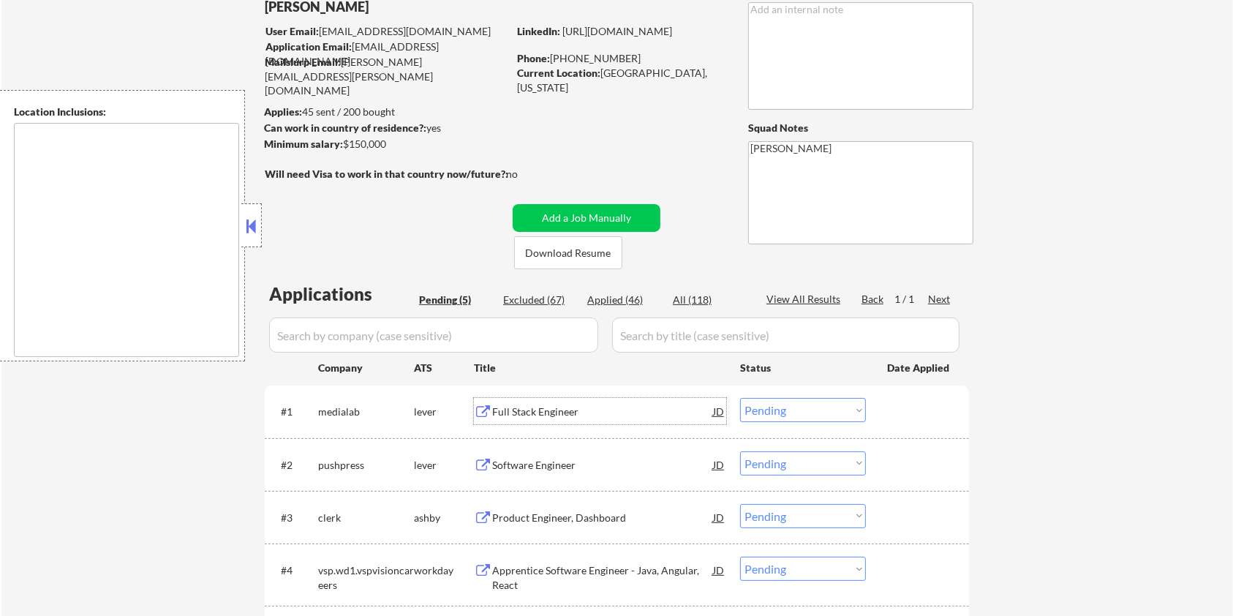
click at [827, 401] on select "Choose an option... Pending Applied Excluded (Questions) Excluded (Expired) Exc…" at bounding box center [803, 410] width 126 height 24
click at [740, 398] on select "Choose an option... Pending Applied Excluded (Questions) Excluded (Expired) Exc…" at bounding box center [803, 410] width 126 height 24
select select ""pending""
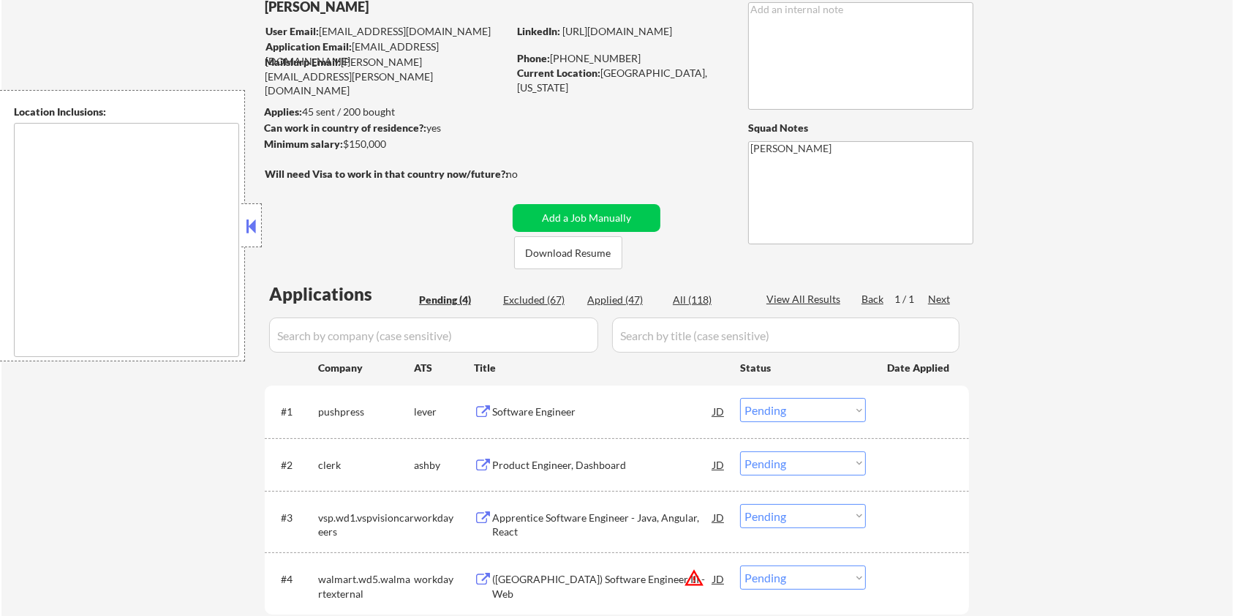
click at [540, 464] on div "Product Engineer, Dashboard" at bounding box center [602, 465] width 221 height 15
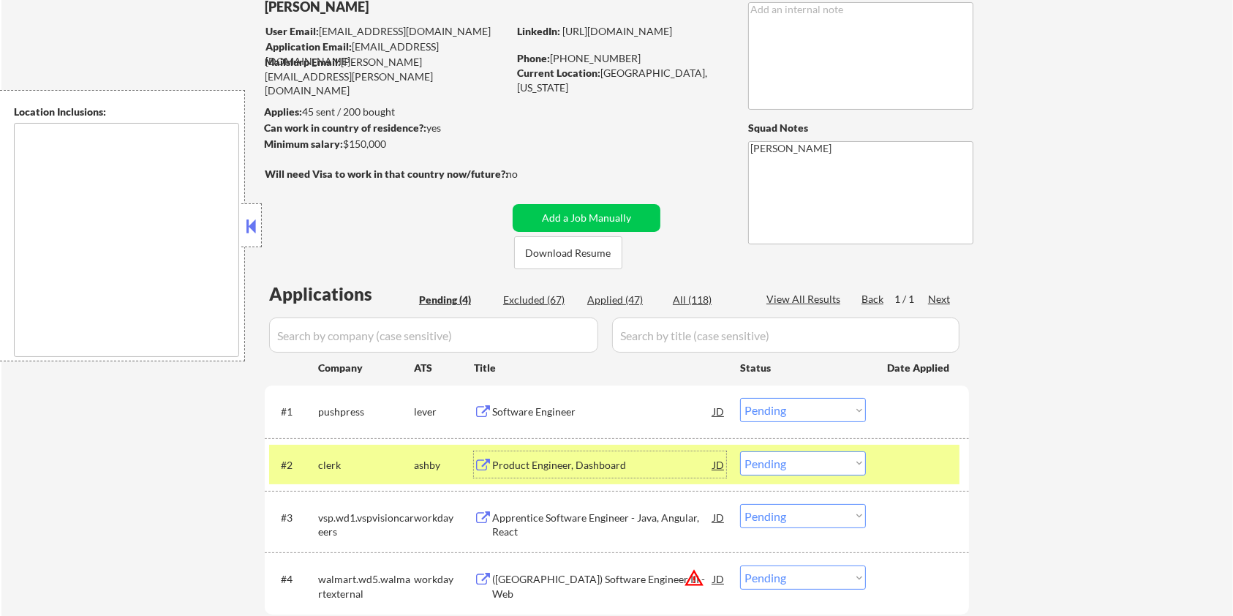
click at [821, 462] on select "Choose an option... Pending Applied Excluded (Questions) Excluded (Expired) Exc…" at bounding box center [803, 463] width 126 height 24
click at [740, 451] on select "Choose an option... Pending Applied Excluded (Questions) Excluded (Expired) Exc…" at bounding box center [803, 463] width 126 height 24
select select ""pending""
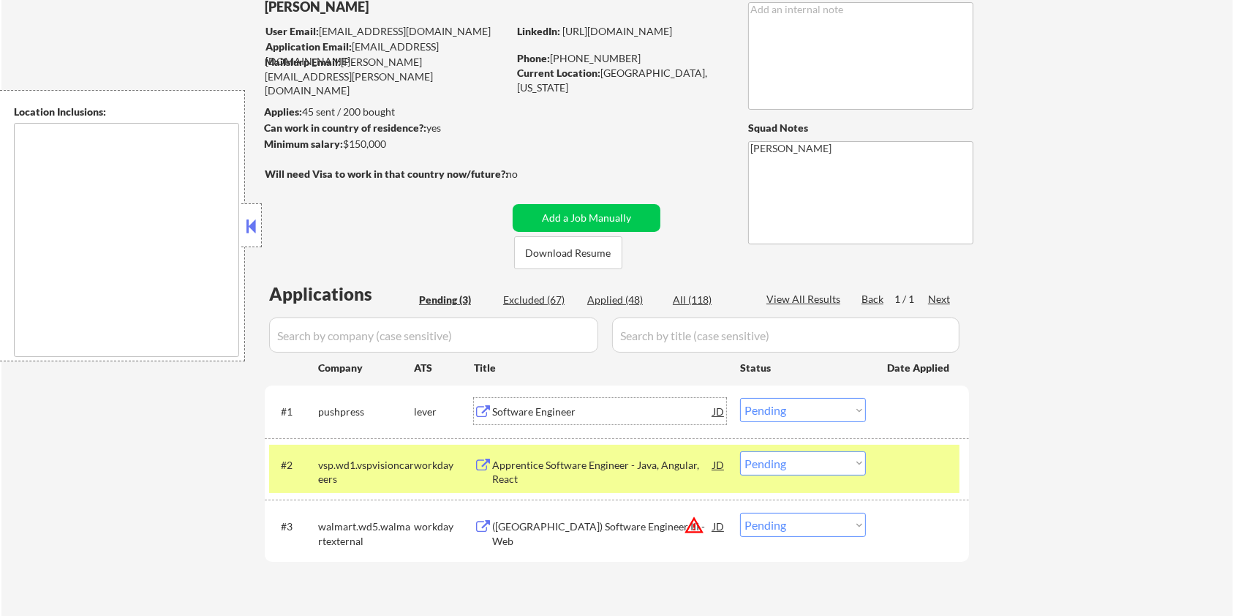
click at [540, 407] on div "Software Engineer" at bounding box center [602, 412] width 221 height 15
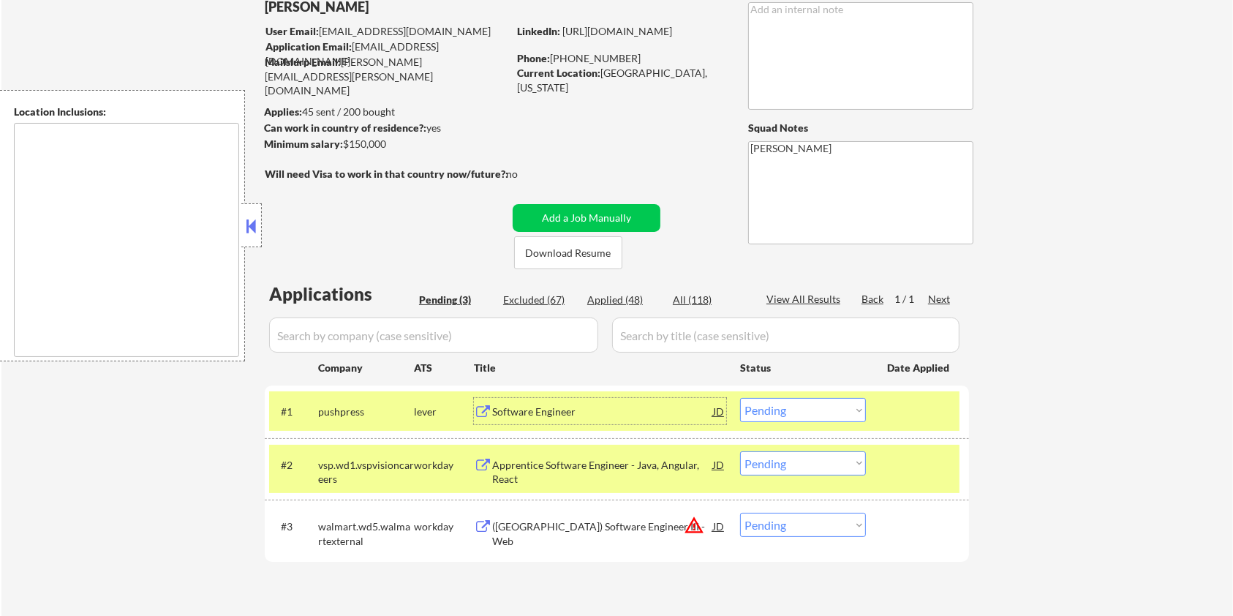
click at [826, 414] on select "Choose an option... Pending Applied Excluded (Questions) Excluded (Expired) Exc…" at bounding box center [803, 410] width 126 height 24
click at [740, 398] on select "Choose an option... Pending Applied Excluded (Questions) Excluded (Expired) Exc…" at bounding box center [803, 410] width 126 height 24
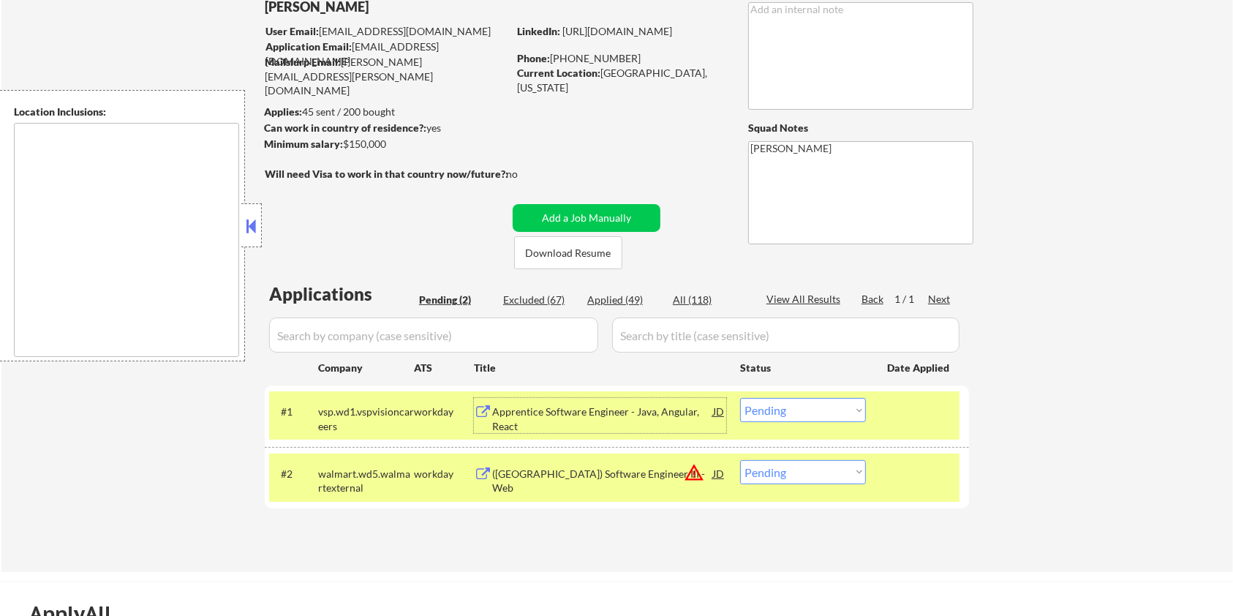
click at [591, 413] on div "Apprentice Software Engineer - Java, Angular, React" at bounding box center [602, 419] width 221 height 29
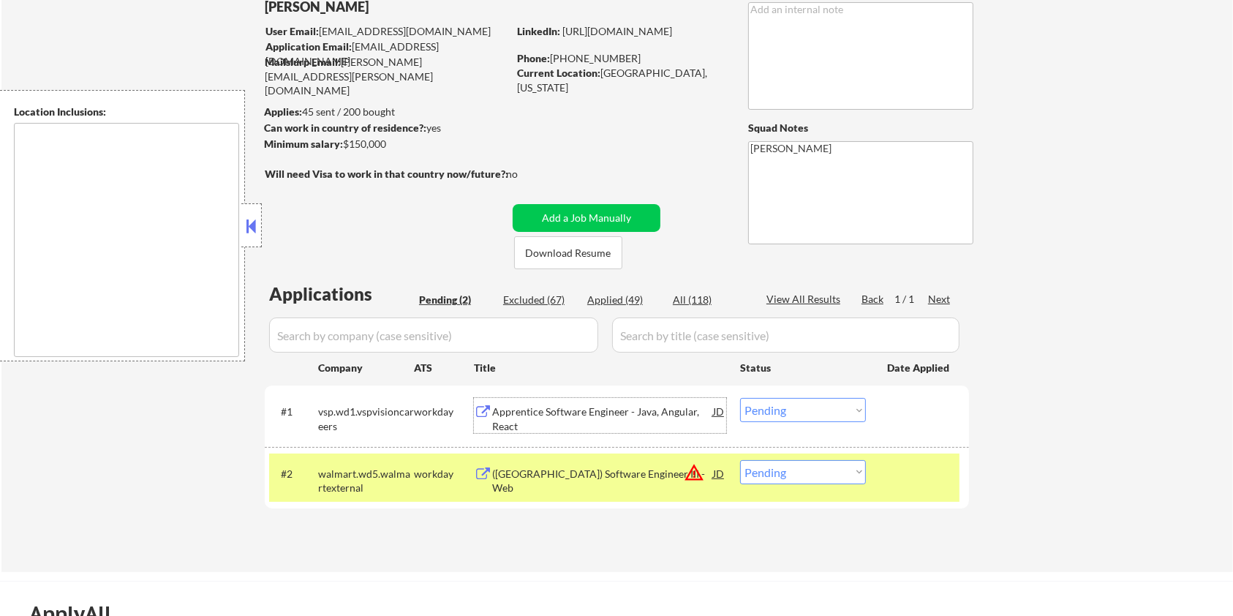
click at [802, 413] on select "Choose an option... Pending Applied Excluded (Questions) Excluded (Expired) Exc…" at bounding box center [803, 410] width 126 height 24
click at [740, 398] on select "Choose an option... Pending Applied Excluded (Questions) Excluded (Expired) Exc…" at bounding box center [803, 410] width 126 height 24
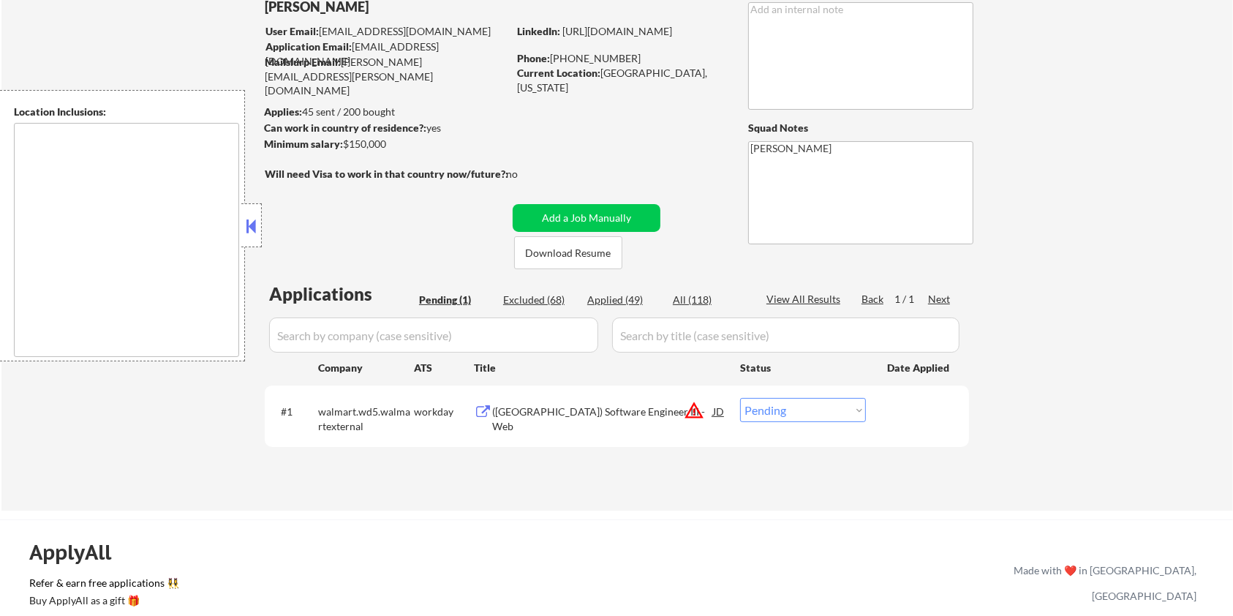
click at [579, 408] on div "(USA) Software Engineer III - Web" at bounding box center [602, 419] width 221 height 29
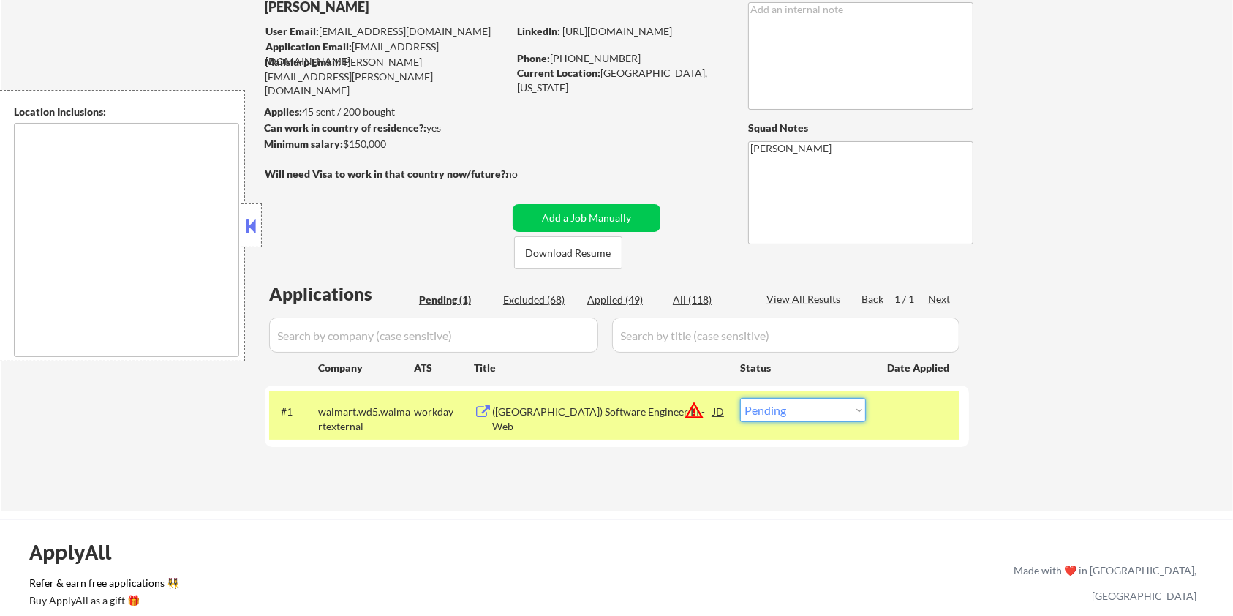
click at [789, 418] on select "Choose an option... Pending Applied Excluded (Questions) Excluded (Expired) Exc…" at bounding box center [803, 410] width 126 height 24
select select ""applied""
click at [740, 398] on select "Choose an option... Pending Applied Excluded (Questions) Excluded (Expired) Exc…" at bounding box center [803, 410] width 126 height 24
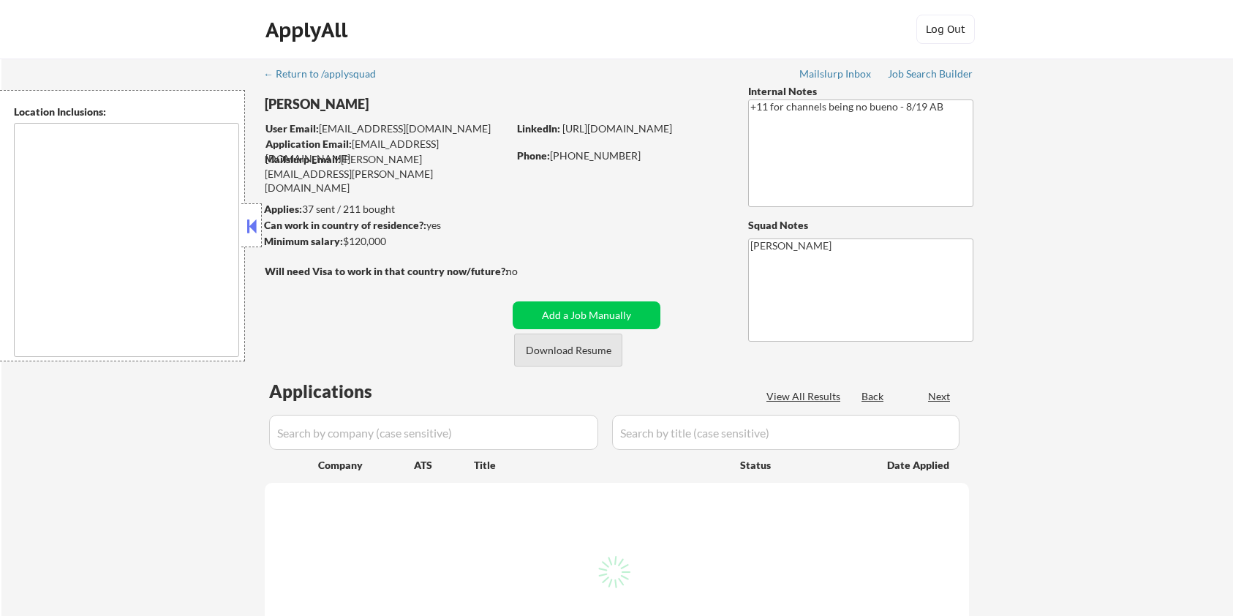
type textarea "remote"
select select ""pending""
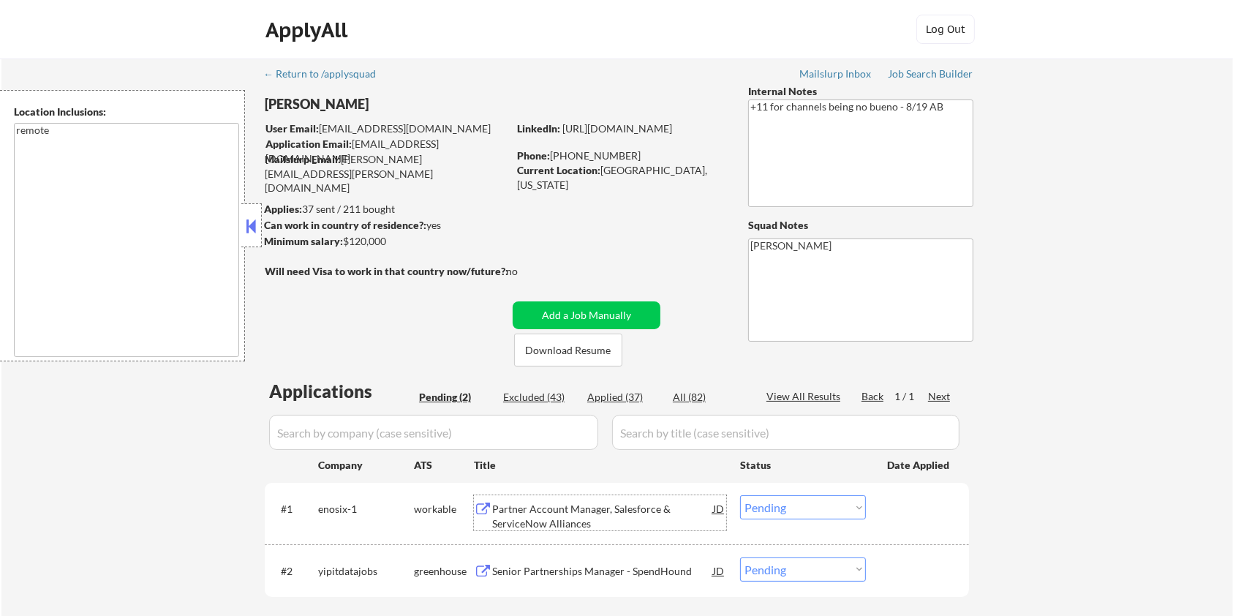
click at [507, 514] on div "Partner Account Manager, Salesforce & ServiceNow Alliances" at bounding box center [602, 516] width 221 height 29
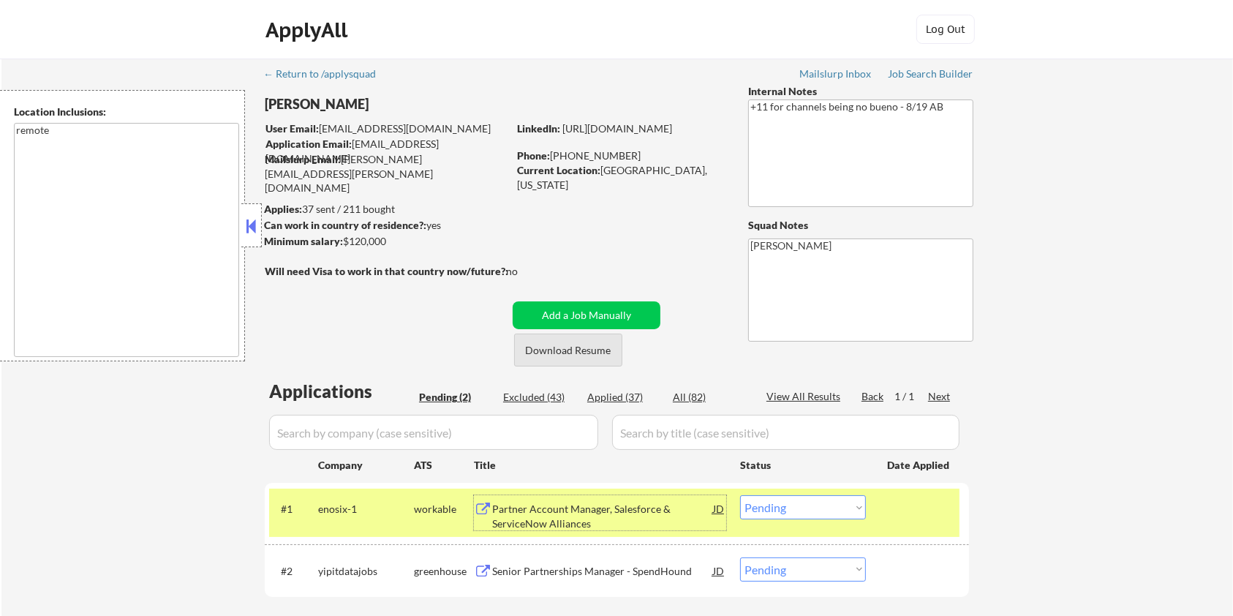
click at [563, 348] on button "Download Resume" at bounding box center [568, 350] width 108 height 33
click at [834, 509] on select "Choose an option... Pending Applied Excluded (Questions) Excluded (Expired) Exc…" at bounding box center [803, 507] width 126 height 24
click at [813, 509] on select "Choose an option... Pending Applied Excluded (Questions) Excluded (Expired) Exc…" at bounding box center [803, 507] width 126 height 24
click at [740, 495] on select "Choose an option... Pending Applied Excluded (Questions) Excluded (Expired) Exc…" at bounding box center [803, 507] width 126 height 24
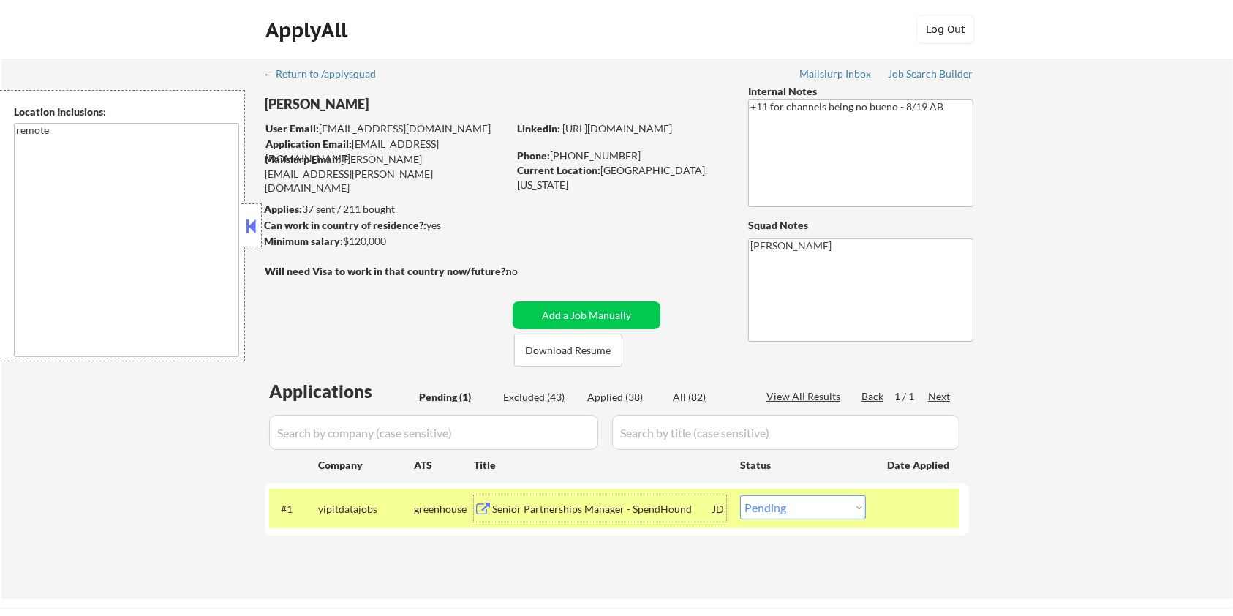
click at [568, 509] on div "Senior Partnerships Manager - SpendHound" at bounding box center [602, 509] width 221 height 15
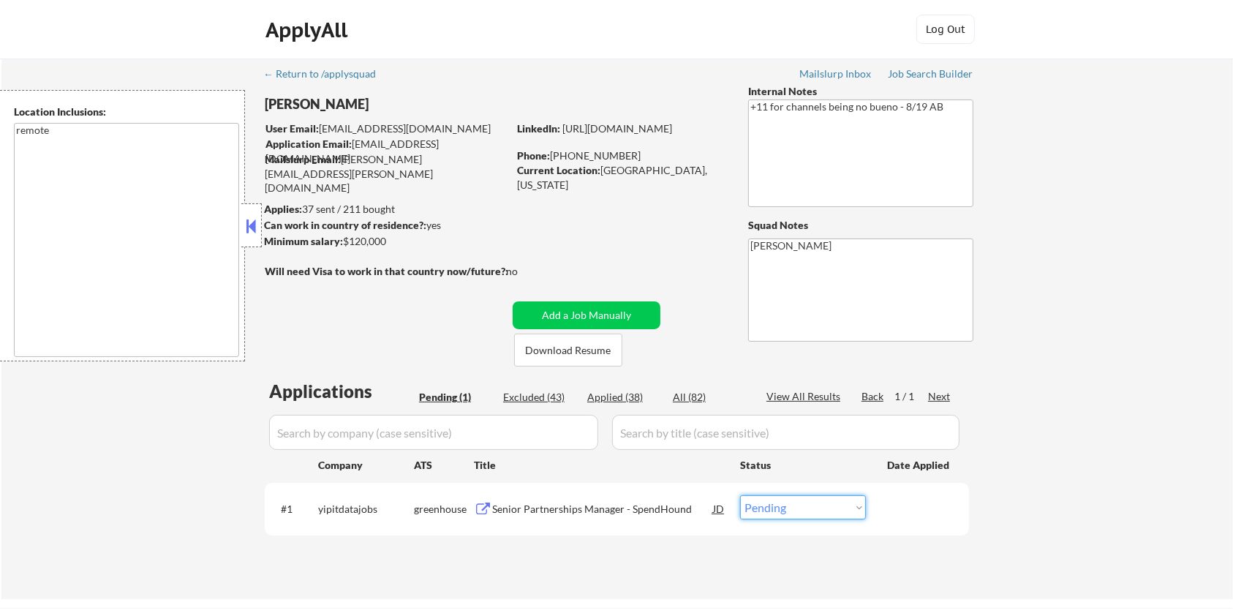
click at [795, 512] on select "Choose an option... Pending Applied Excluded (Questions) Excluded (Expired) Exc…" at bounding box center [803, 507] width 126 height 24
select select ""excluded""
click at [740, 495] on select "Choose an option... Pending Applied Excluded (Questions) Excluded (Expired) Exc…" at bounding box center [803, 507] width 126 height 24
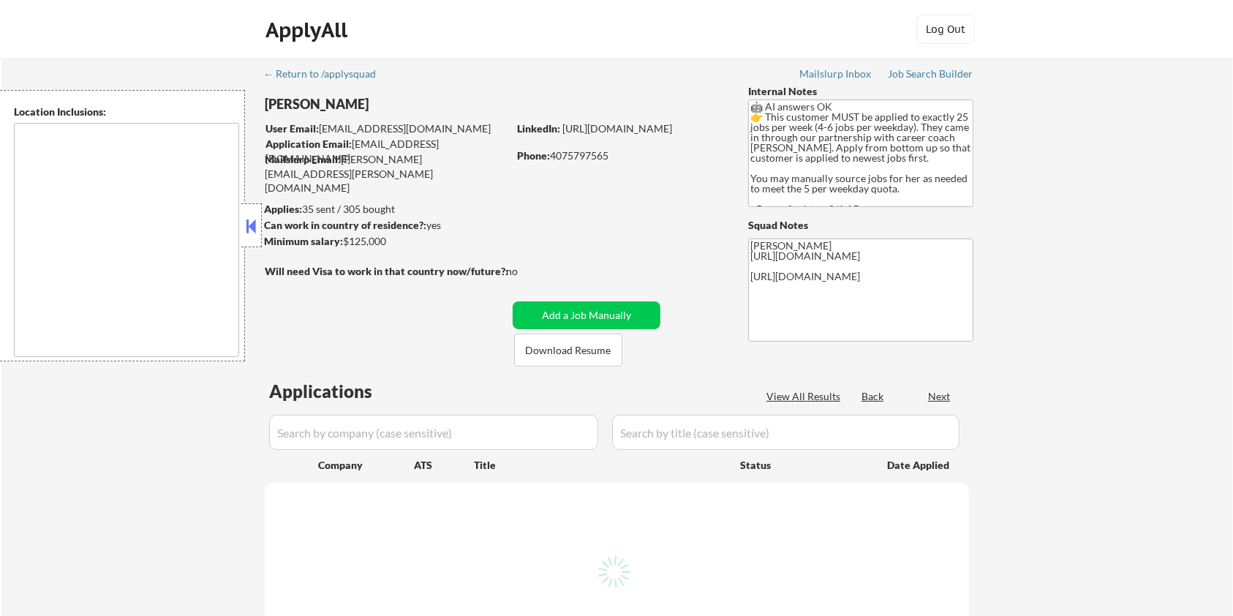
type textarea "[GEOGRAPHIC_DATA], [GEOGRAPHIC_DATA] [GEOGRAPHIC_DATA], [GEOGRAPHIC_DATA] [GEOG…"
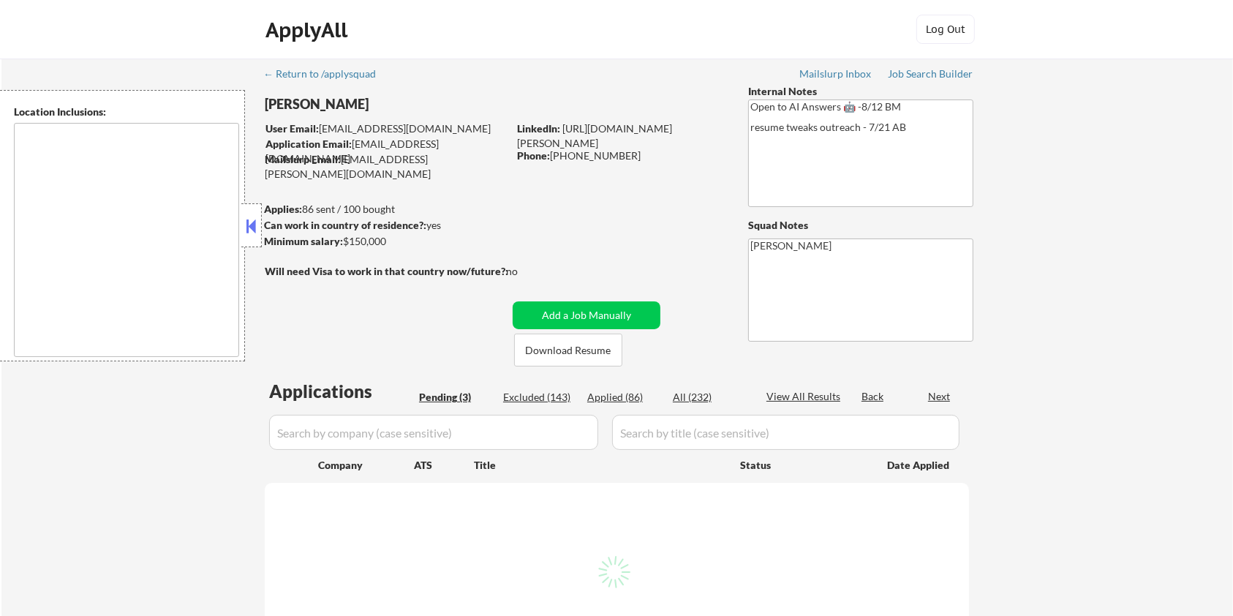
type textarea "remote"
select select ""pending""
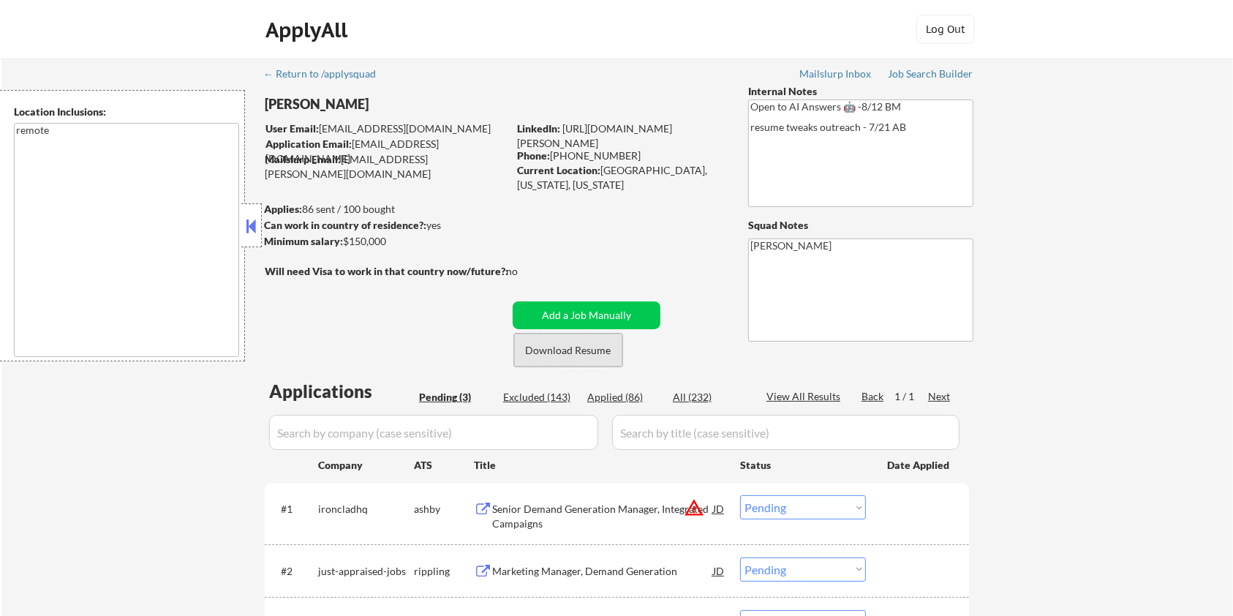
click at [577, 353] on button "Download Resume" at bounding box center [568, 350] width 108 height 33
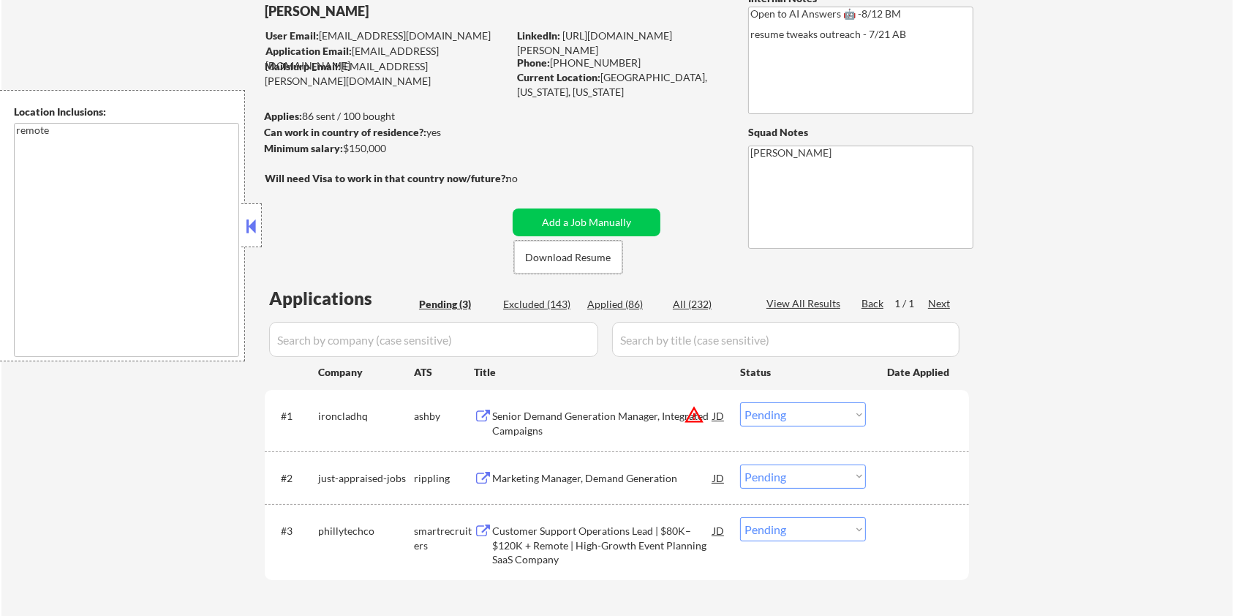
scroll to position [97, 0]
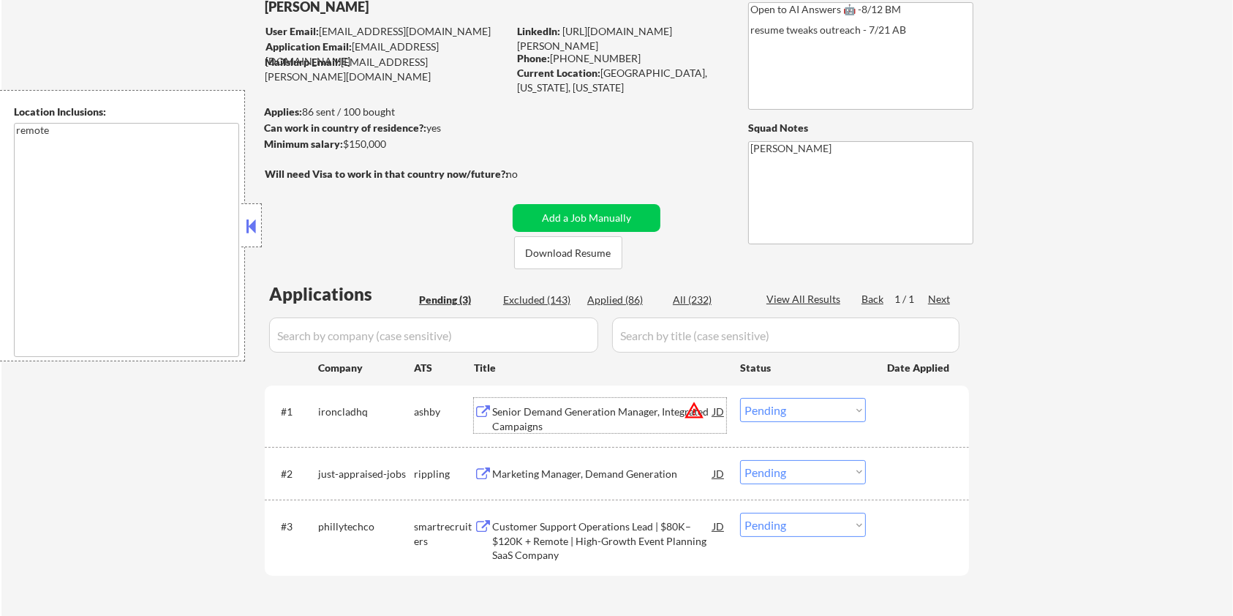
click at [547, 408] on div "Senior Demand Generation Manager, Integrated Campaigns" at bounding box center [602, 419] width 221 height 29
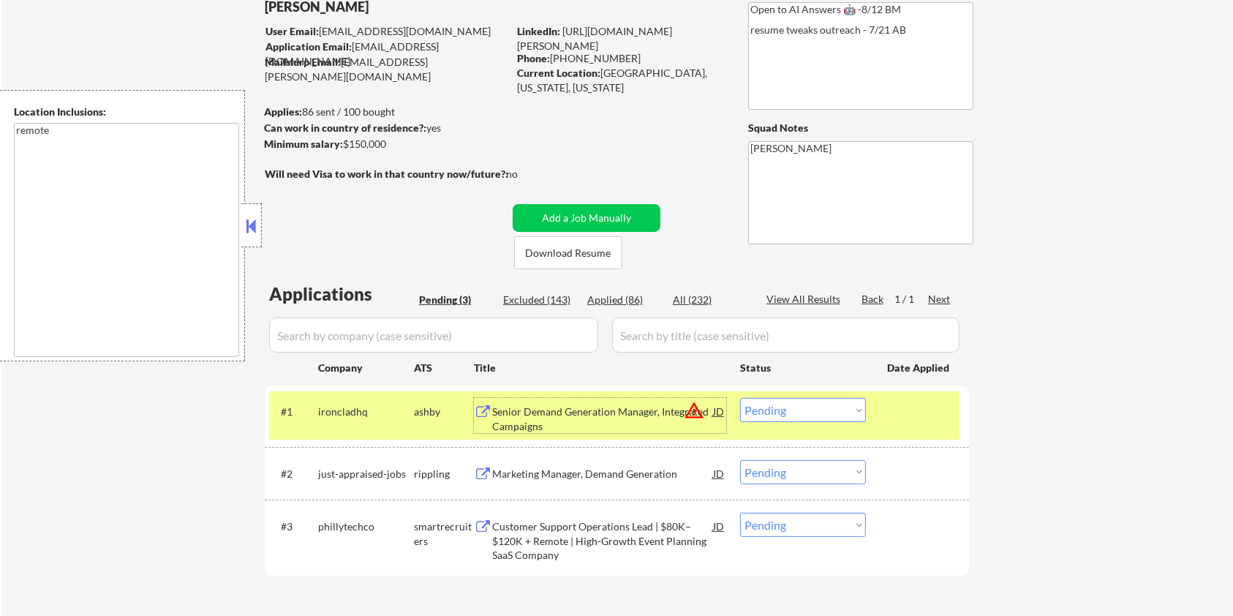
click at [788, 410] on select "Choose an option... Pending Applied Excluded (Questions) Excluded (Expired) Exc…" at bounding box center [803, 410] width 126 height 24
click at [740, 398] on select "Choose an option... Pending Applied Excluded (Questions) Excluded (Expired) Exc…" at bounding box center [803, 410] width 126 height 24
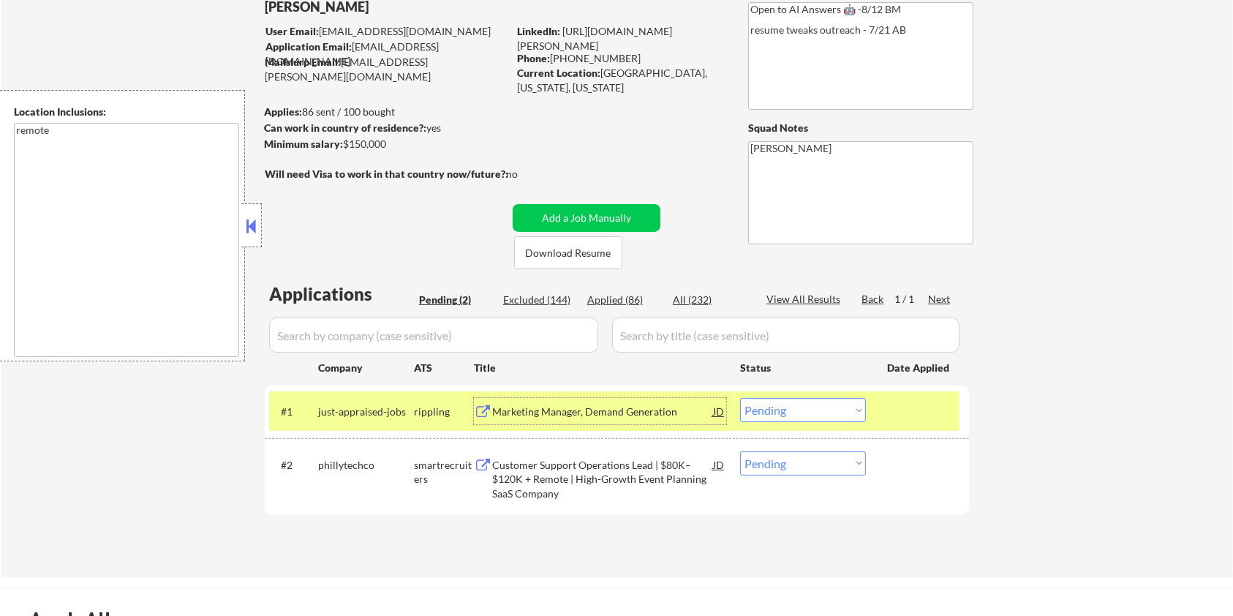
click at [519, 413] on div "Marketing Manager, Demand Generation" at bounding box center [602, 412] width 221 height 15
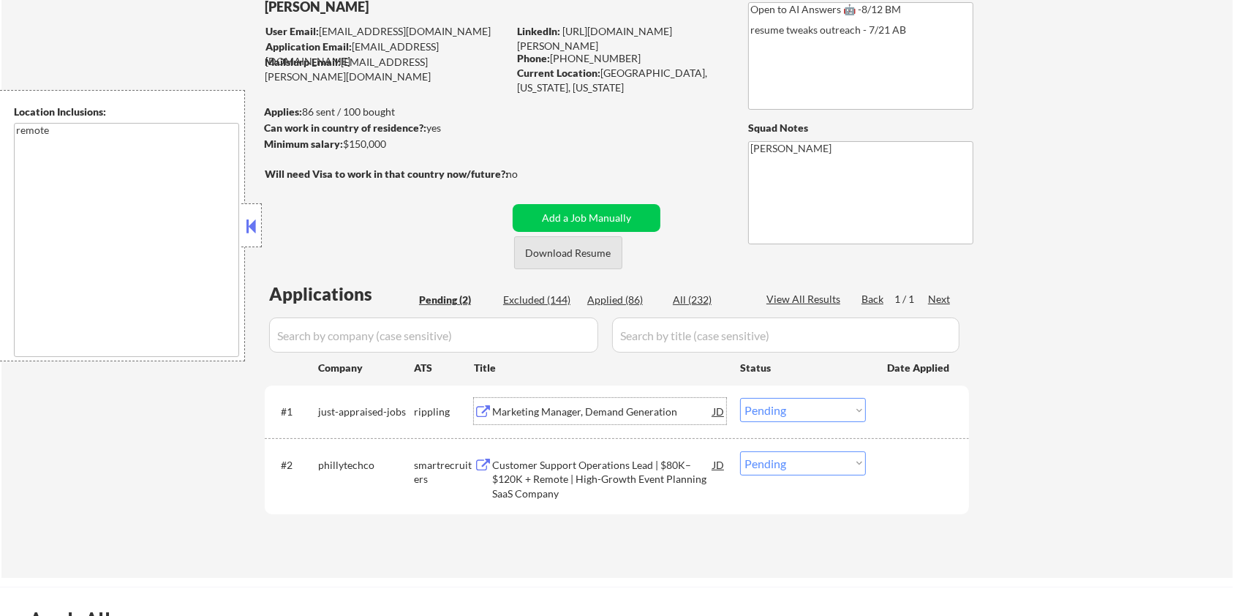
click at [566, 255] on button "Download Resume" at bounding box center [568, 252] width 108 height 33
drag, startPoint x: 392, startPoint y: 143, endPoint x: 345, endPoint y: 144, distance: 46.8
click at [345, 144] on div "Minimum salary: $150,000" at bounding box center [386, 144] width 244 height 15
copy div "$150,000"
click at [791, 412] on select "Choose an option... Pending Applied Excluded (Questions) Excluded (Expired) Exc…" at bounding box center [803, 410] width 126 height 24
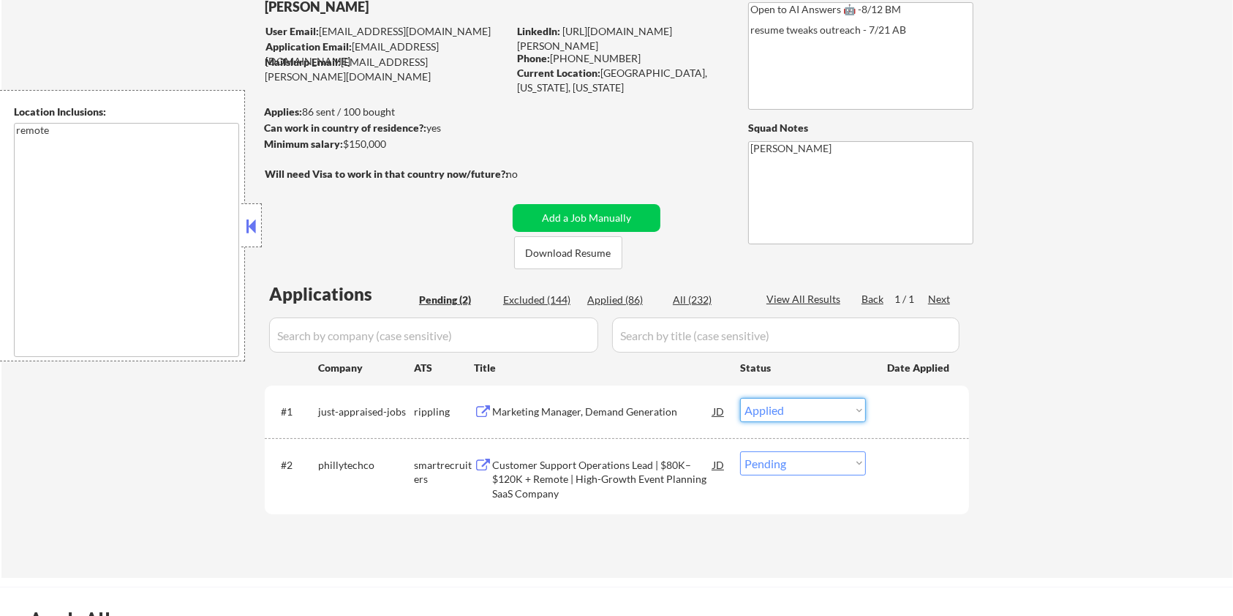
click at [740, 398] on select "Choose an option... Pending Applied Excluded (Questions) Excluded (Expired) Exc…" at bounding box center [803, 410] width 126 height 24
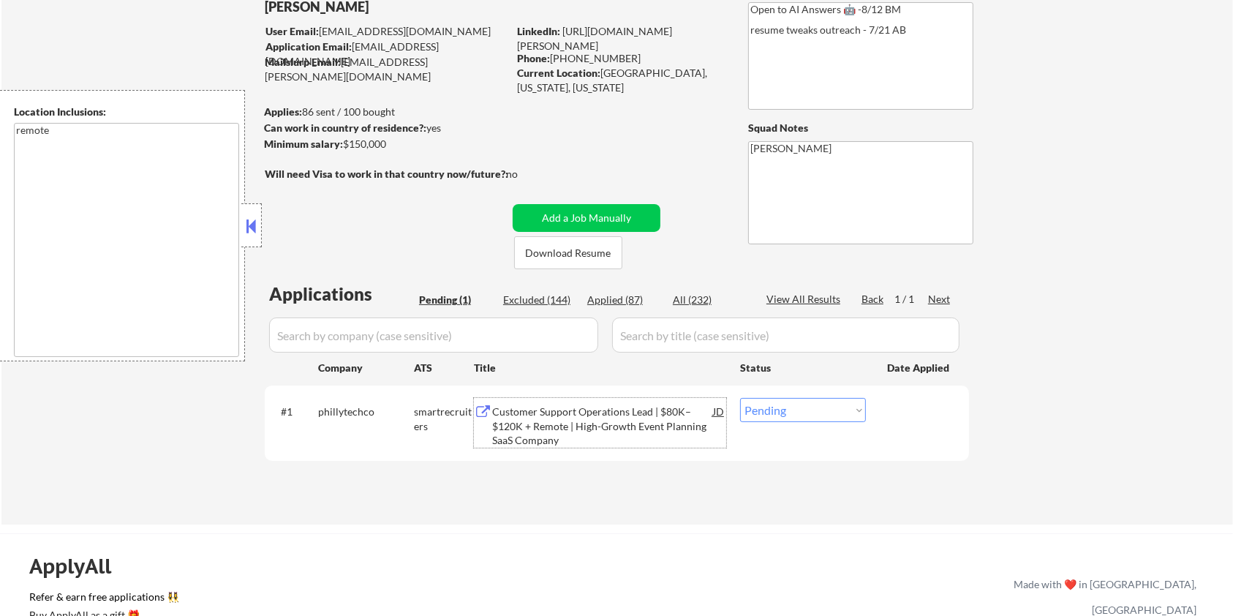
click at [592, 425] on div "Customer Support Operations Lead | $80K–$120K + Remote | High-Growth Event Plan…" at bounding box center [602, 426] width 221 height 43
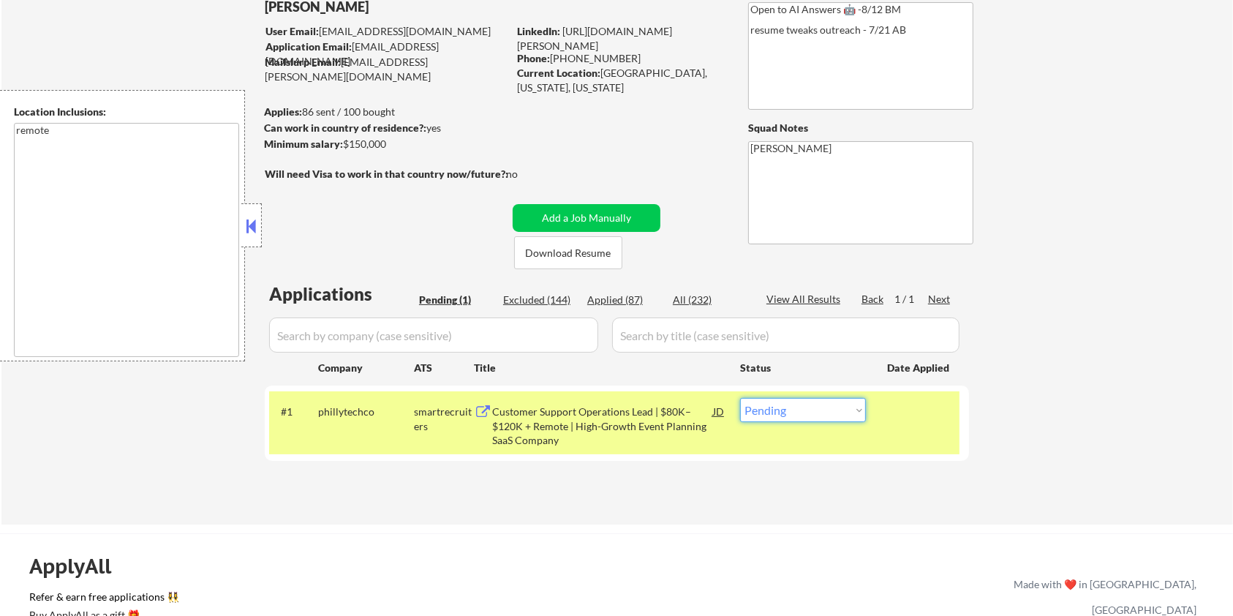
click at [835, 407] on select "Choose an option... Pending Applied Excluded (Questions) Excluded (Expired) Exc…" at bounding box center [803, 410] width 126 height 24
select select ""excluded__bad_match_""
click at [740, 398] on select "Choose an option... Pending Applied Excluded (Questions) Excluded (Expired) Exc…" at bounding box center [803, 410] width 126 height 24
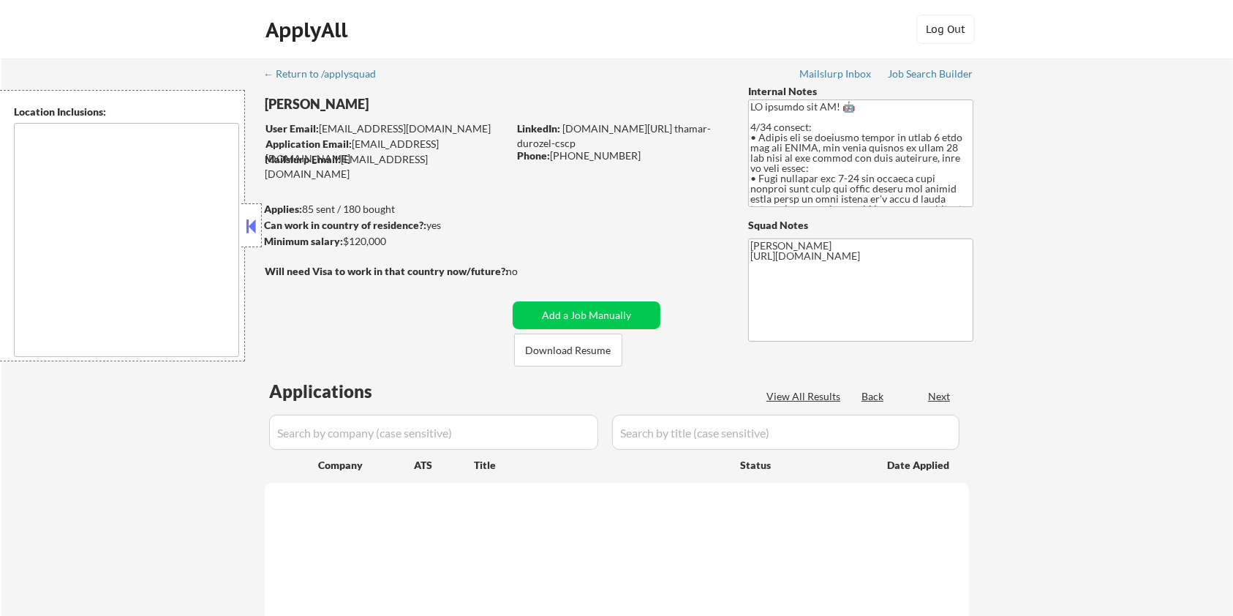
type textarea "Seattle, WA Mercer Island, WA Shoreline, WA Tukwila, WA Burien, WA SeaTac, WA R…"
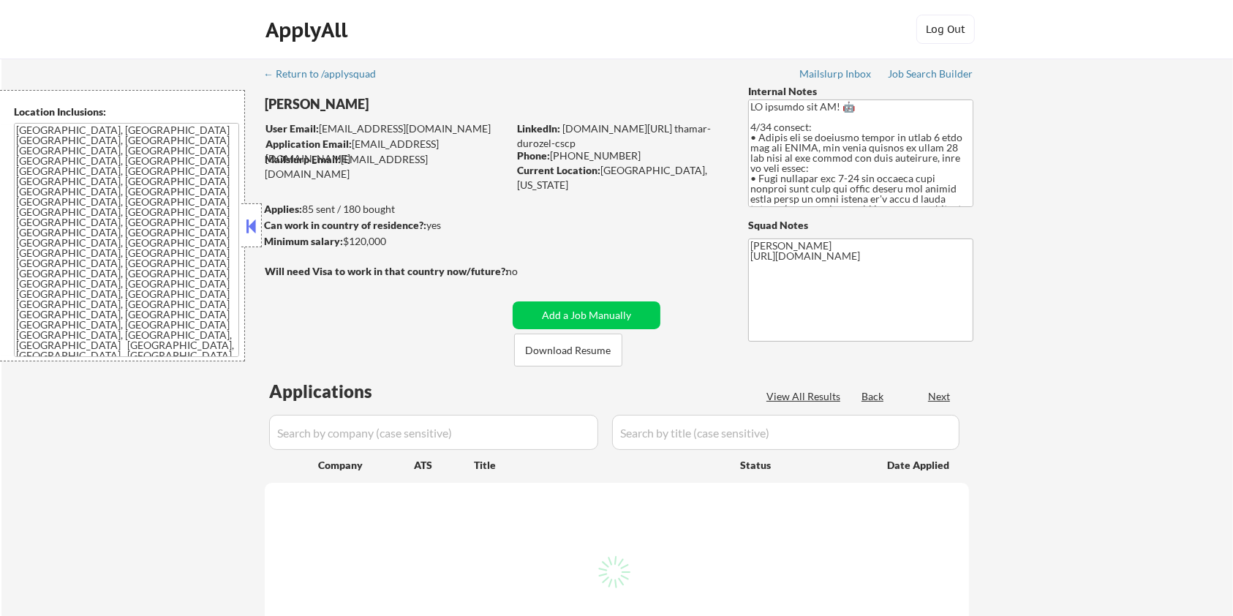
select select ""pending""
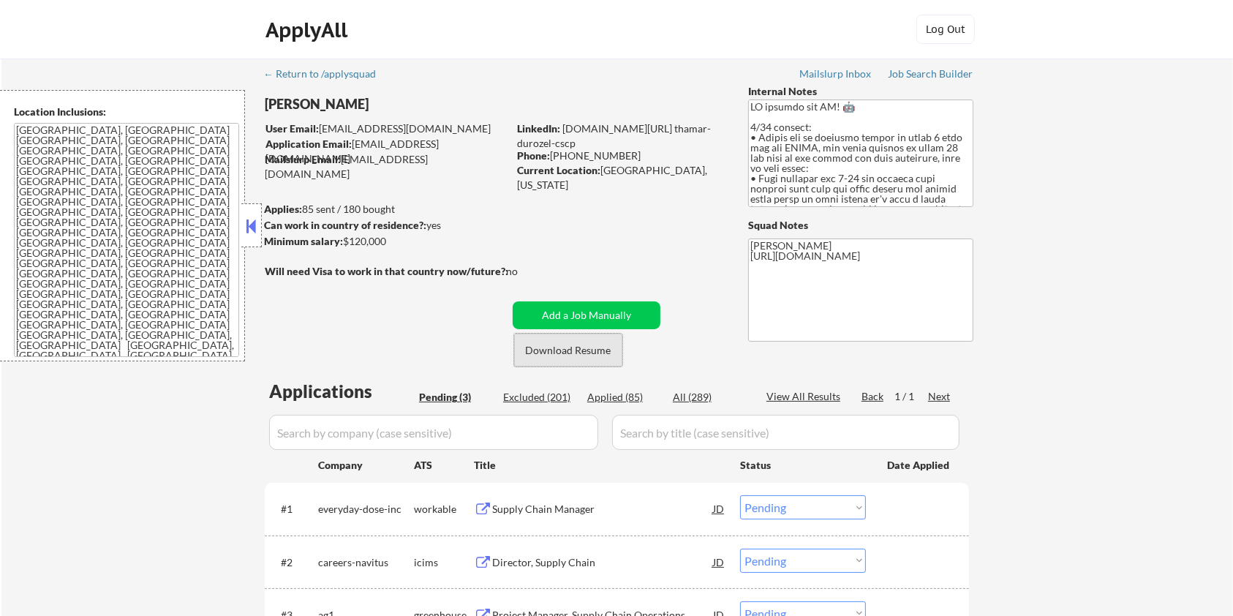
click at [557, 345] on button "Download Resume" at bounding box center [568, 350] width 108 height 33
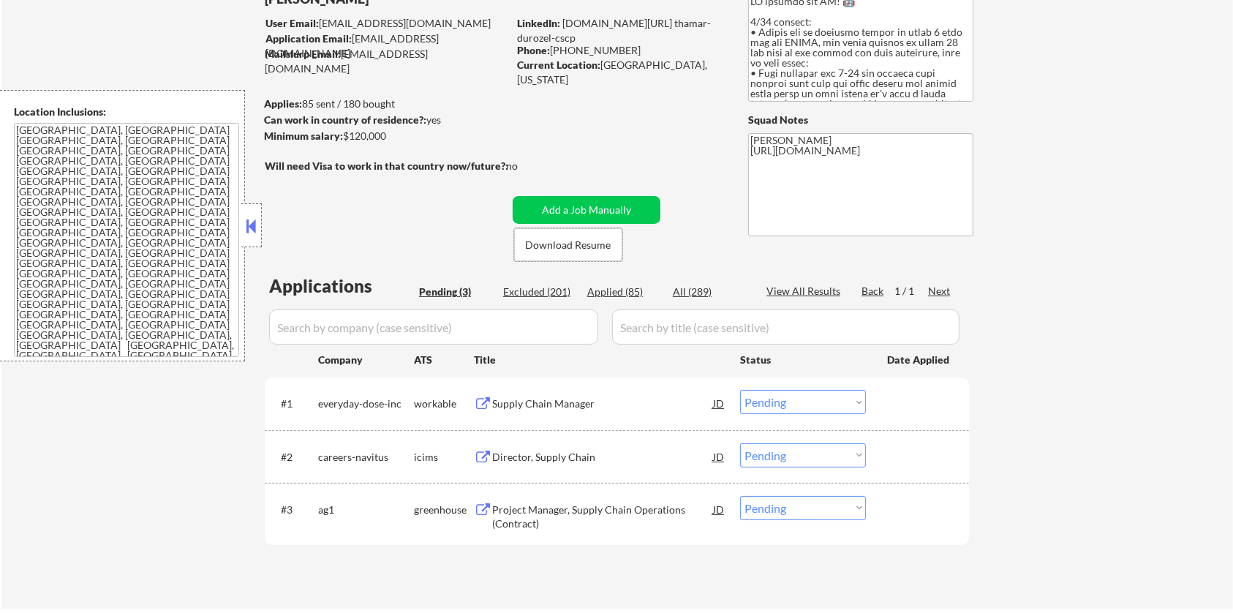
scroll to position [195, 0]
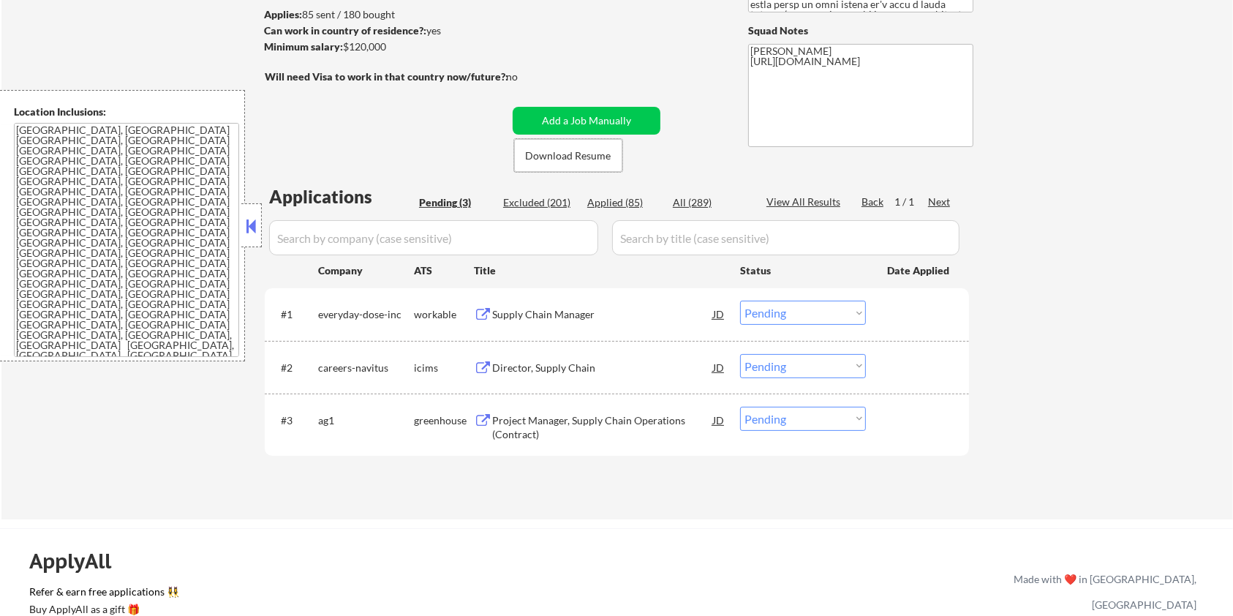
click at [509, 313] on div "Supply Chain Manager" at bounding box center [602, 314] width 221 height 15
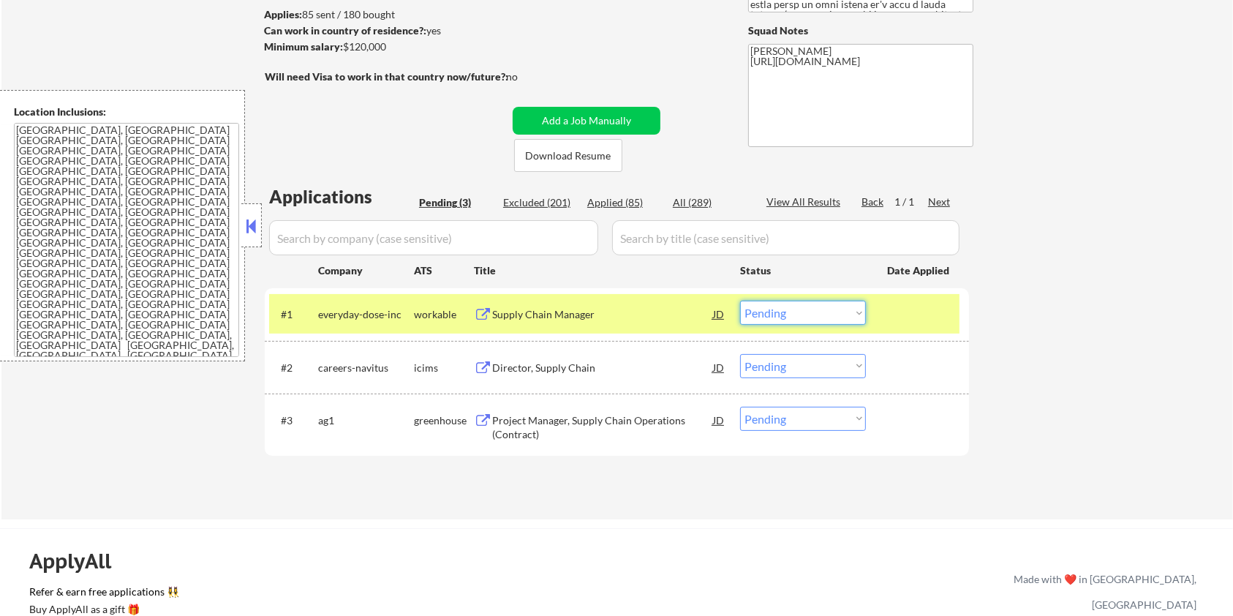
click at [833, 311] on select "Choose an option... Pending Applied Excluded (Questions) Excluded (Expired) Exc…" at bounding box center [803, 313] width 126 height 24
click at [740, 301] on select "Choose an option... Pending Applied Excluded (Questions) Excluded (Expired) Exc…" at bounding box center [803, 313] width 126 height 24
select select ""pending""
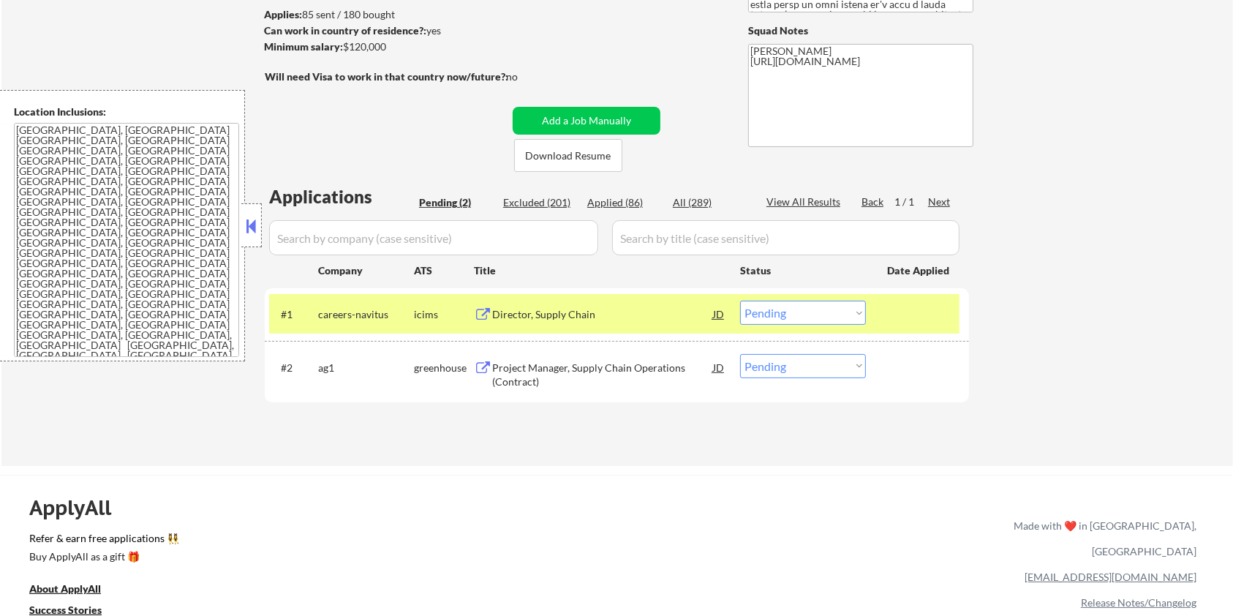
click at [488, 368] on button at bounding box center [483, 368] width 18 height 14
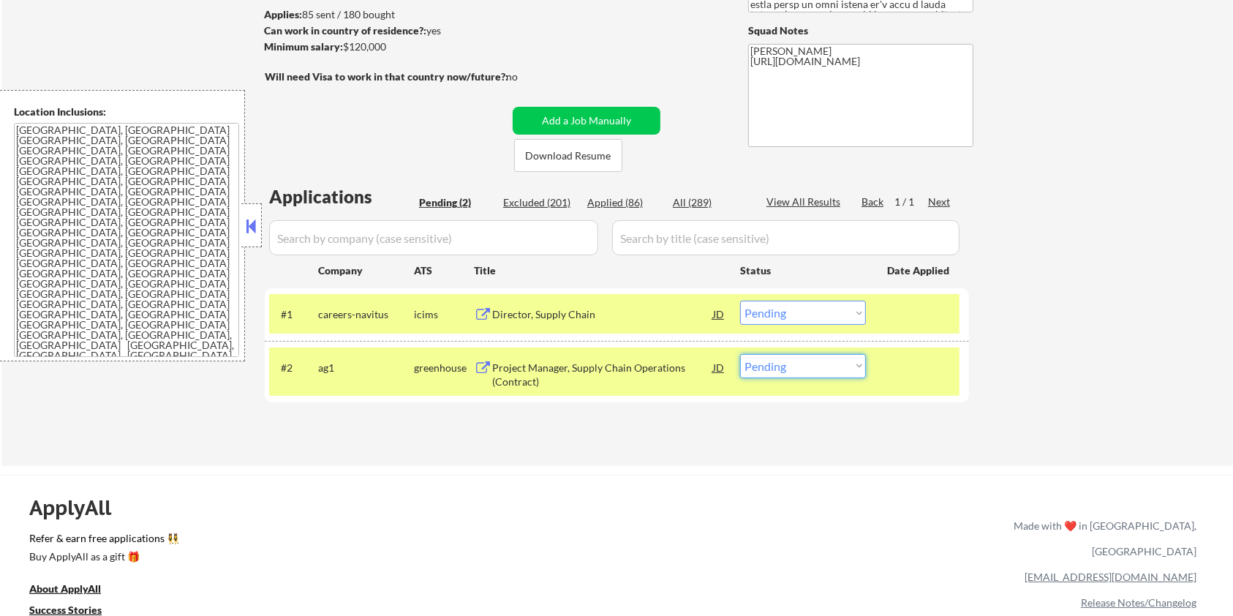
click at [788, 371] on select "Choose an option... Pending Applied Excluded (Questions) Excluded (Expired) Exc…" at bounding box center [803, 366] width 126 height 24
select select ""excluded__bad_match_""
click at [740, 354] on select "Choose an option... Pending Applied Excluded (Questions) Excluded (Expired) Exc…" at bounding box center [803, 366] width 126 height 24
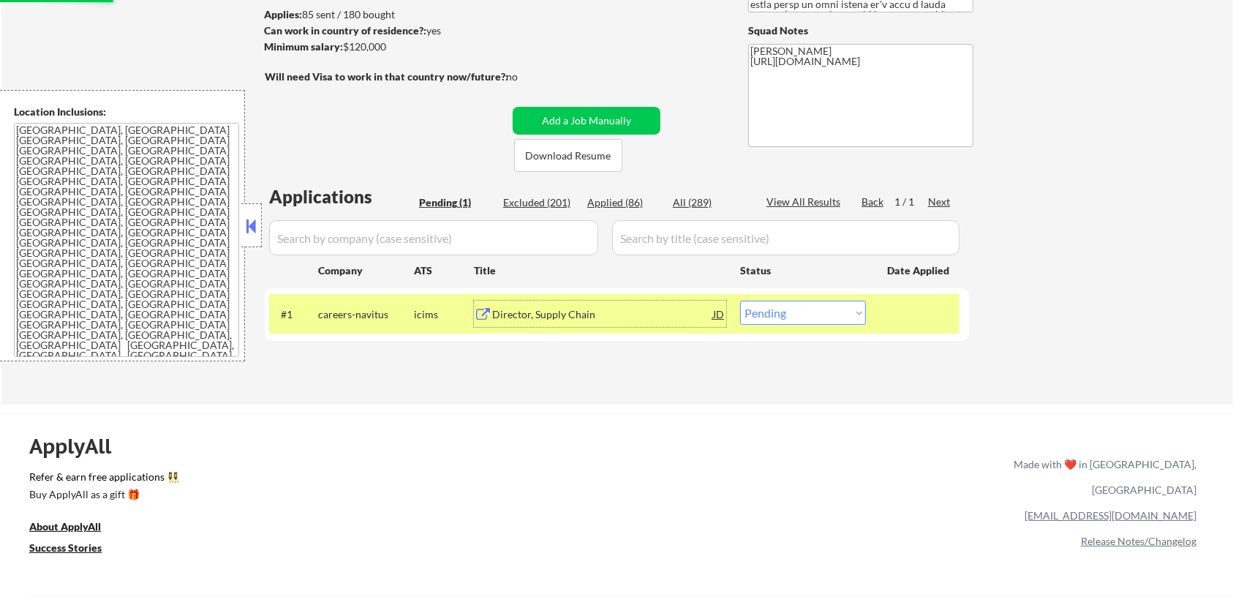
click at [552, 312] on div "Director, Supply Chain" at bounding box center [602, 314] width 221 height 15
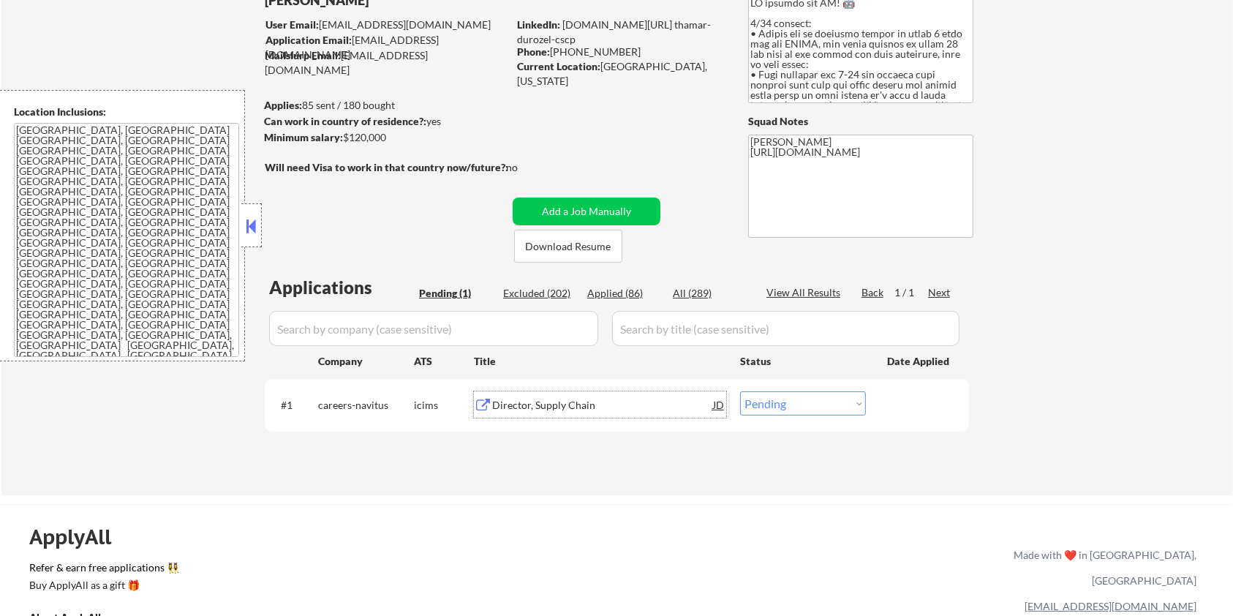
scroll to position [97, 0]
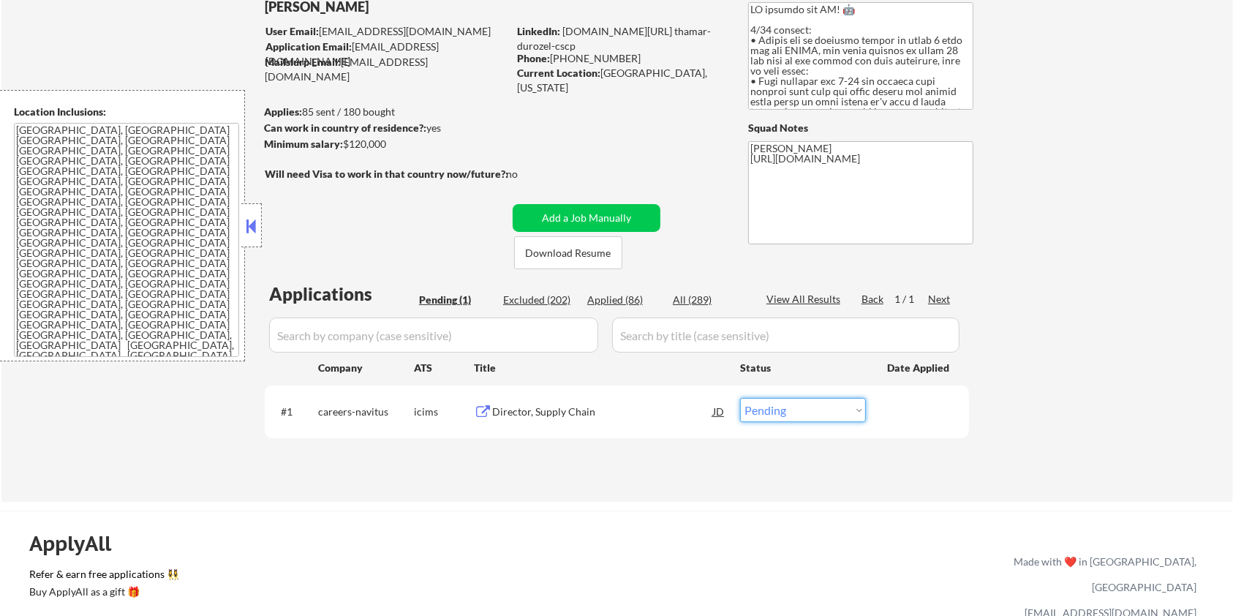
click at [781, 418] on select "Choose an option... Pending Applied Excluded (Questions) Excluded (Expired) Exc…" at bounding box center [803, 410] width 126 height 24
select select ""applied""
click at [740, 398] on select "Choose an option... Pending Applied Excluded (Questions) Excluded (Expired) Exc…" at bounding box center [803, 410] width 126 height 24
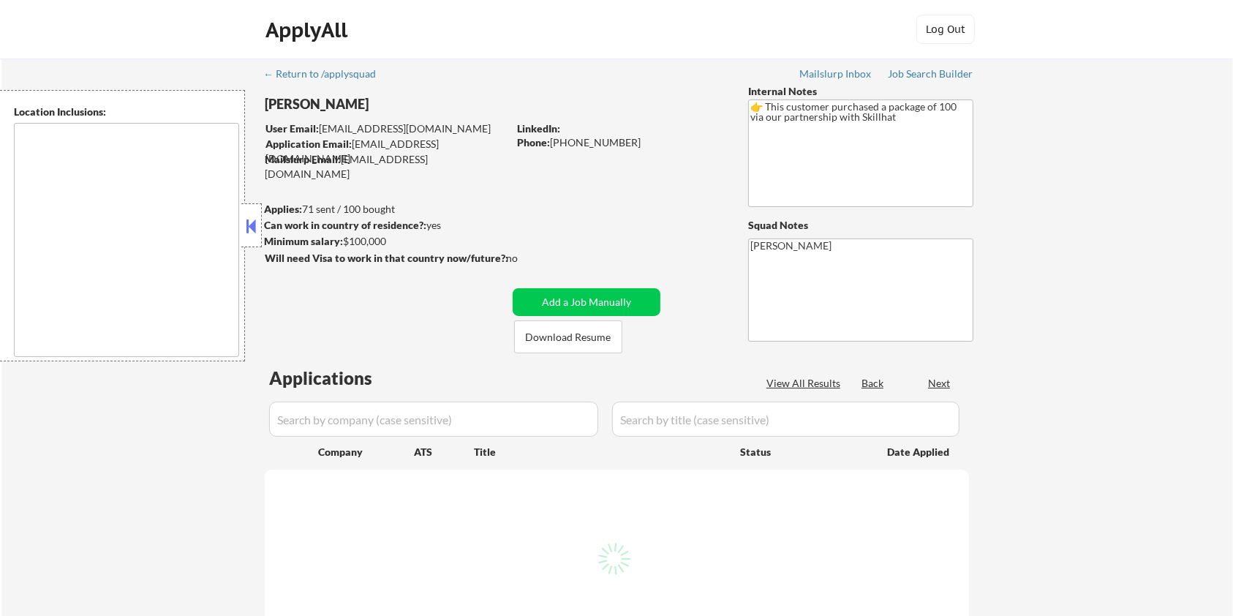
type textarea "[GEOGRAPHIC_DATA], ON [GEOGRAPHIC_DATA], ON [GEOGRAPHIC_DATA], ON [GEOGRAPHIC_D…"
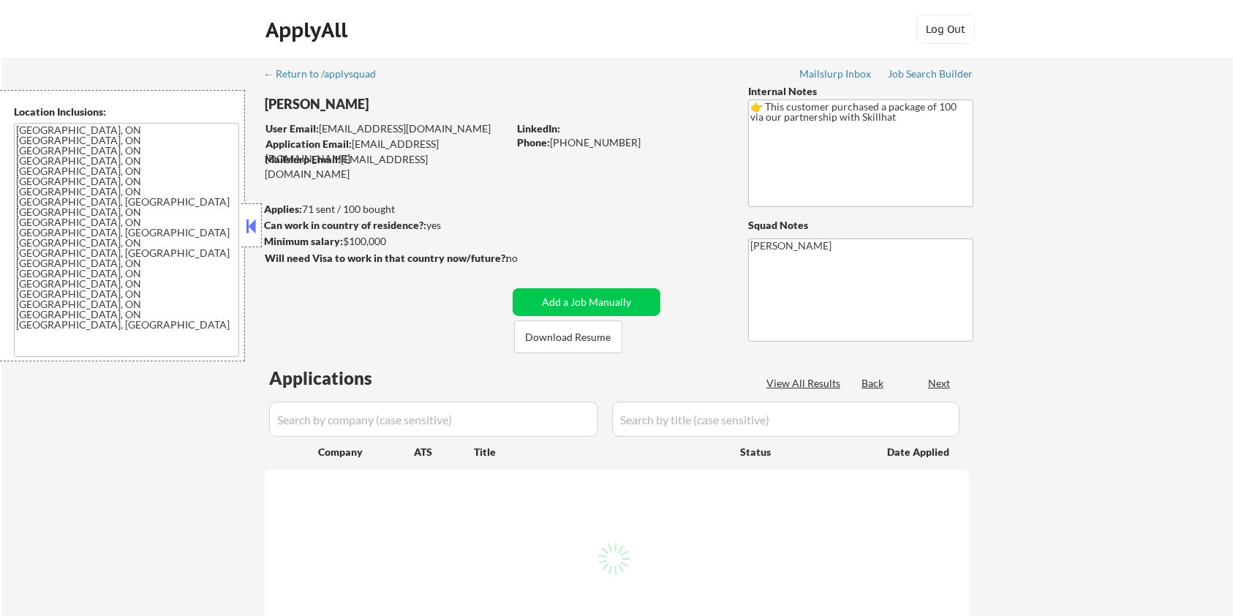
select select ""pending""
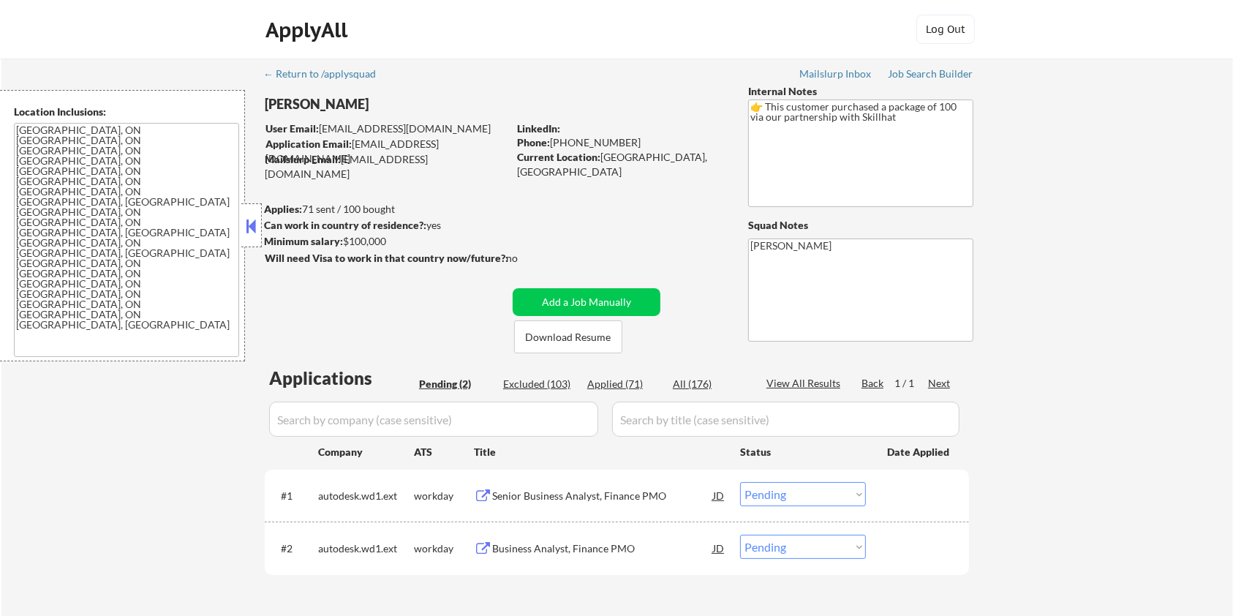
click at [511, 493] on div "Senior Business Analyst, Finance PMO" at bounding box center [602, 496] width 221 height 15
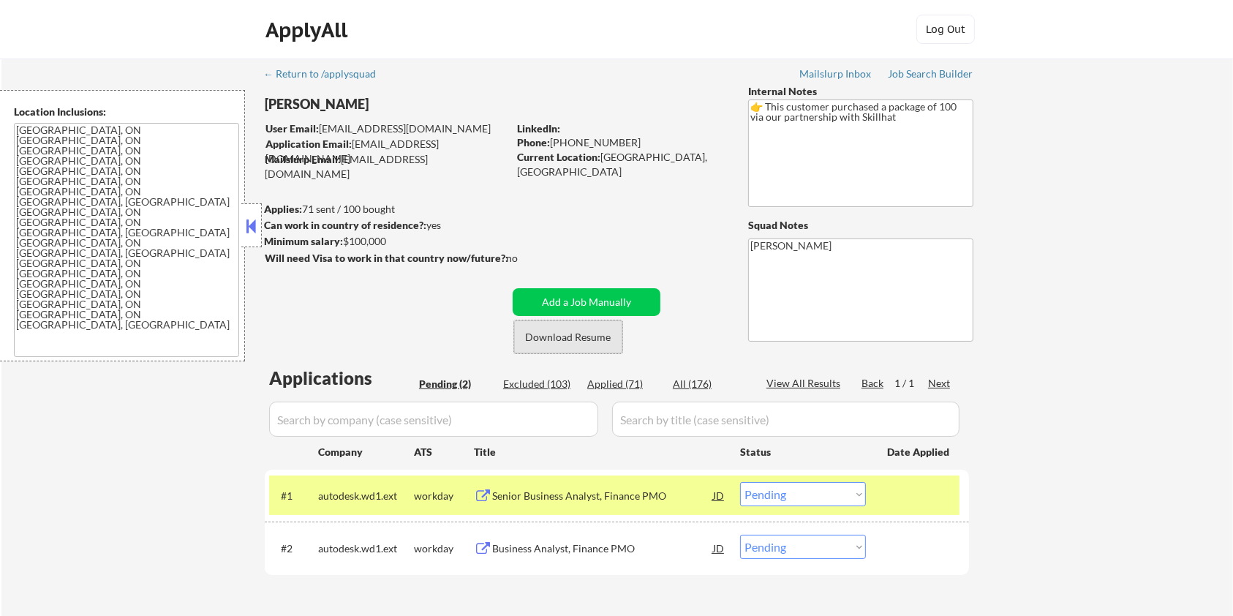
click at [550, 337] on button "Download Resume" at bounding box center [568, 336] width 108 height 33
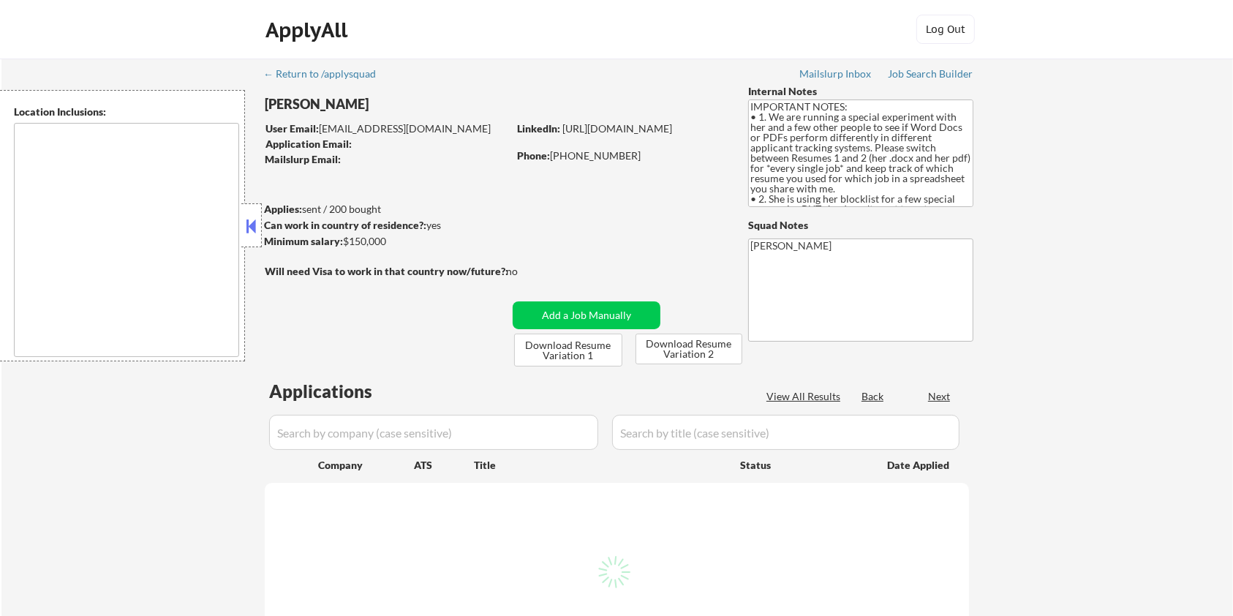
type textarea "[GEOGRAPHIC_DATA], [GEOGRAPHIC_DATA] [GEOGRAPHIC_DATA], [GEOGRAPHIC_DATA] [GEOG…"
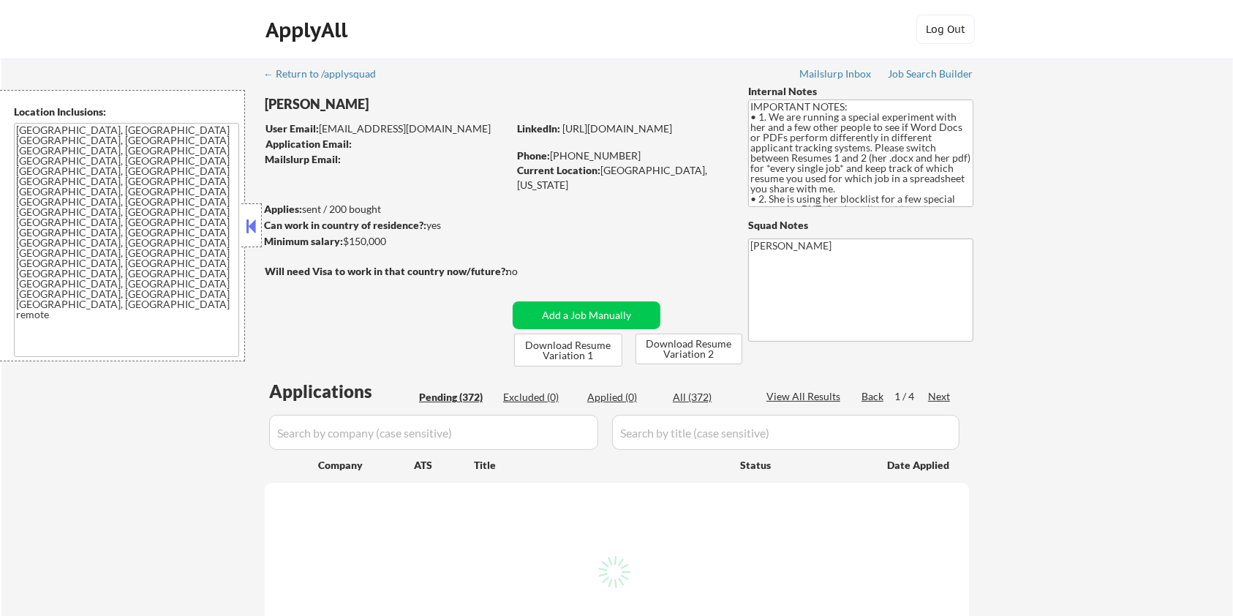
click at [364, 129] on div "User Email: [EMAIL_ADDRESS][DOMAIN_NAME]" at bounding box center [387, 128] width 242 height 15
select select ""pending""
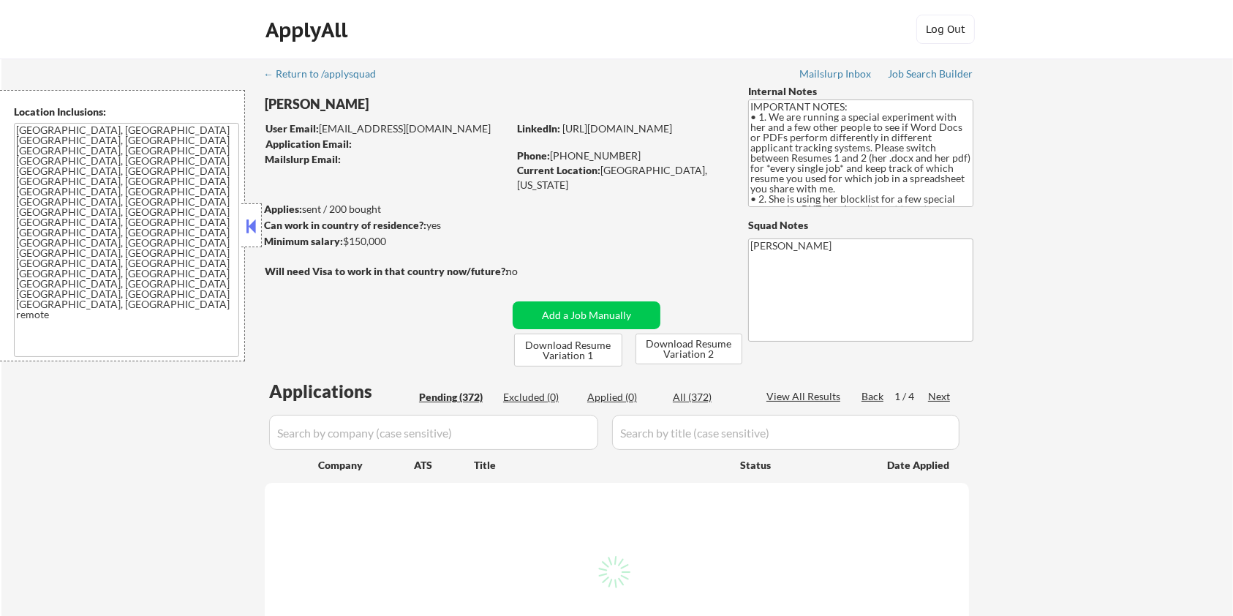
select select ""pending""
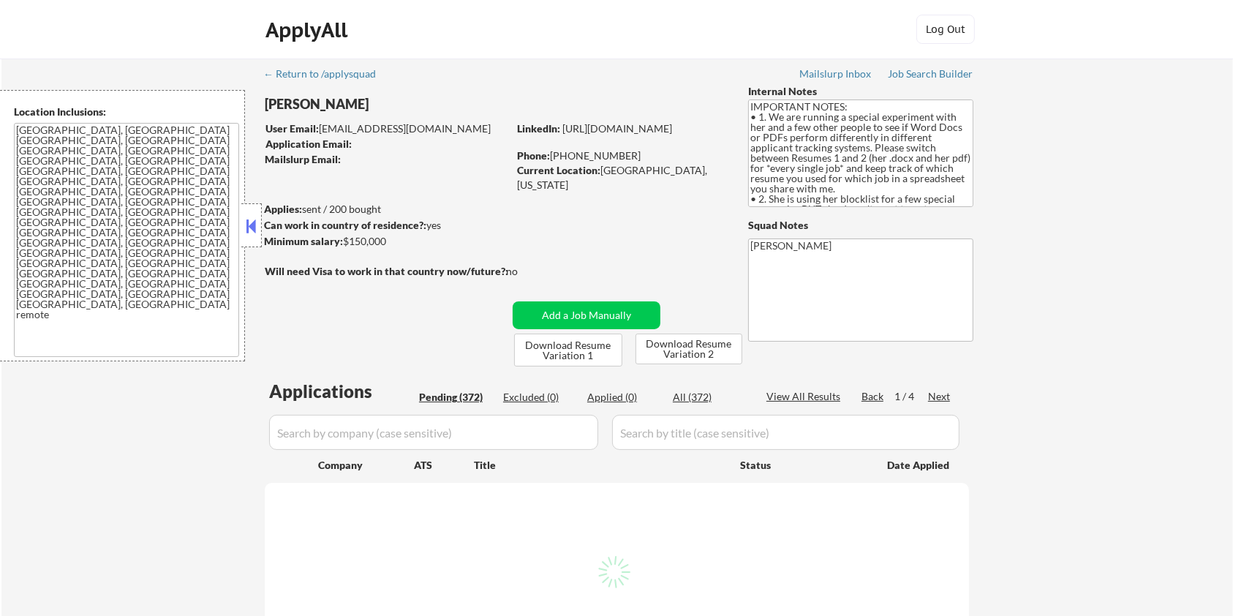
select select ""pending""
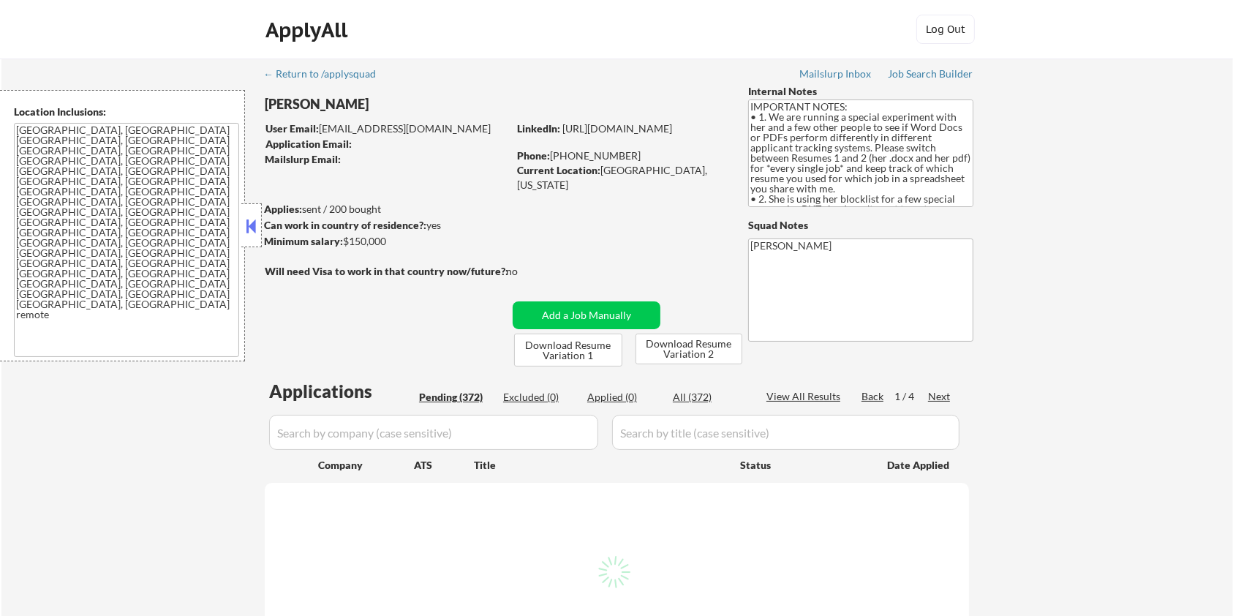
select select ""pending""
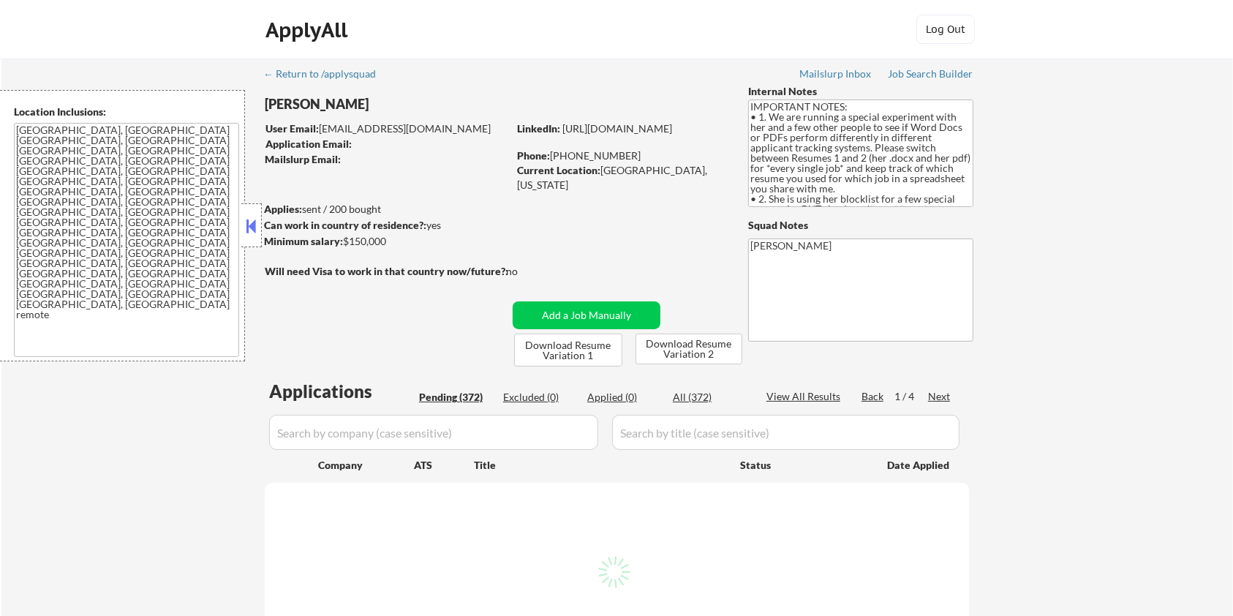
select select ""pending""
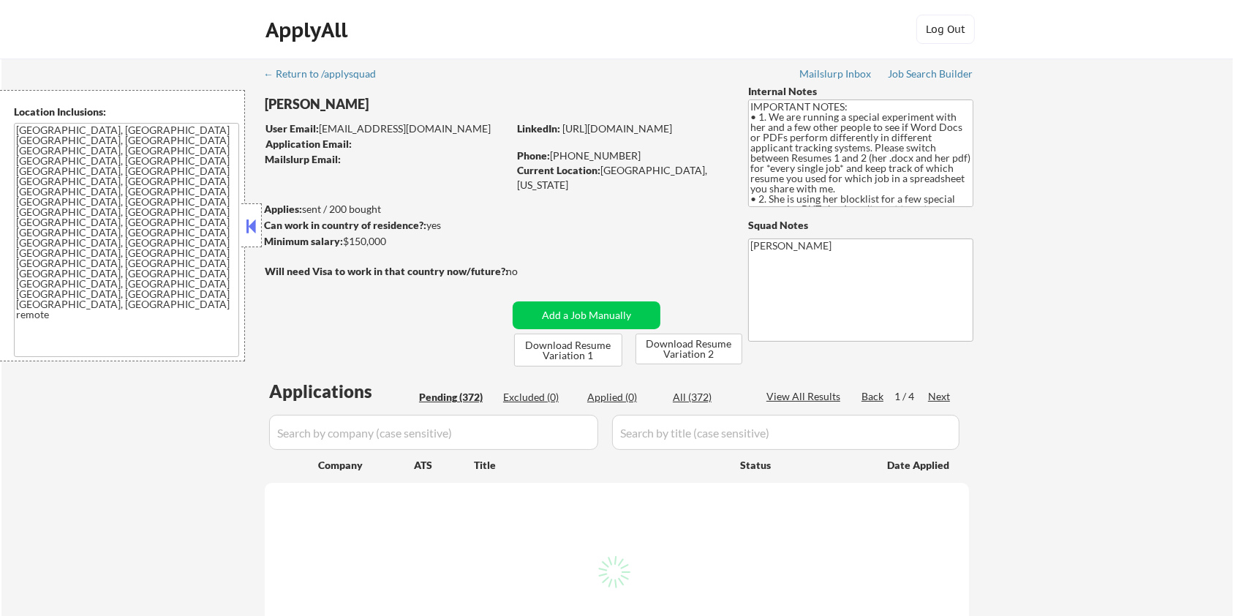
select select ""pending""
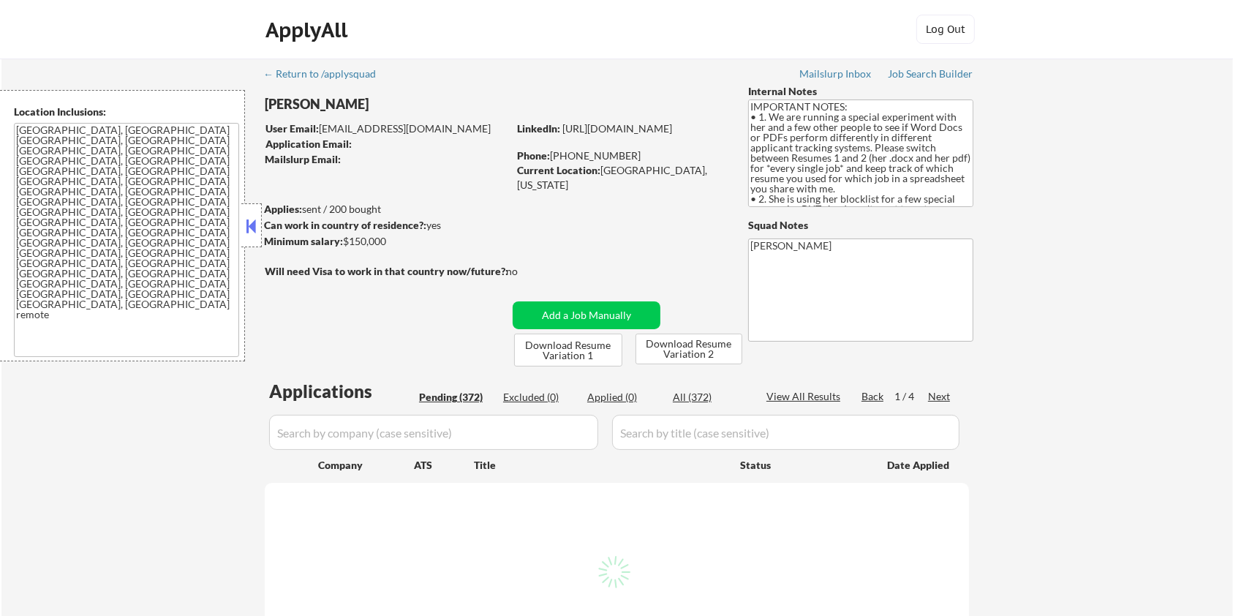
select select ""pending""
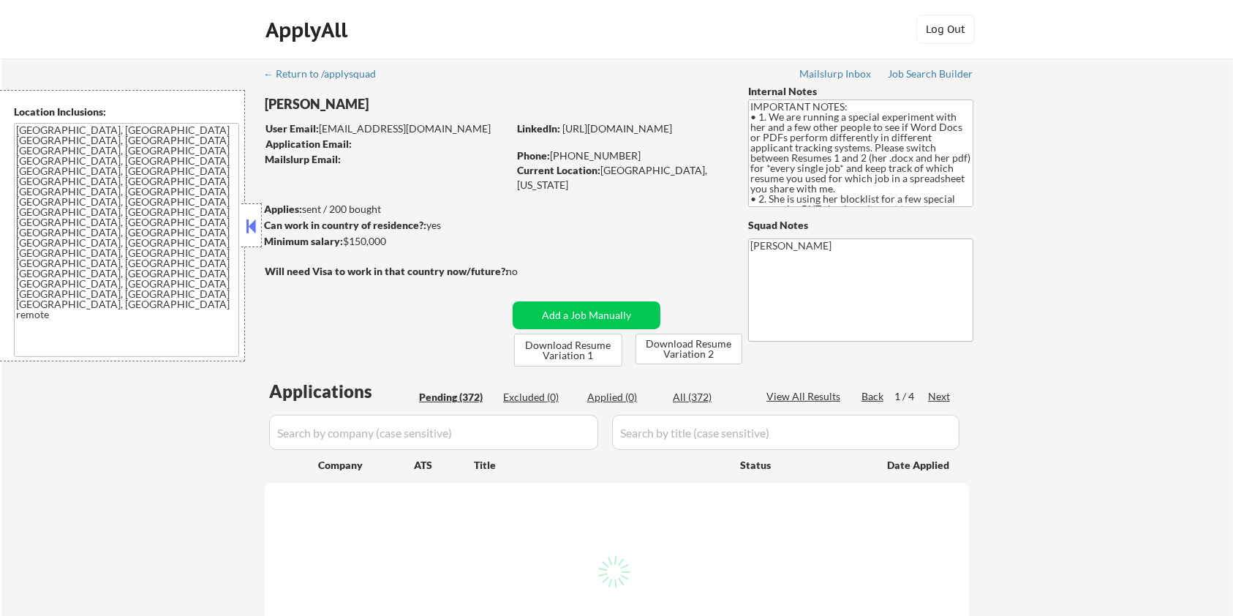
select select ""pending""
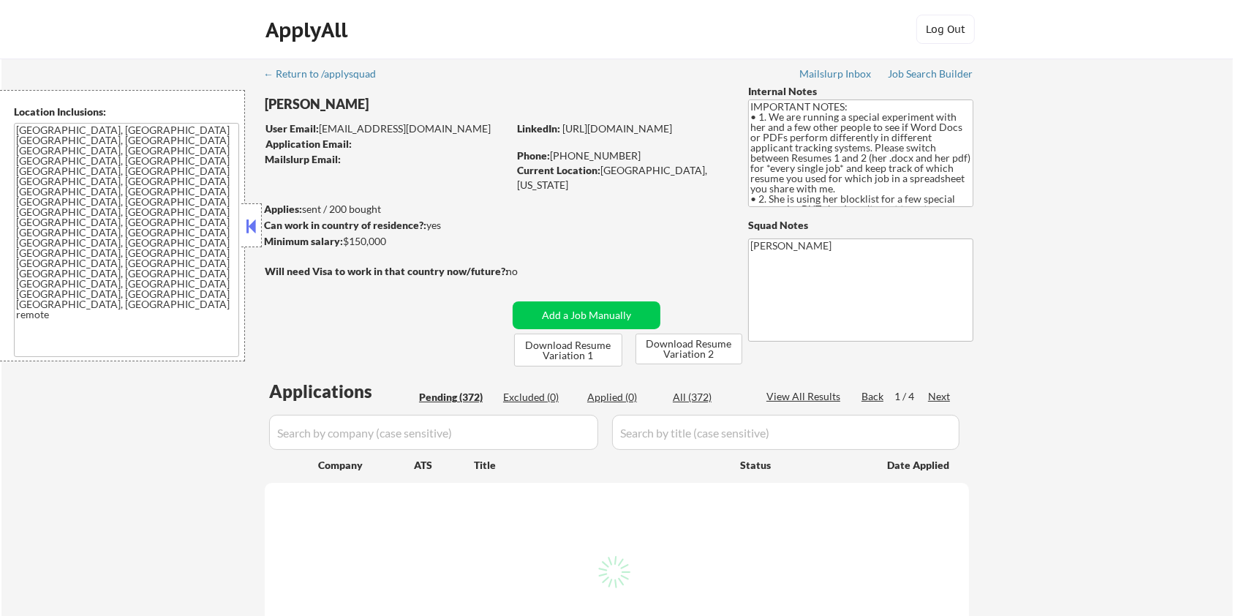
select select ""pending""
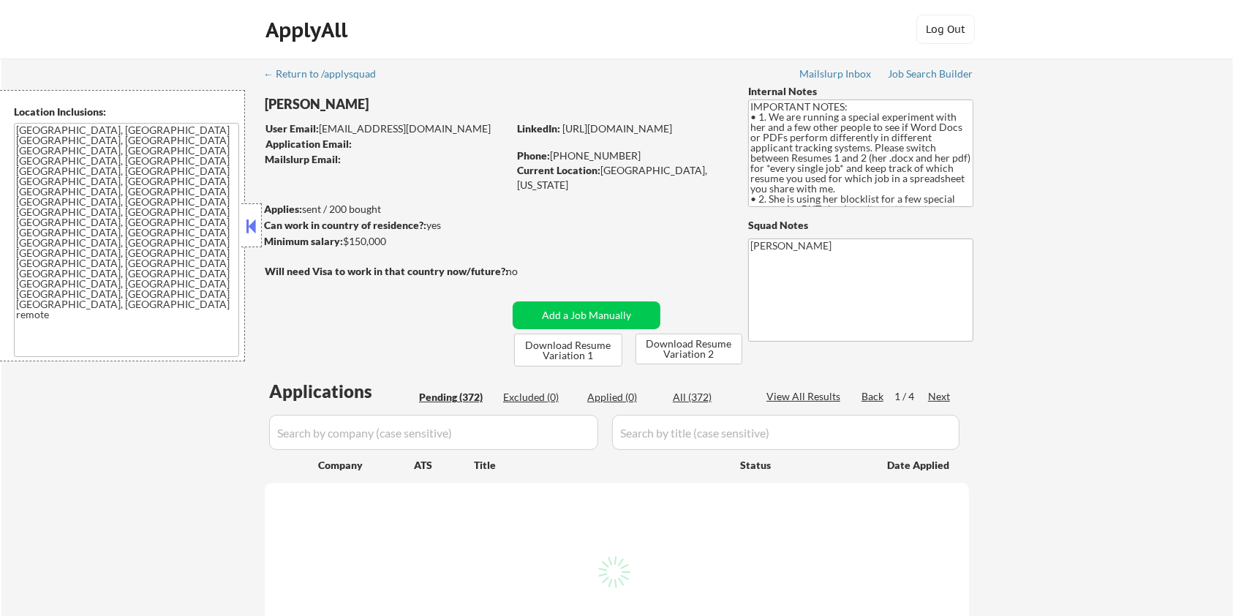
select select ""pending""
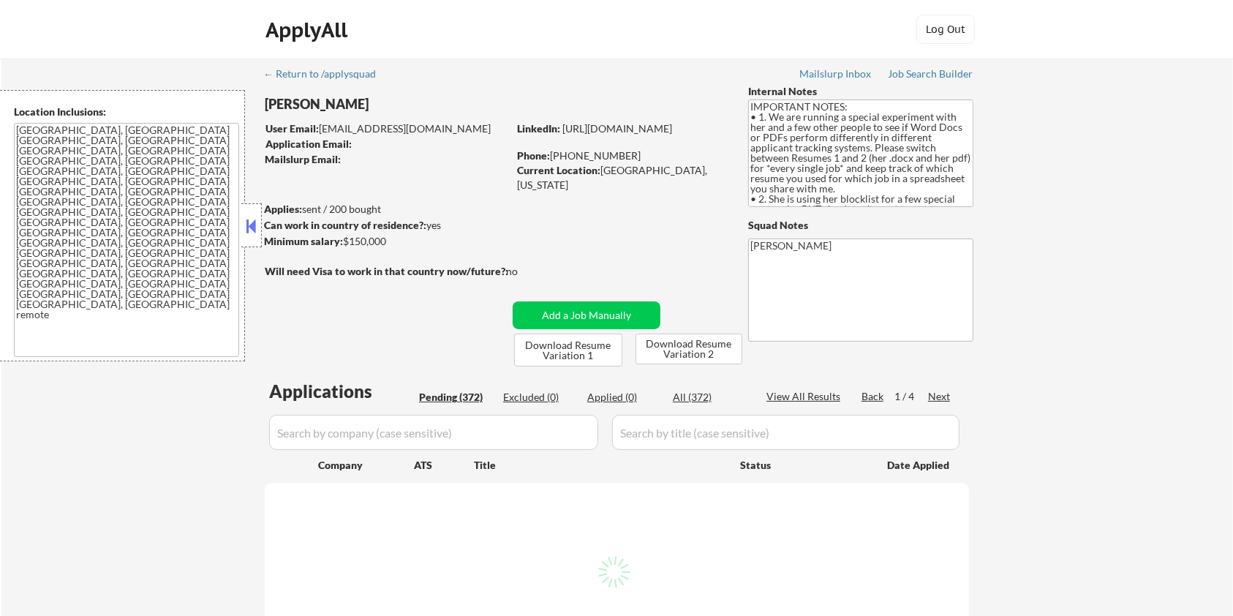
select select ""pending""
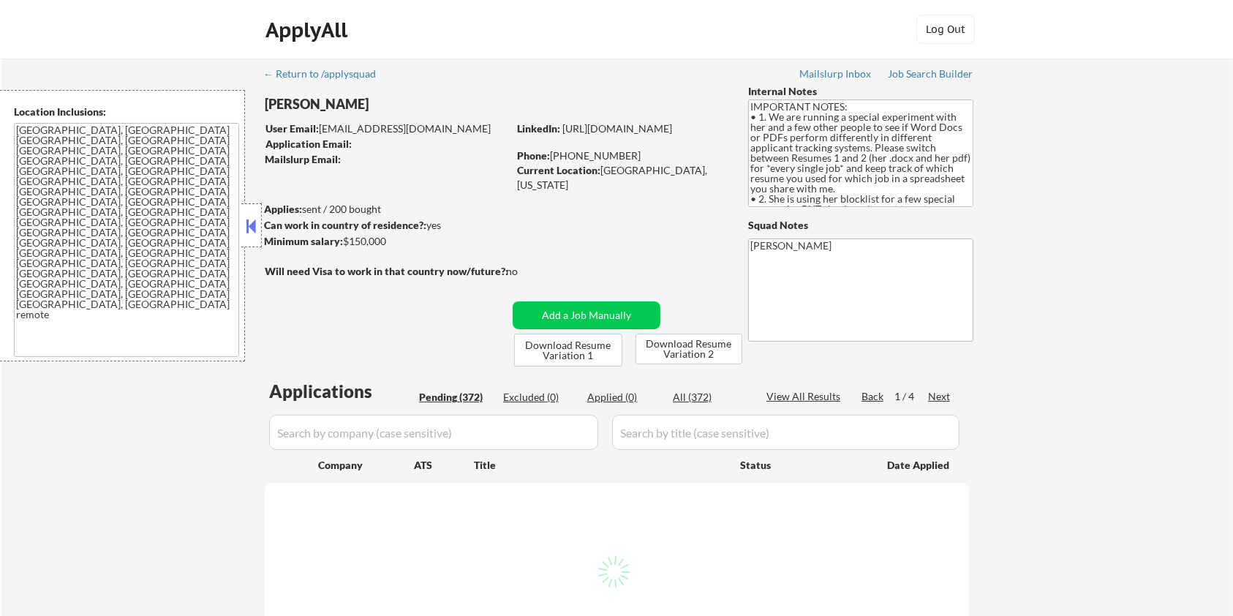
select select ""pending""
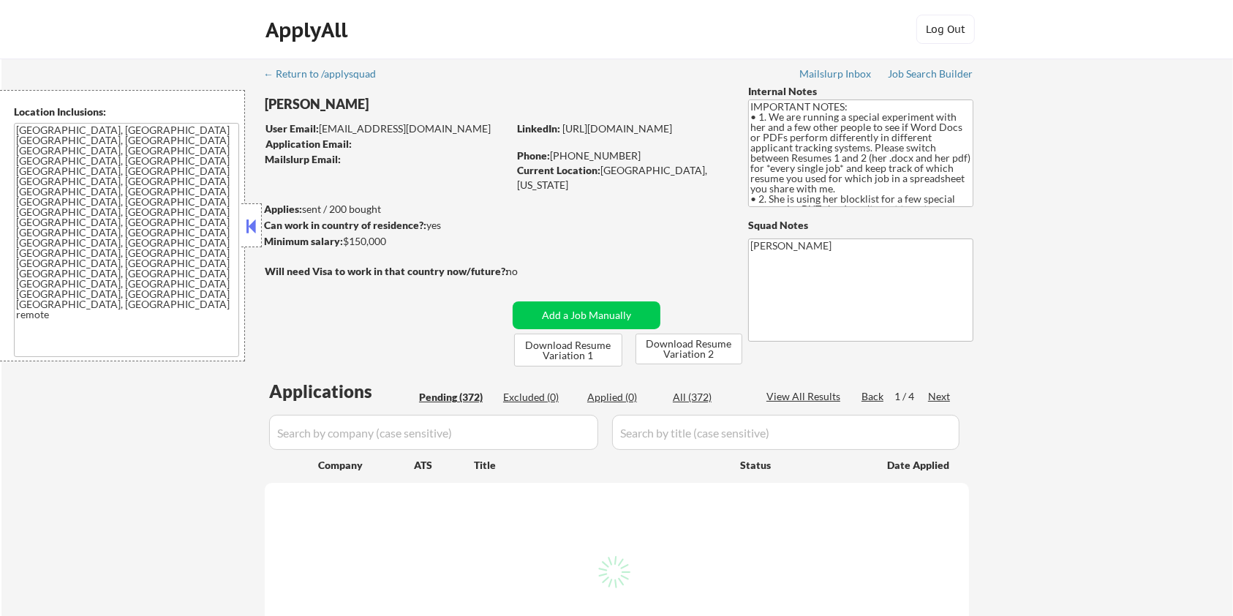
select select ""pending""
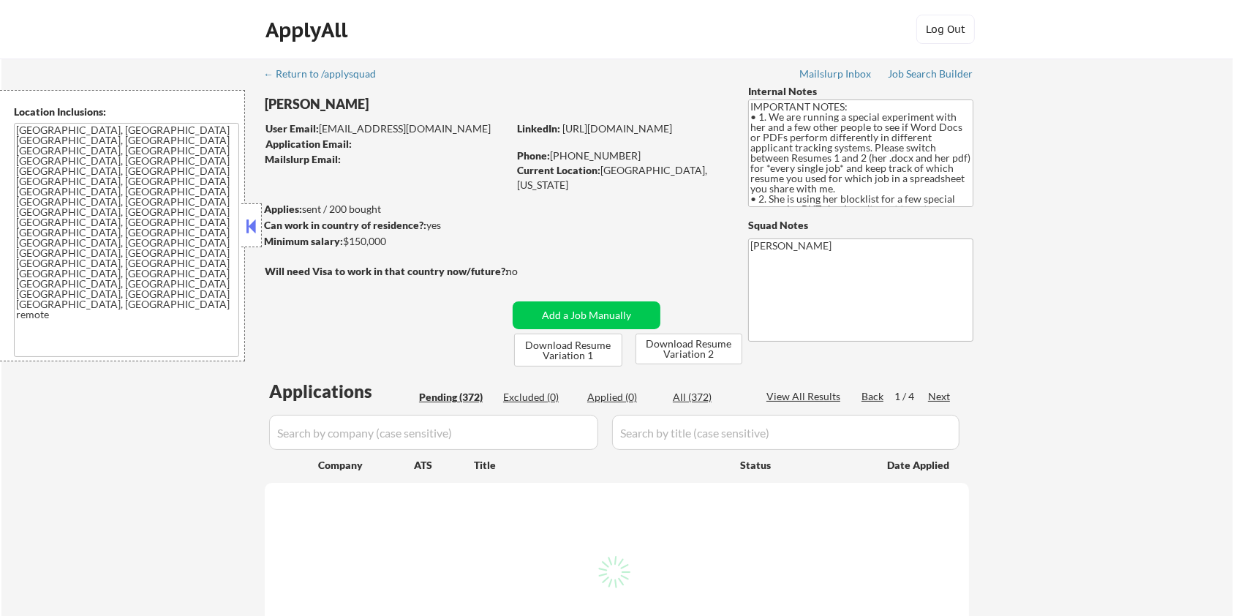
select select ""pending""
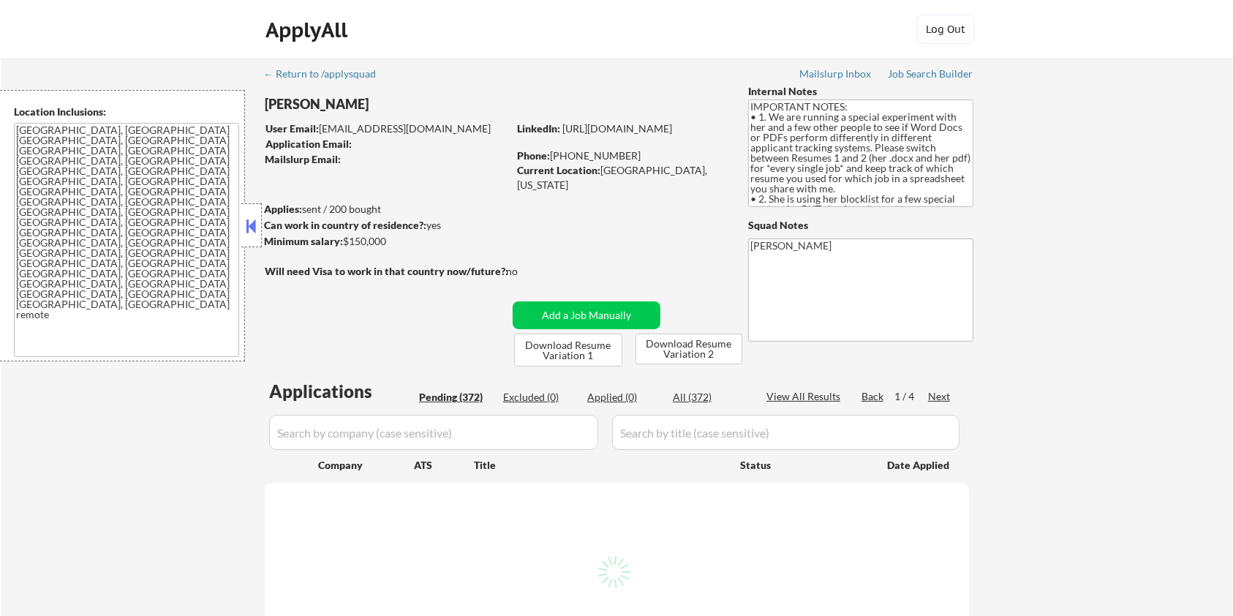
select select ""pending""
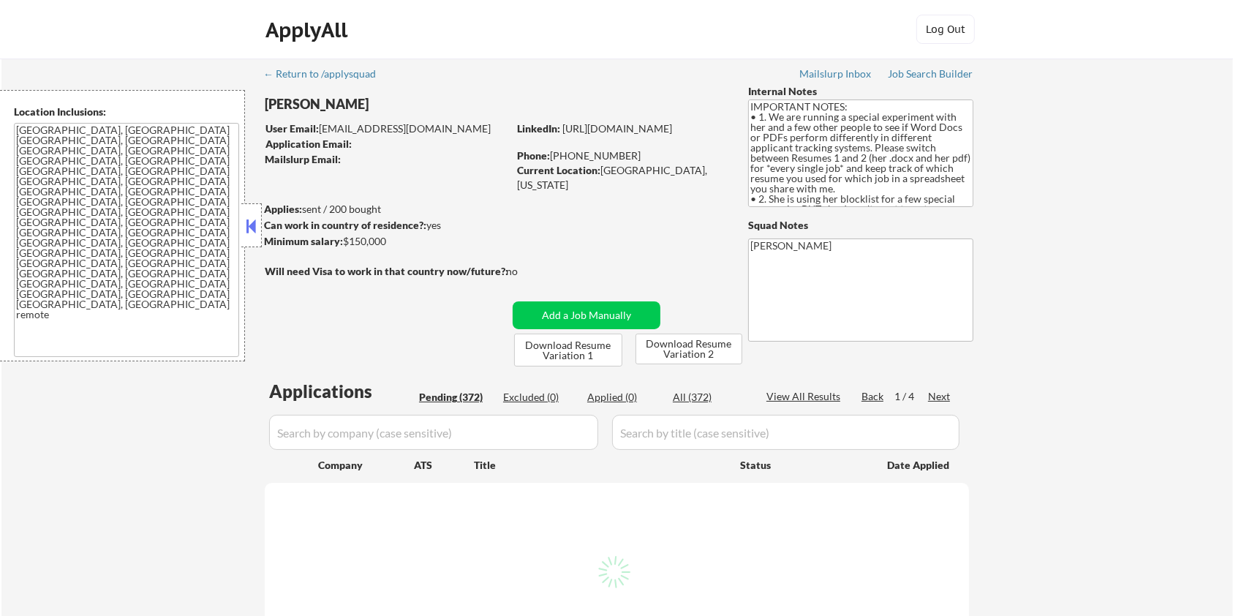
select select ""pending""
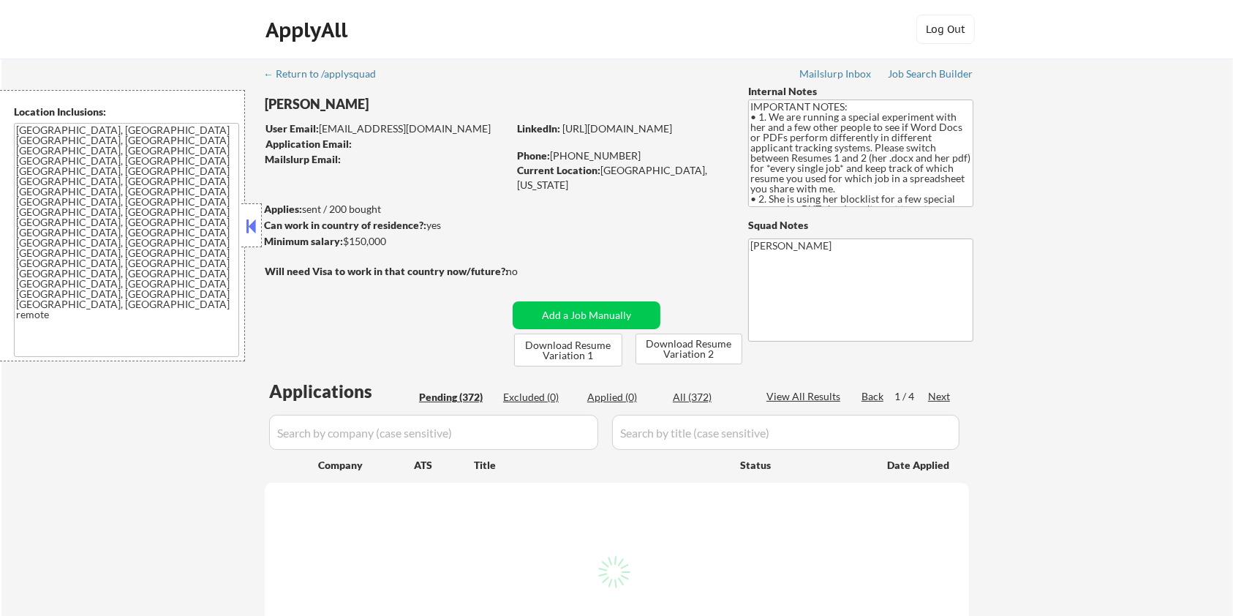
select select ""pending""
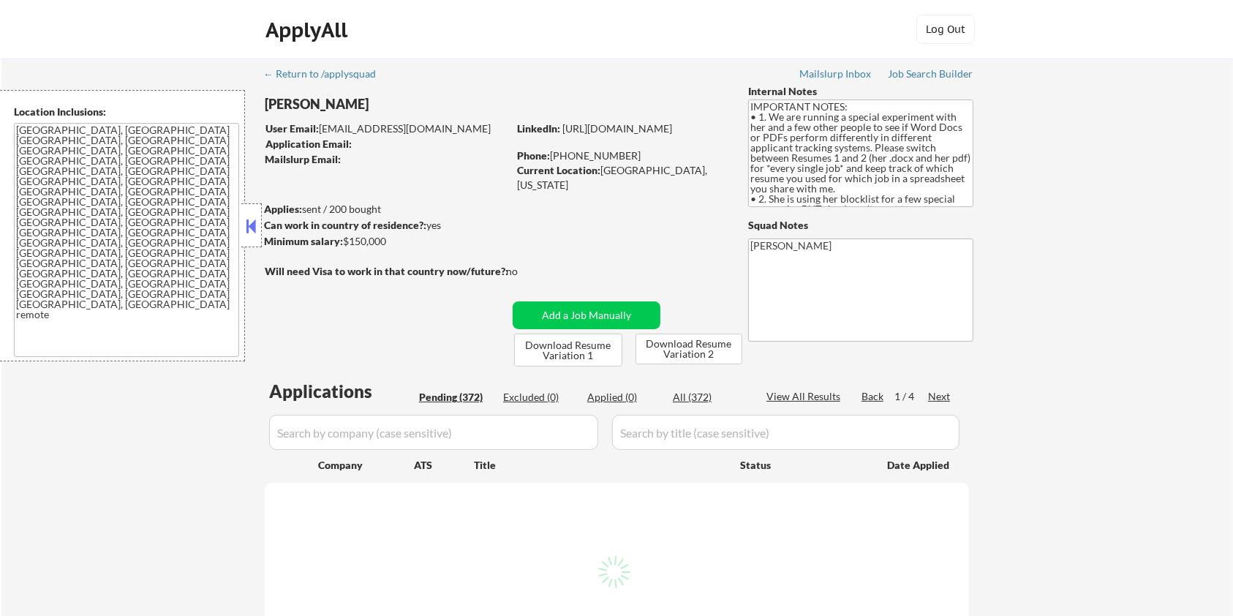
select select ""pending""
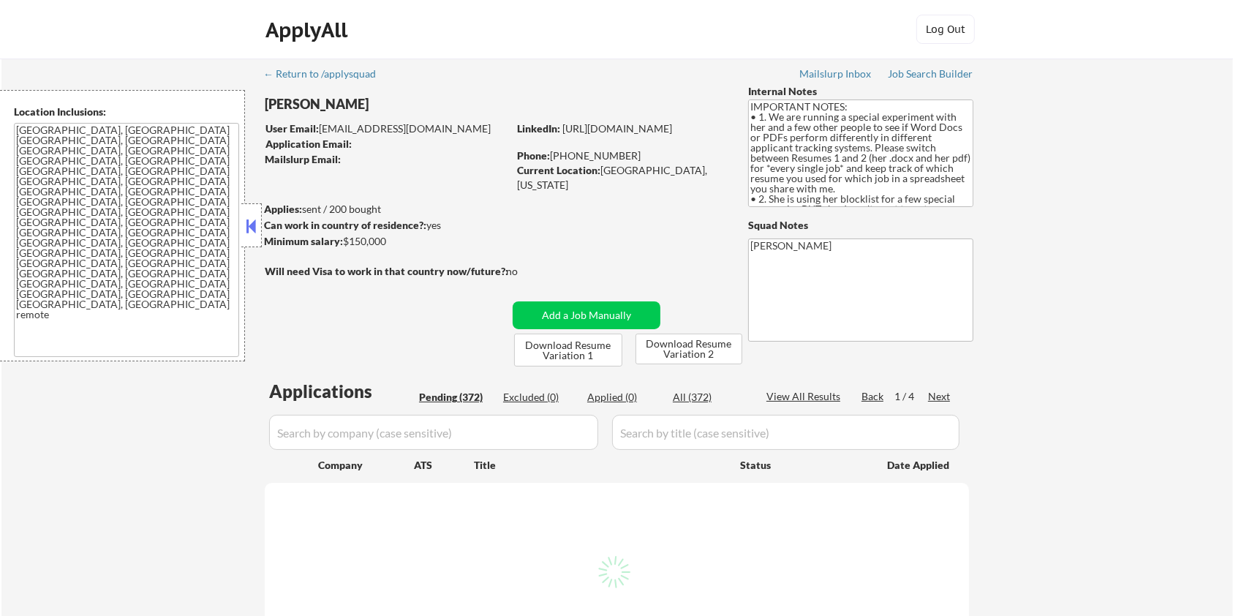
select select ""pending""
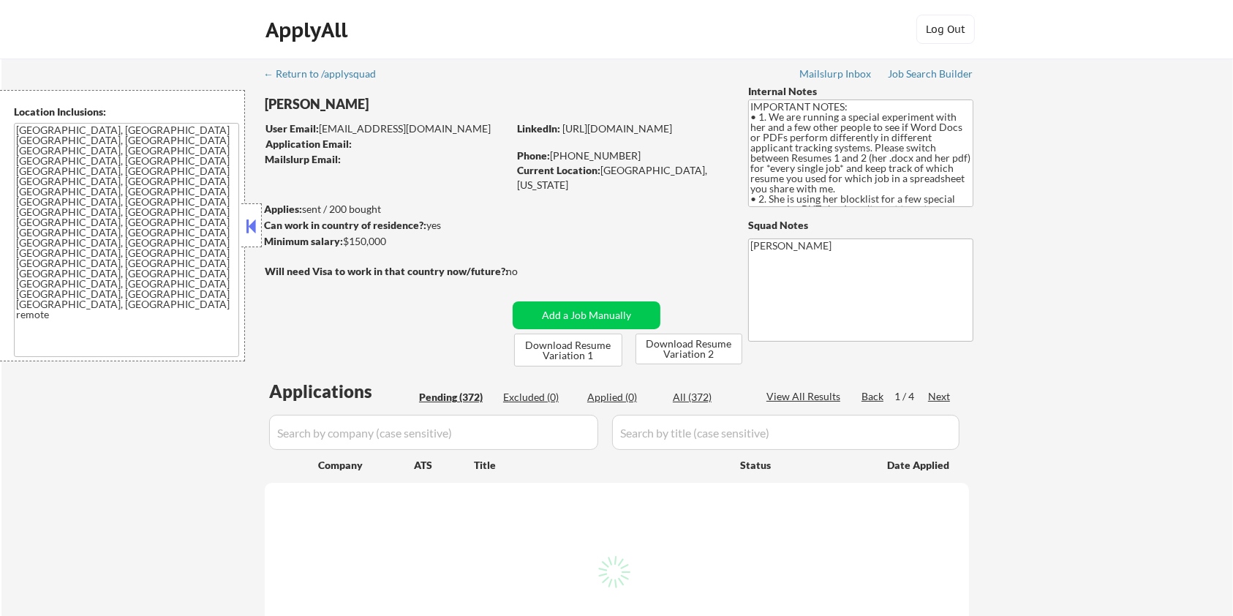
select select ""pending""
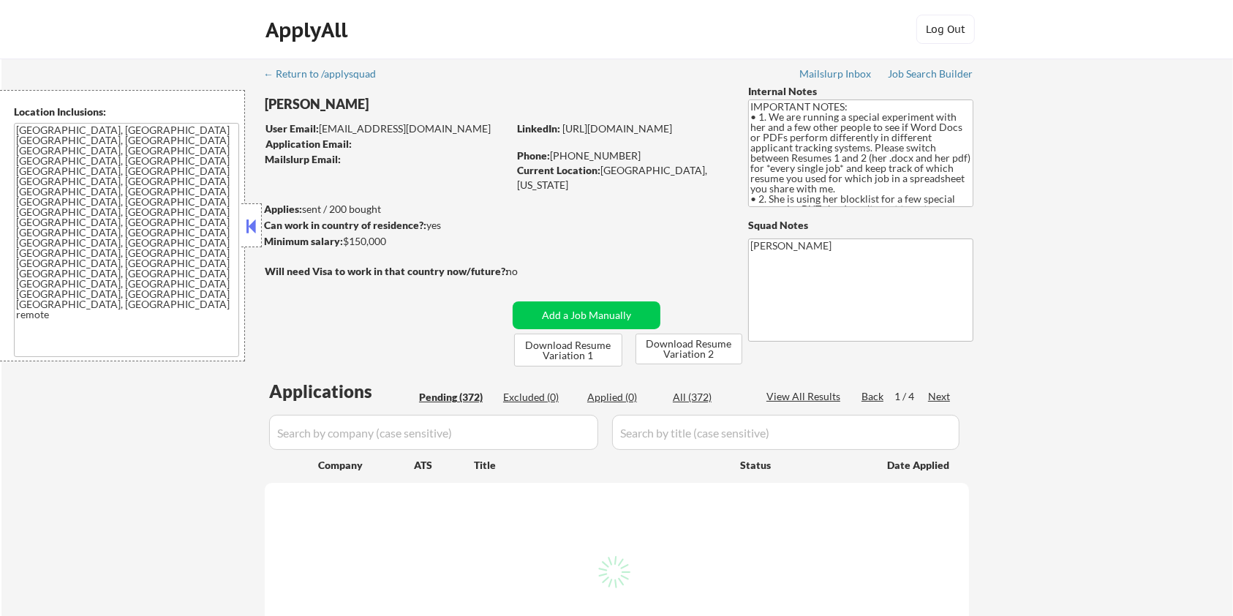
select select ""pending""
click at [322, 125] on div "User Email: zbosherow@gmail.com" at bounding box center [387, 128] width 242 height 15
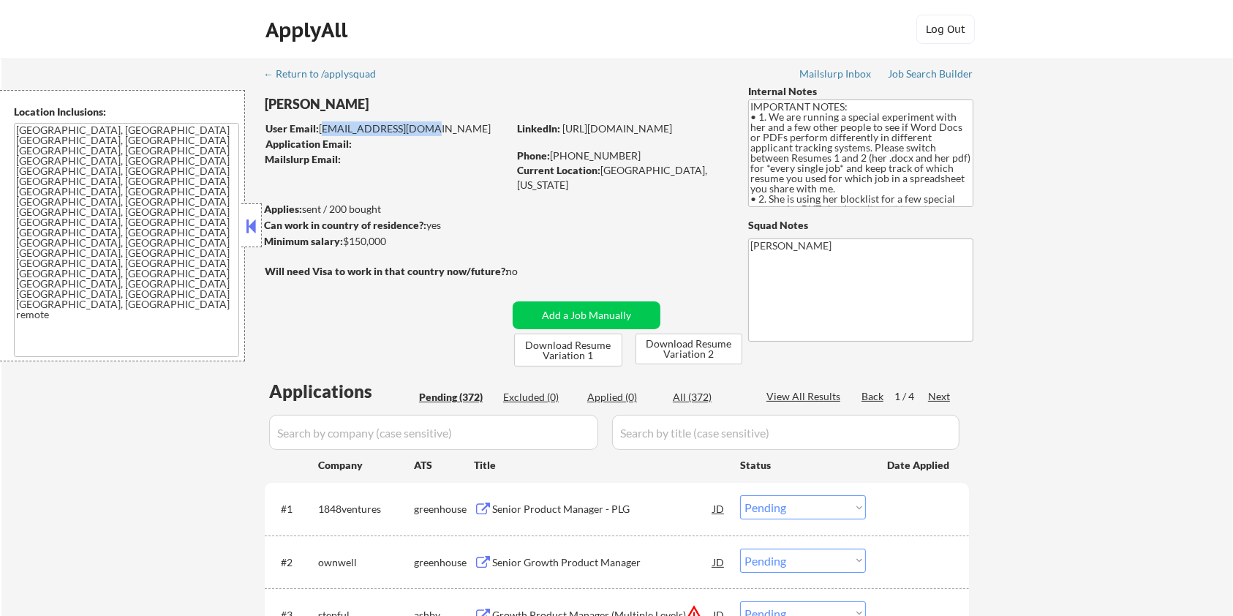
drag, startPoint x: 320, startPoint y: 125, endPoint x: 424, endPoint y: 126, distance: 103.9
click at [424, 126] on div "User Email: zbosherow@gmail.com" at bounding box center [387, 128] width 242 height 15
copy div "[EMAIL_ADDRESS][DOMAIN_NAME]"
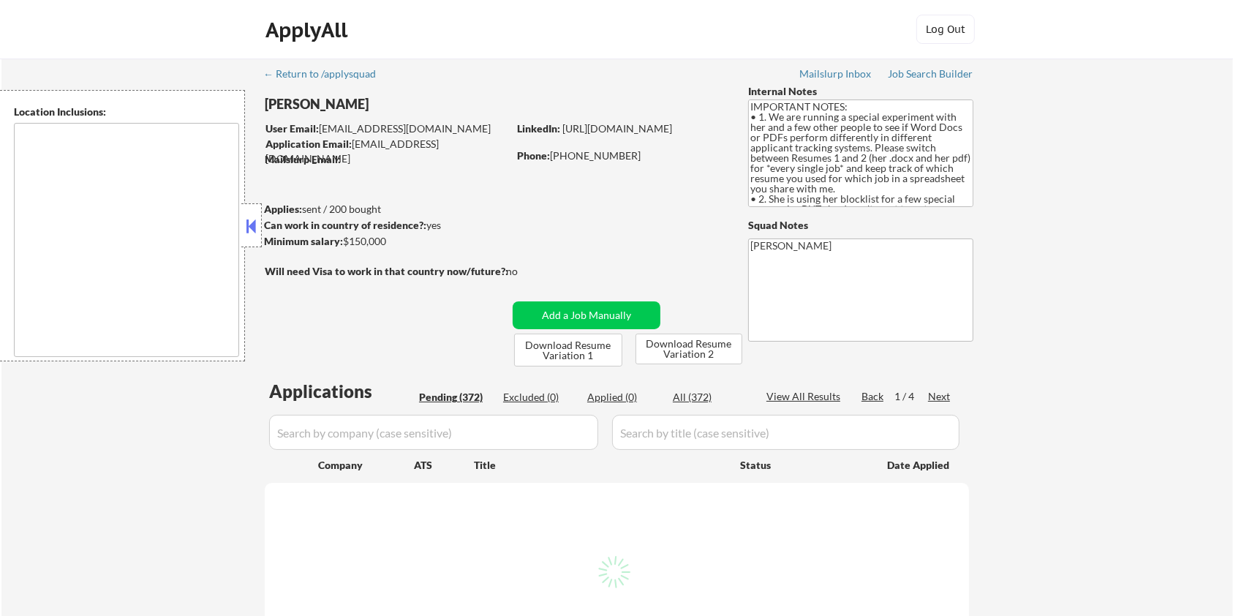
type textarea "[GEOGRAPHIC_DATA], [GEOGRAPHIC_DATA] [GEOGRAPHIC_DATA], [GEOGRAPHIC_DATA] [GEOG…"
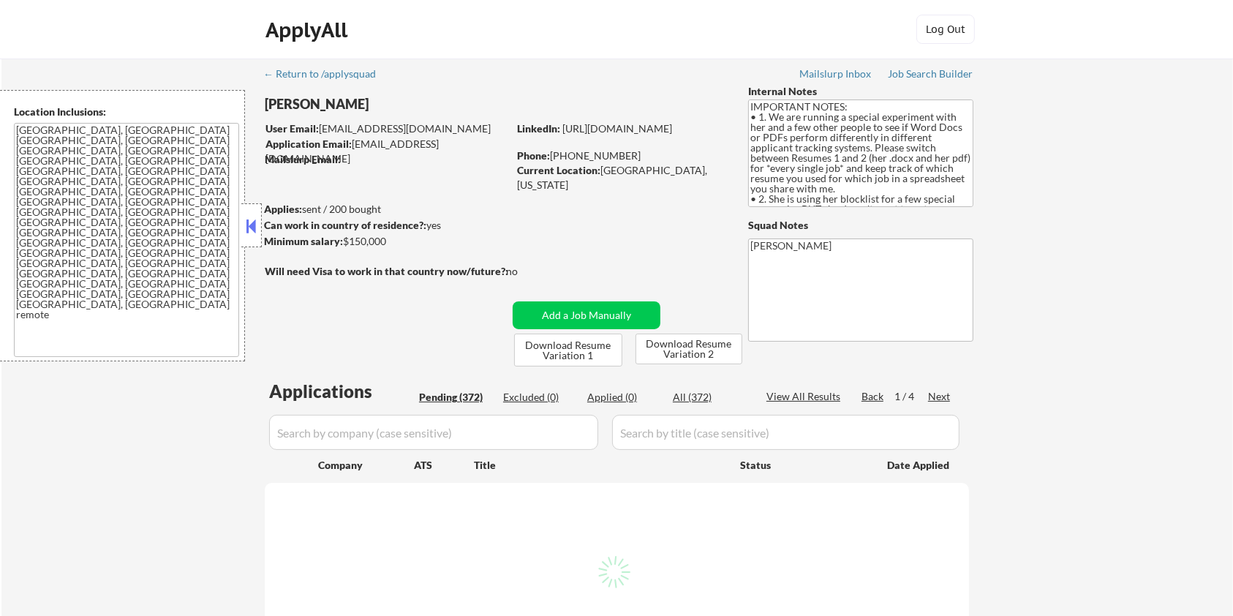
select select ""pending""
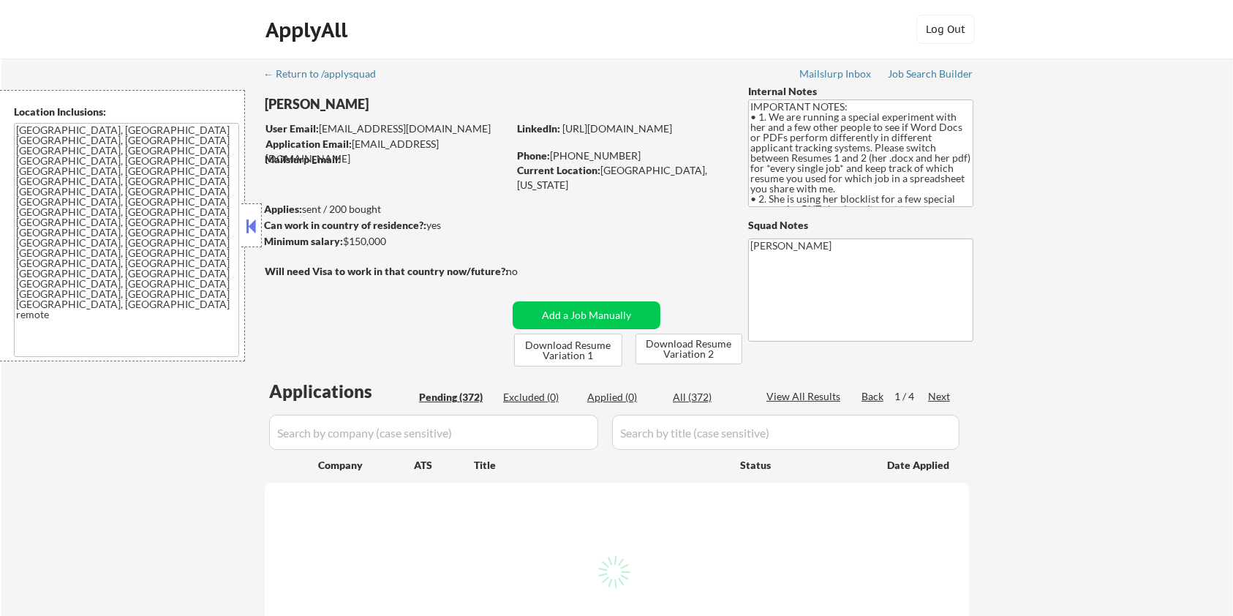
select select ""pending""
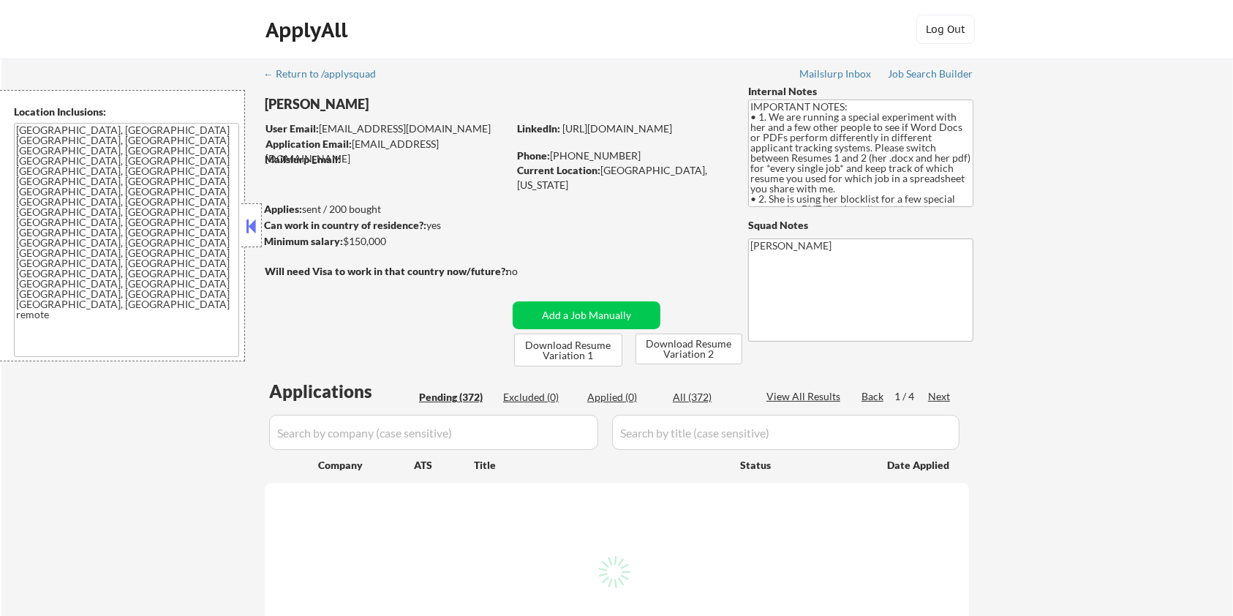
select select ""pending""
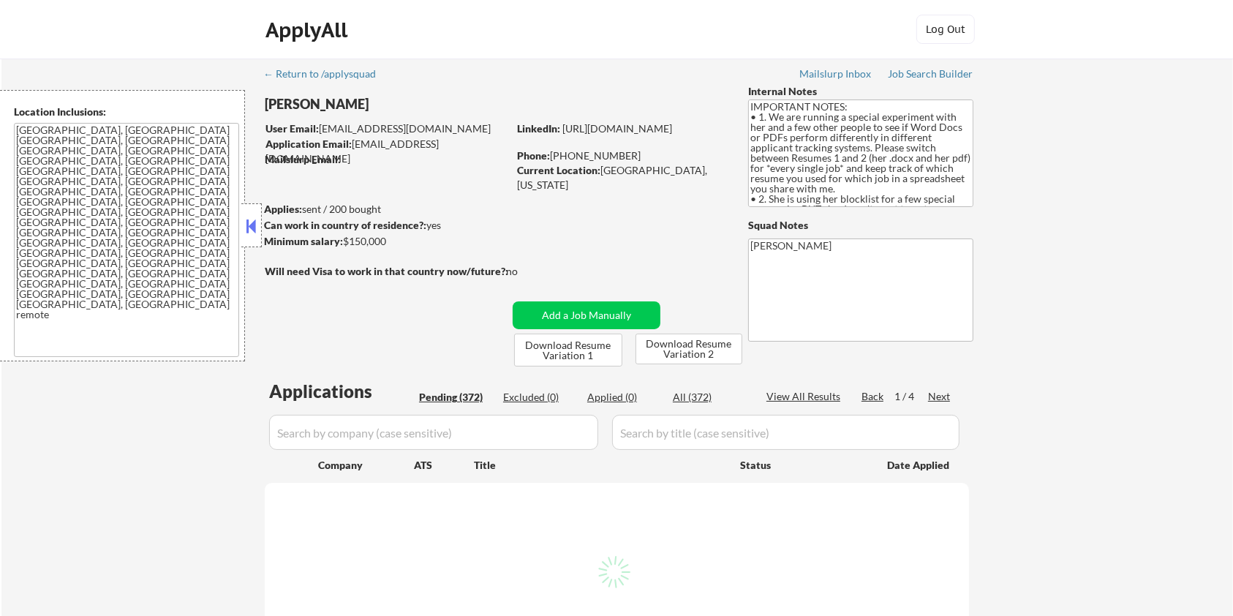
select select ""pending""
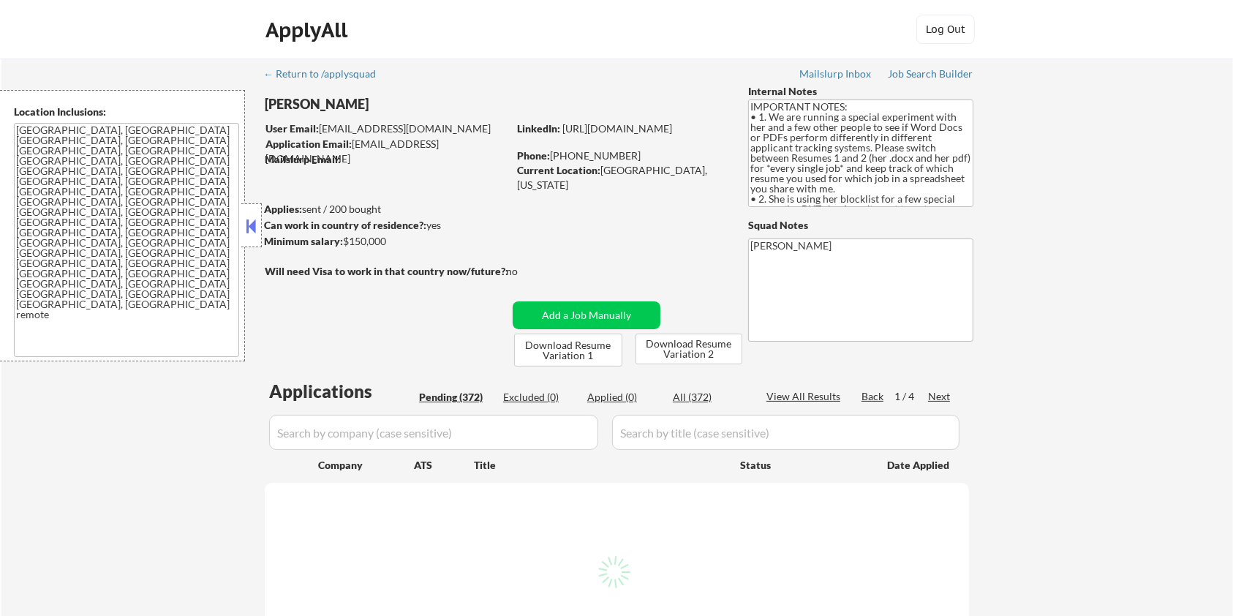
select select ""pending""
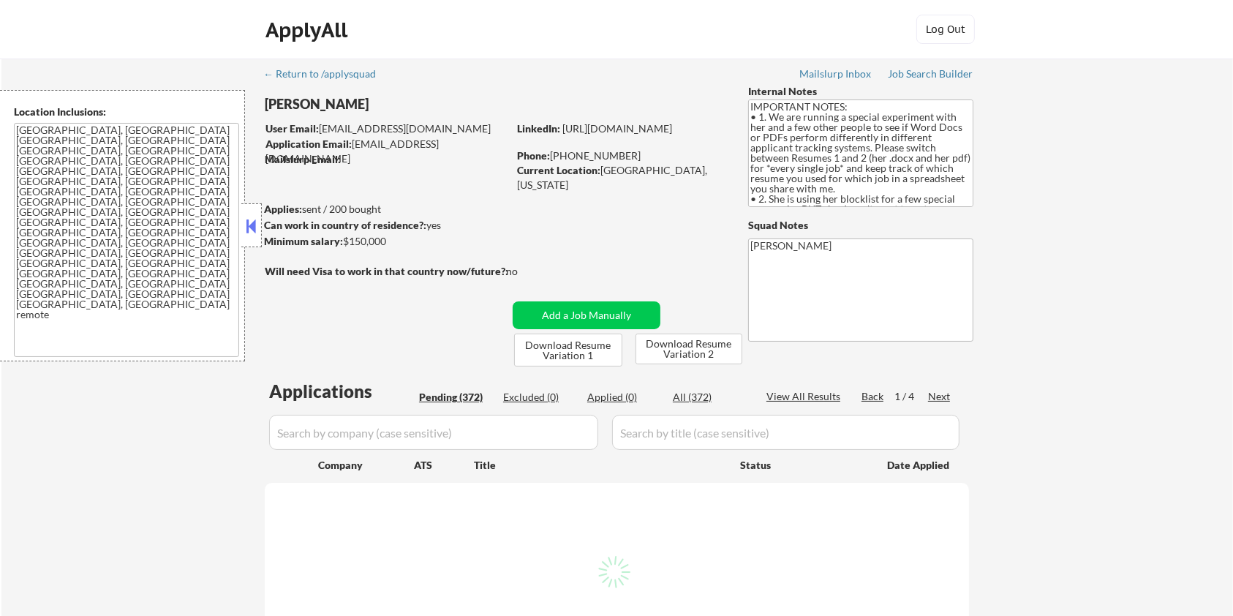
select select ""pending""
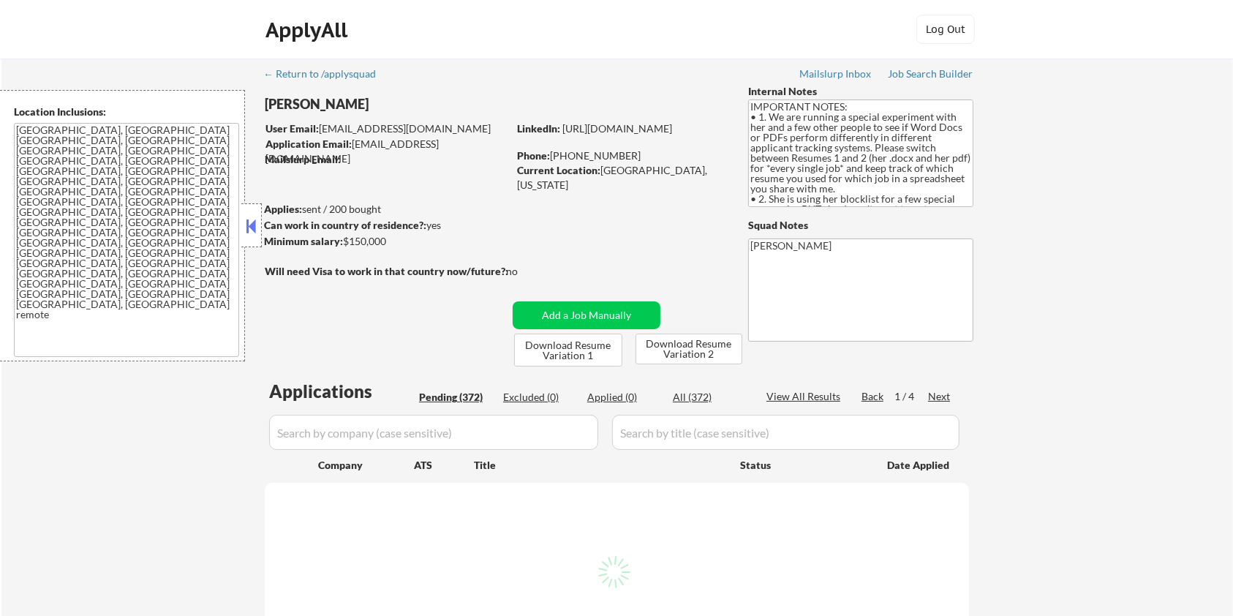
select select ""pending""
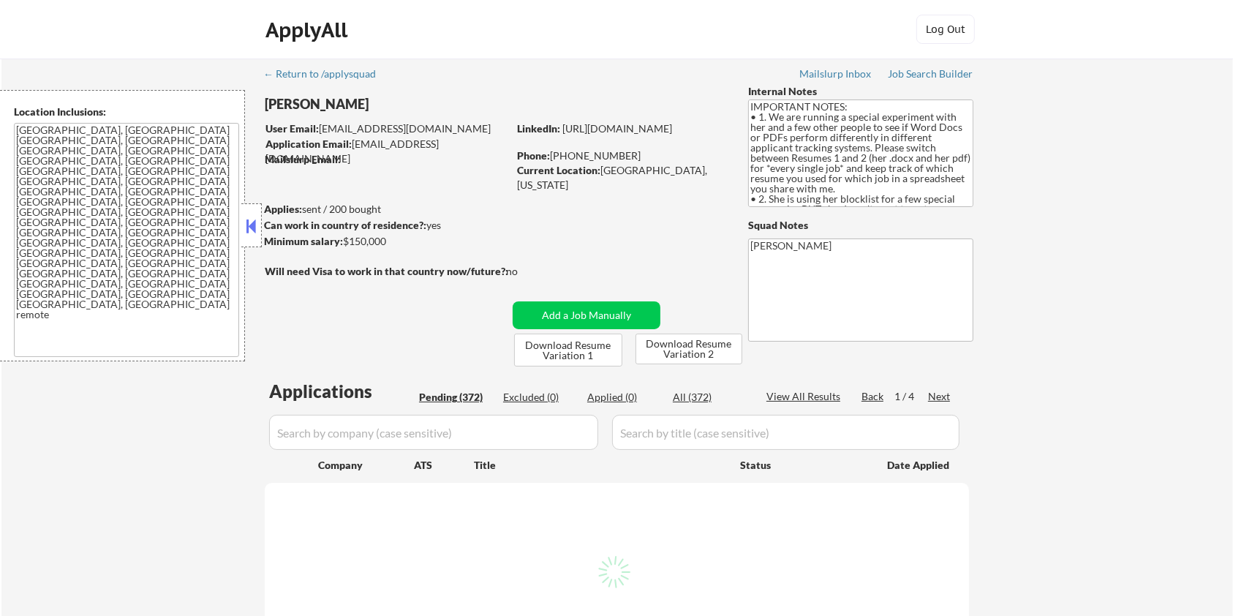
select select ""pending""
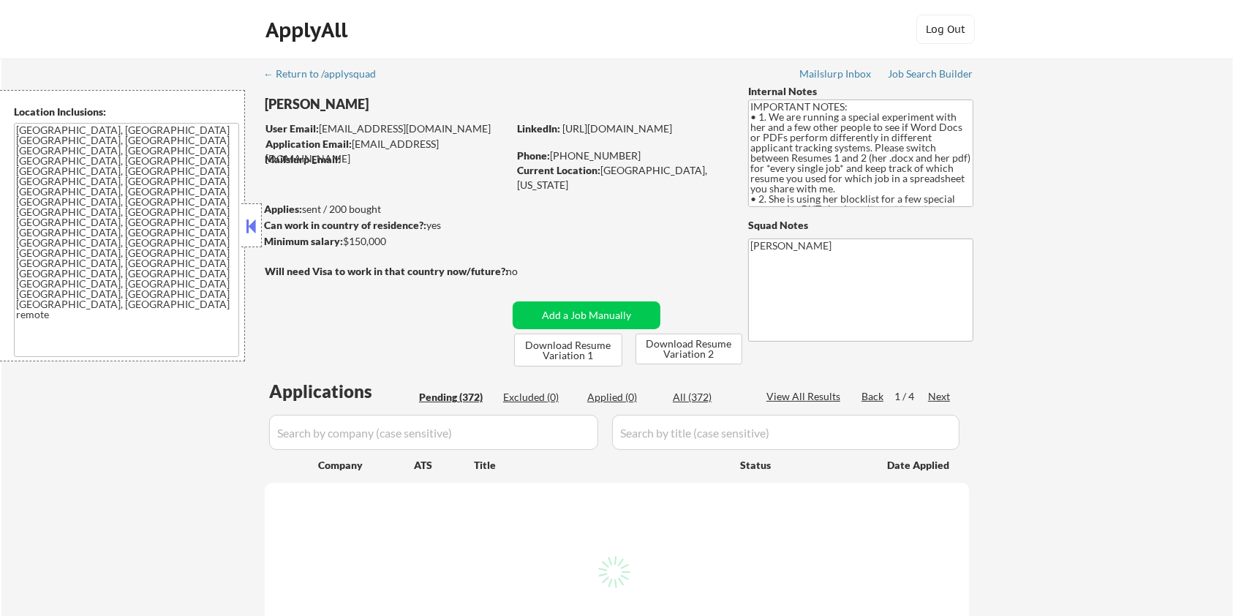
select select ""pending""
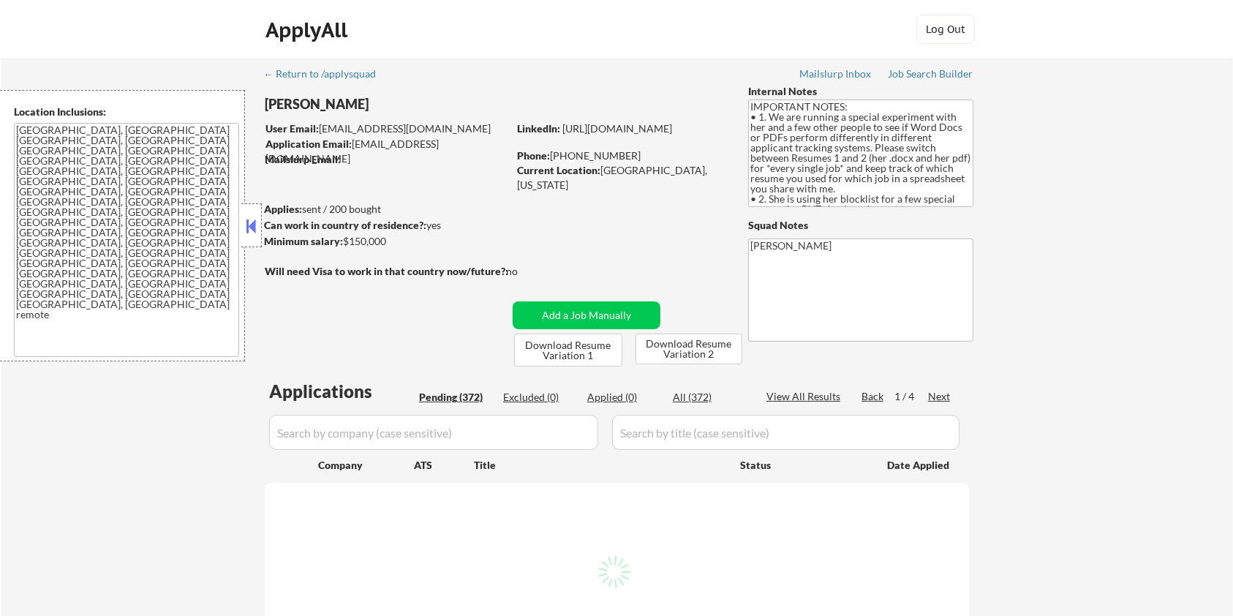
select select ""pending""
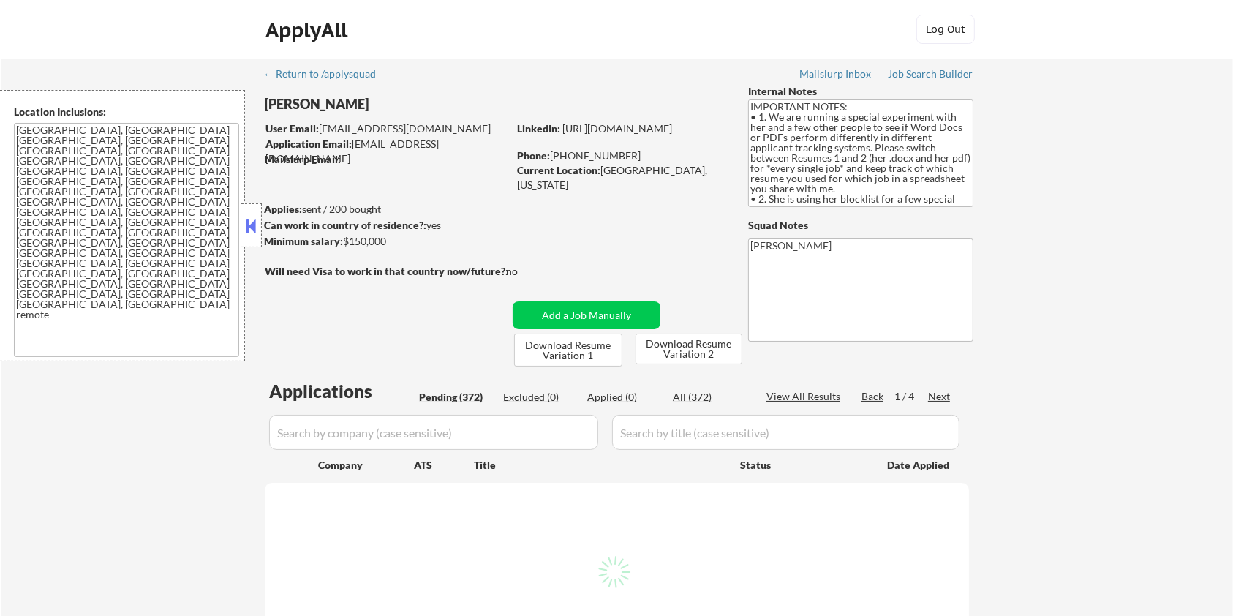
select select ""pending""
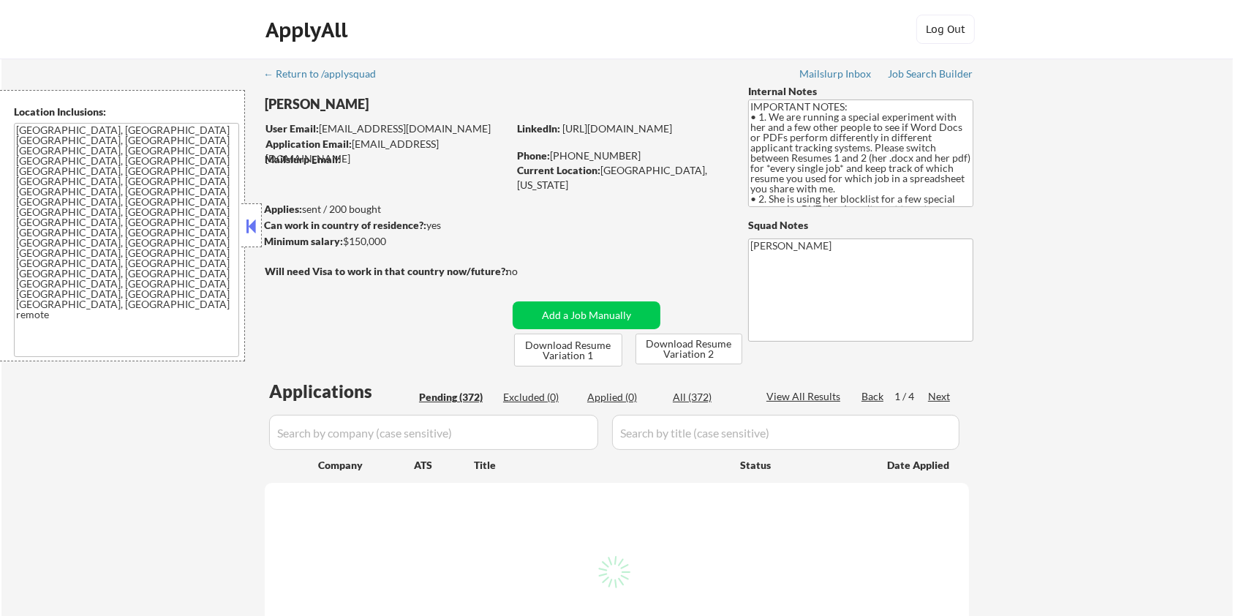
select select ""pending""
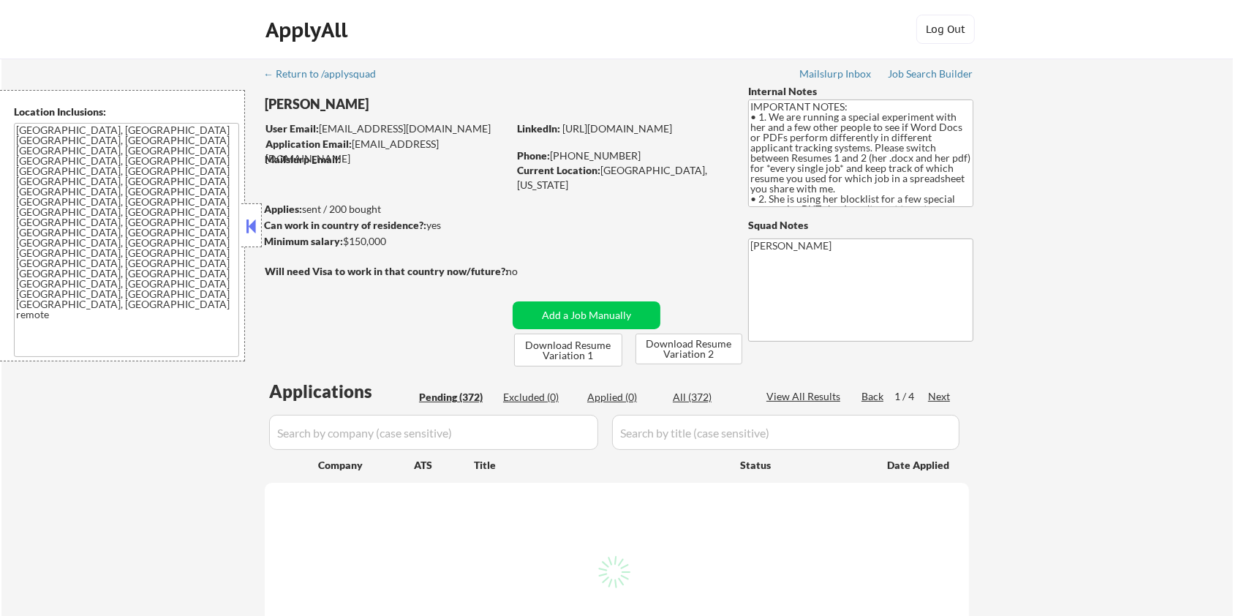
select select ""pending""
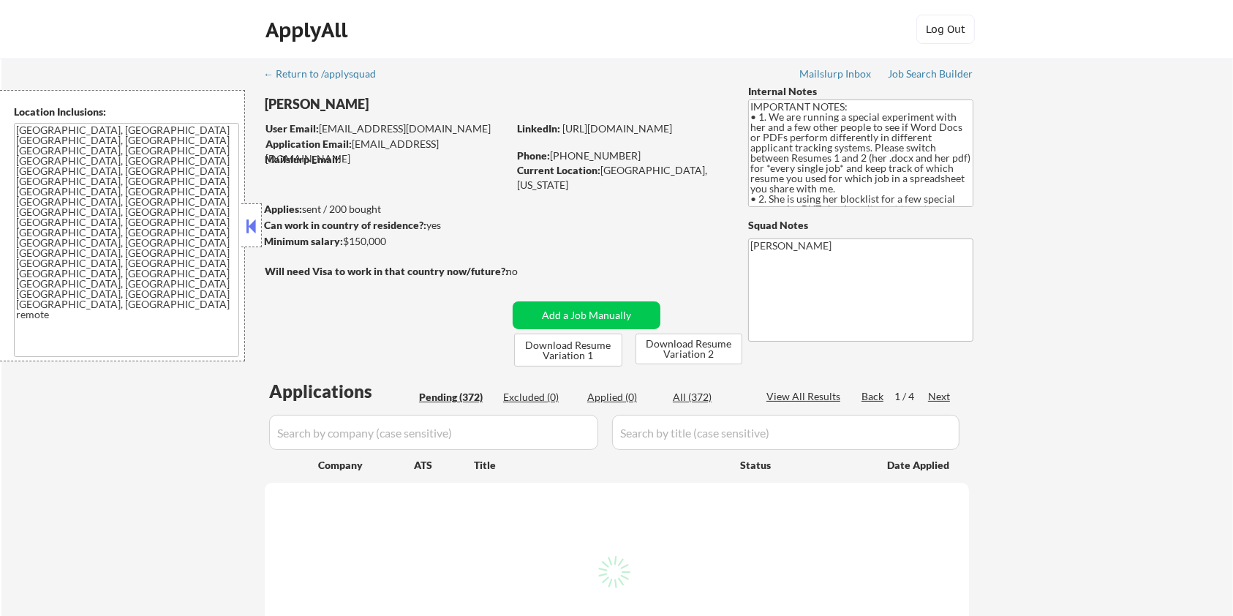
select select ""pending""
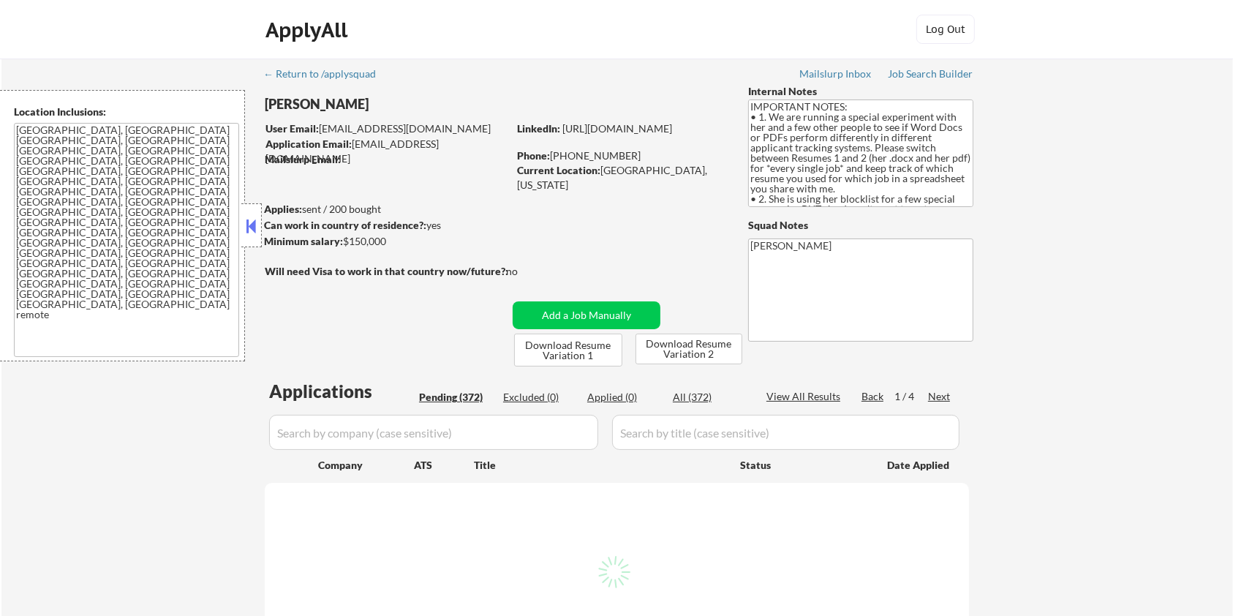
select select ""pending""
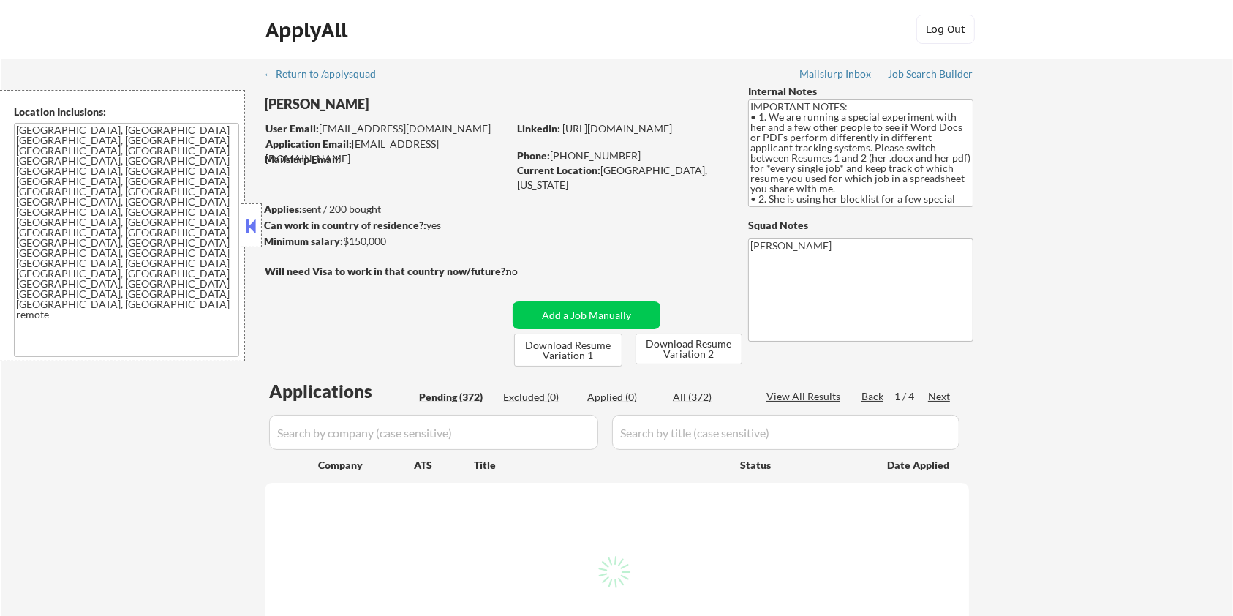
select select ""pending""
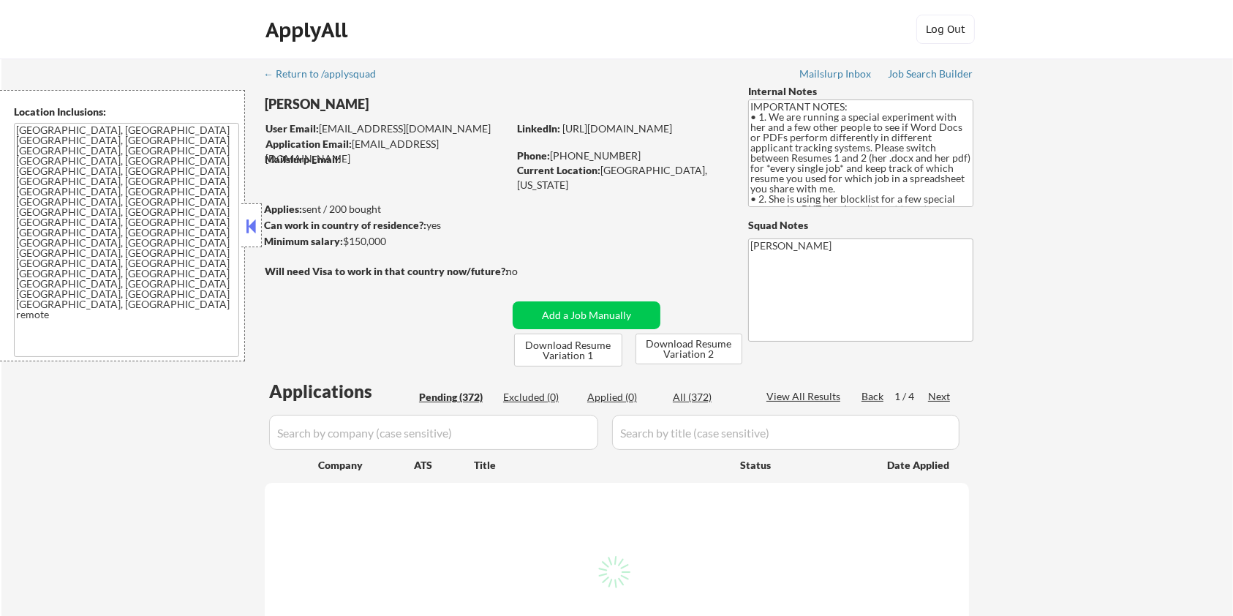
select select ""pending""
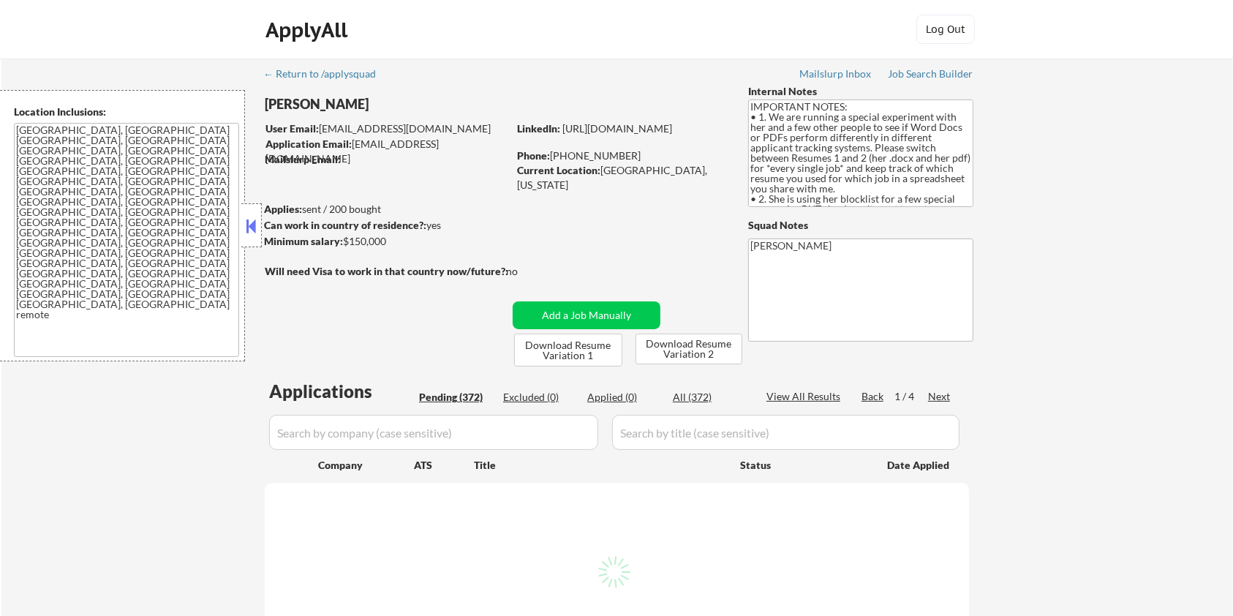
select select ""pending""
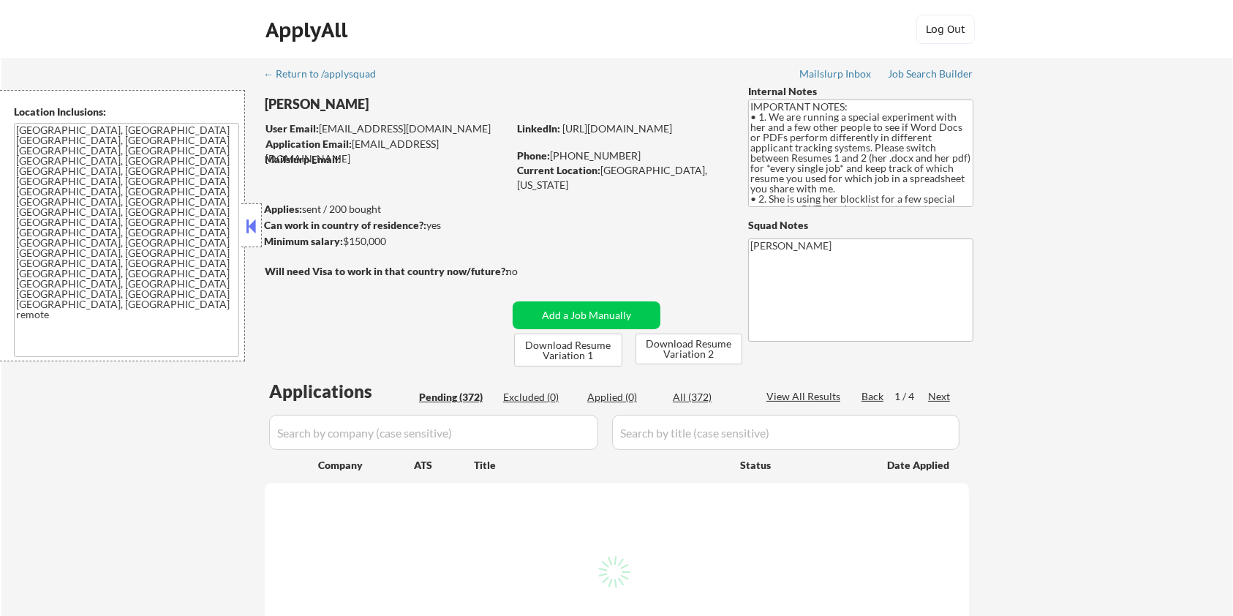
select select ""pending""
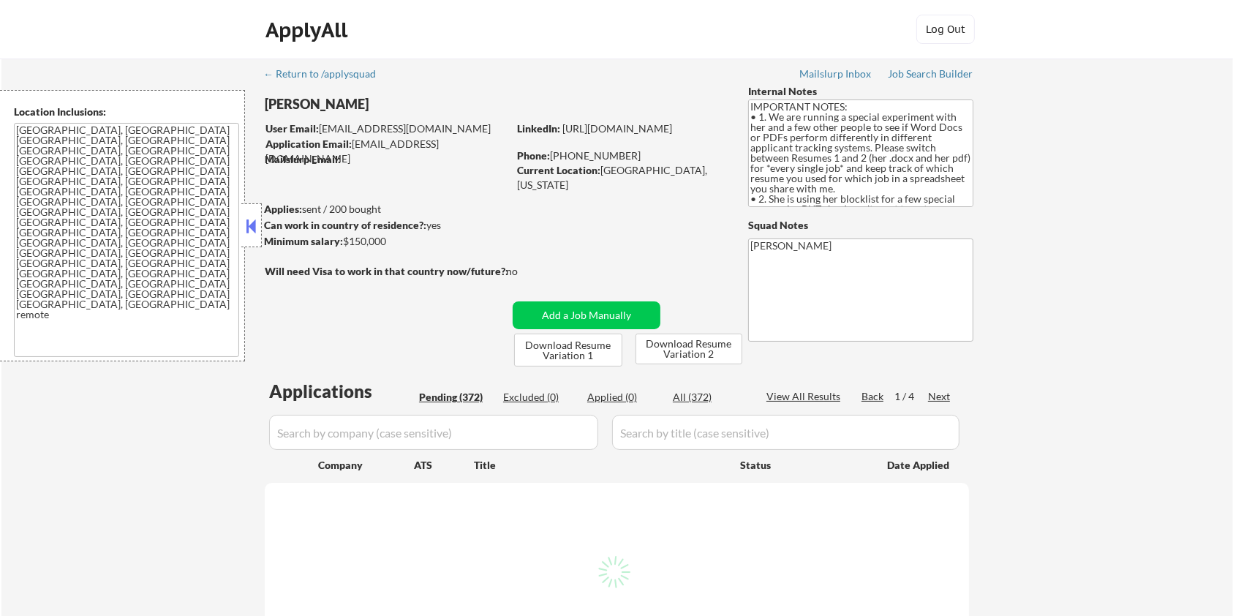
select select ""pending""
